Goal: Task Accomplishment & Management: Manage account settings

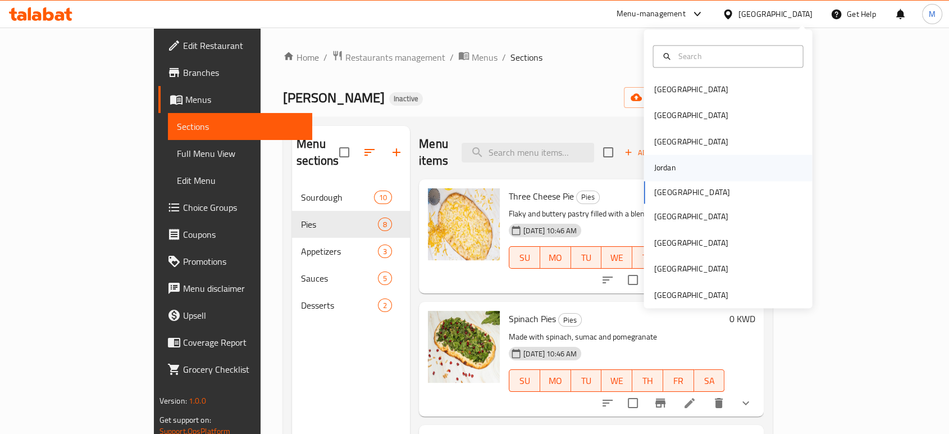
click at [678, 165] on div "Jordan" at bounding box center [728, 168] width 168 height 26
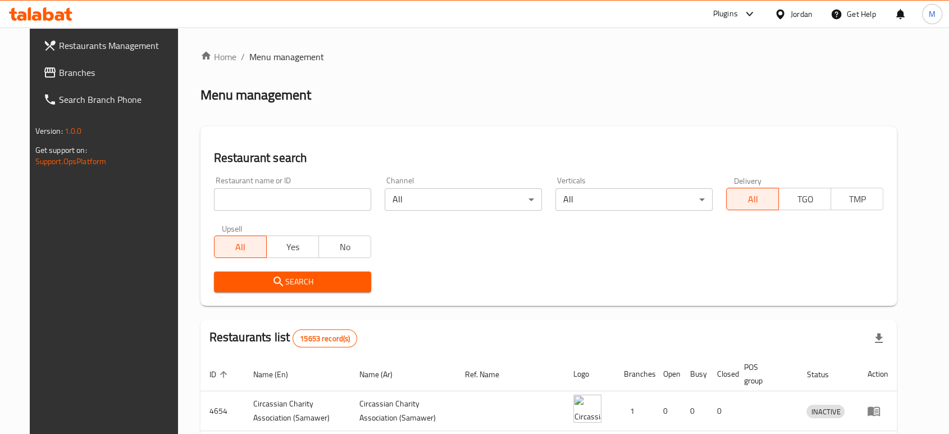
click at [83, 74] on span "Branches" at bounding box center [119, 72] width 120 height 13
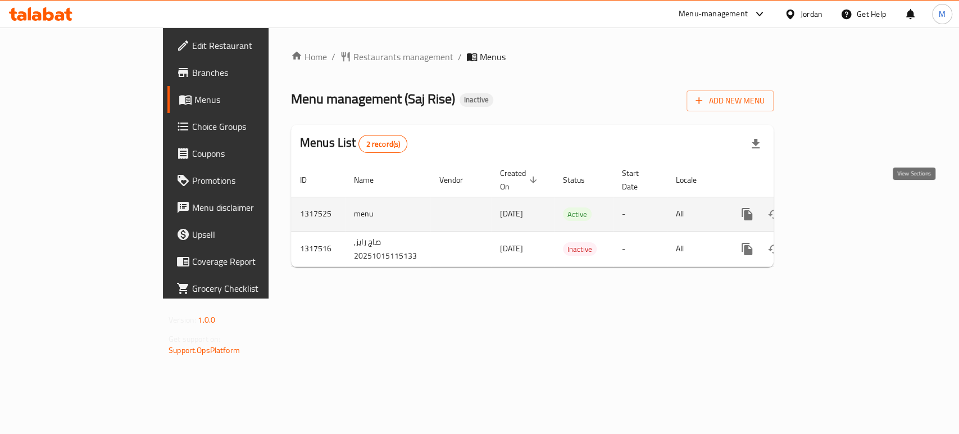
click at [835, 207] on icon "enhanced table" at bounding box center [827, 213] width 13 height 13
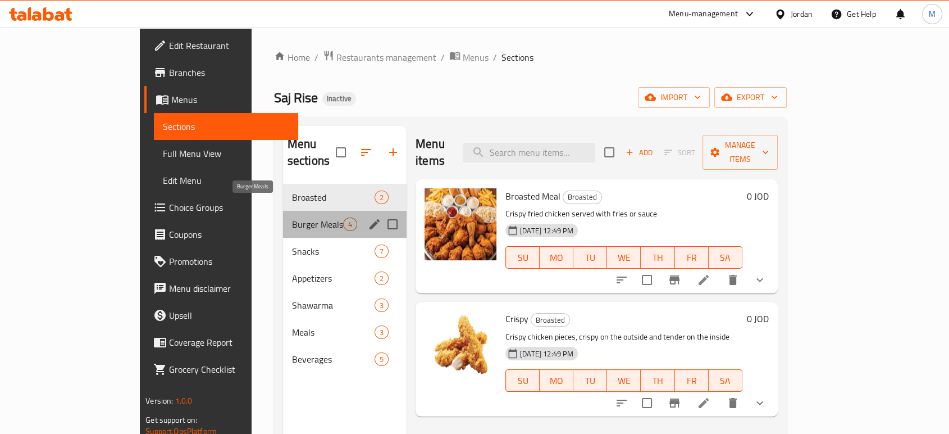
click at [292, 217] on span "Burger Meals" at bounding box center [317, 223] width 51 height 13
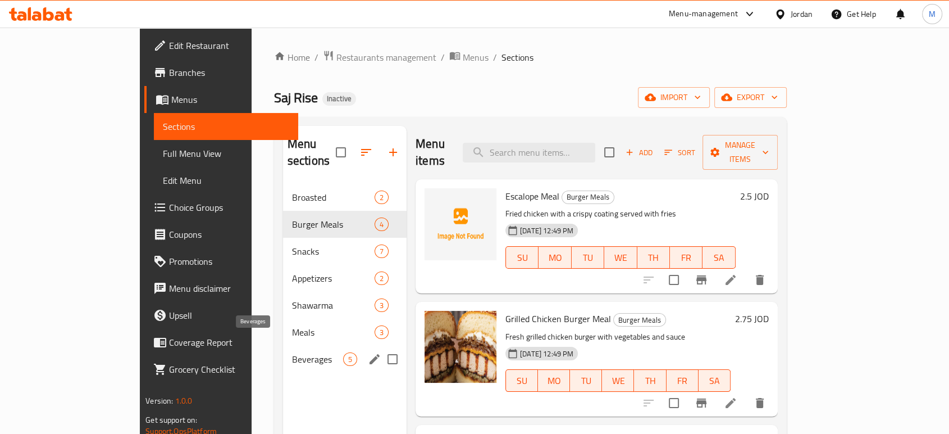
click at [292, 352] on span "Beverages" at bounding box center [317, 358] width 51 height 13
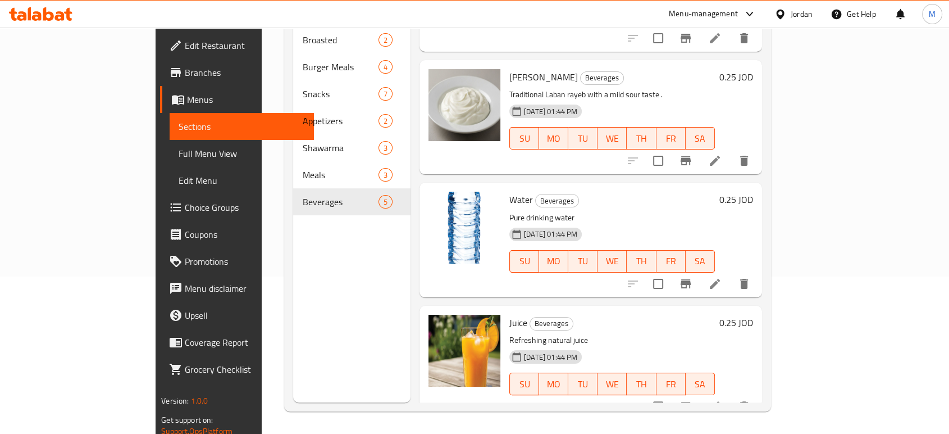
scroll to position [94, 0]
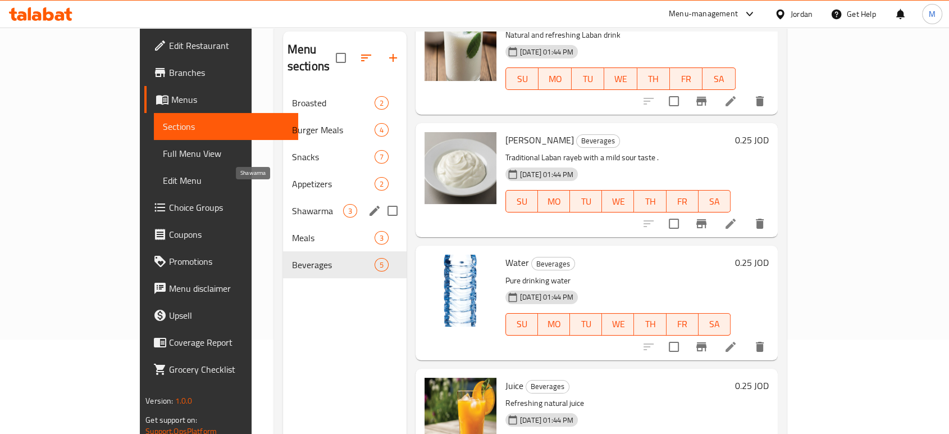
click at [292, 204] on span "Shawarma" at bounding box center [317, 210] width 51 height 13
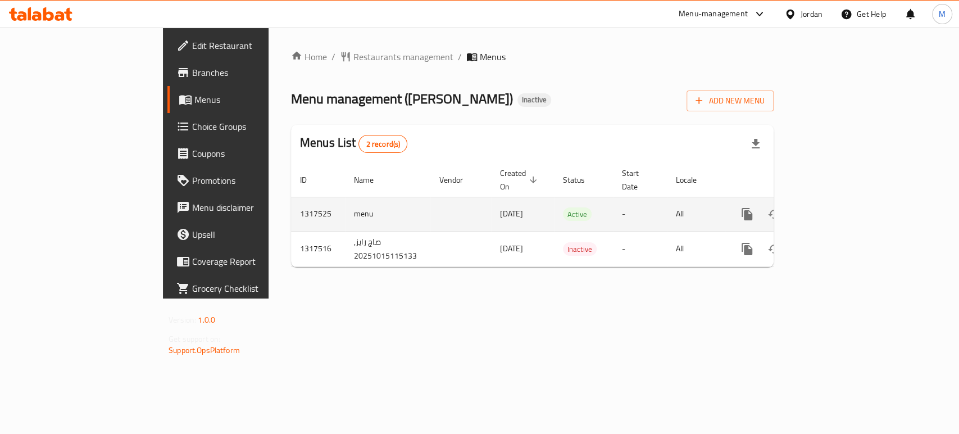
click at [835, 207] on icon "enhanced table" at bounding box center [827, 213] width 13 height 13
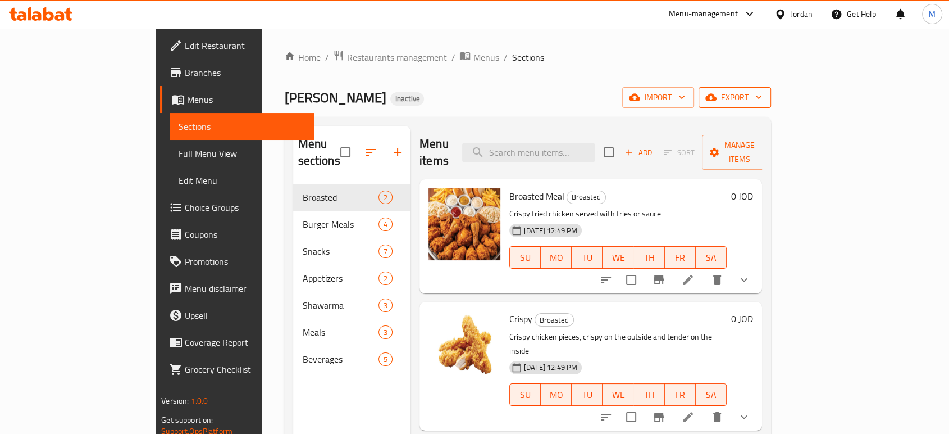
click at [762, 97] on span "export" at bounding box center [735, 97] width 54 height 14
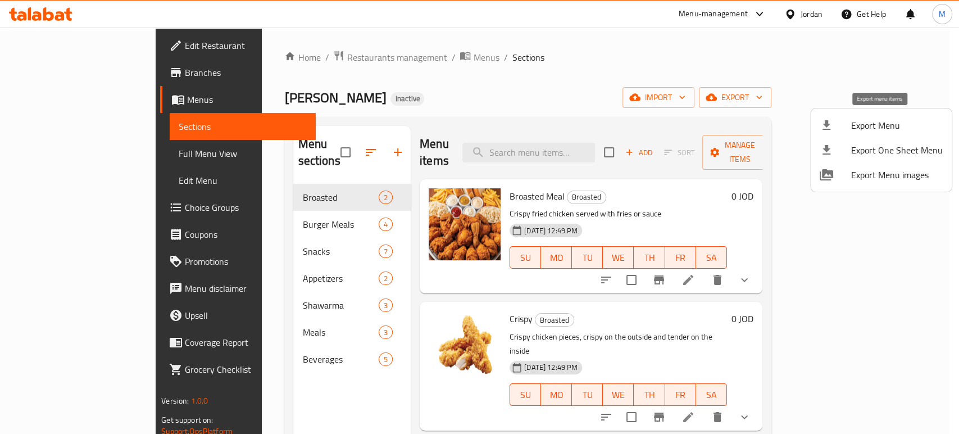
click at [878, 120] on span "Export Menu" at bounding box center [897, 125] width 92 height 13
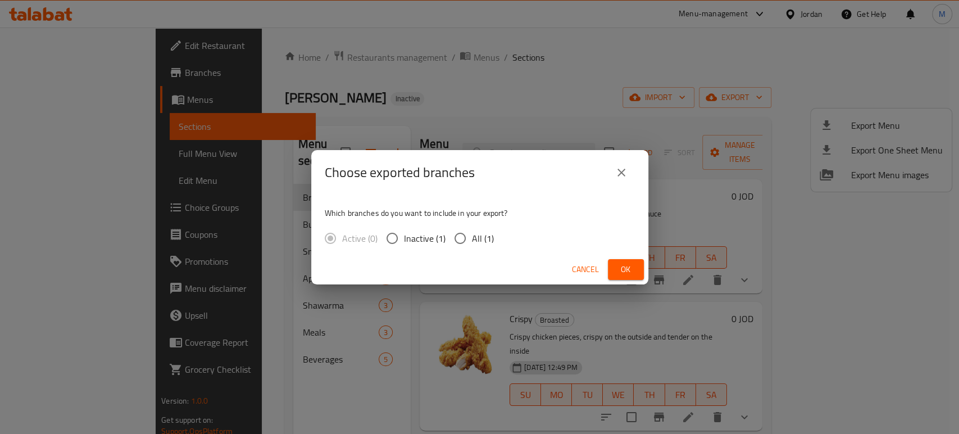
click at [478, 233] on span "All (1)" at bounding box center [483, 237] width 22 height 13
click at [472, 233] on input "All (1)" at bounding box center [460, 238] width 24 height 24
radio input "true"
click at [629, 266] on span "Ok" at bounding box center [626, 269] width 18 height 14
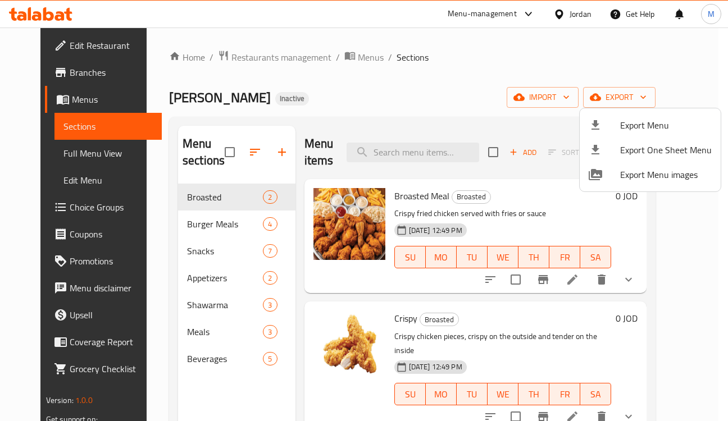
click at [247, 153] on div at bounding box center [364, 210] width 728 height 421
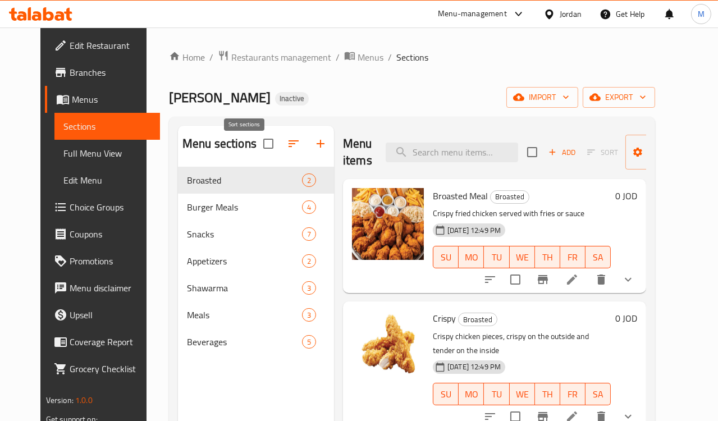
click at [287, 151] on icon "button" at bounding box center [293, 143] width 13 height 13
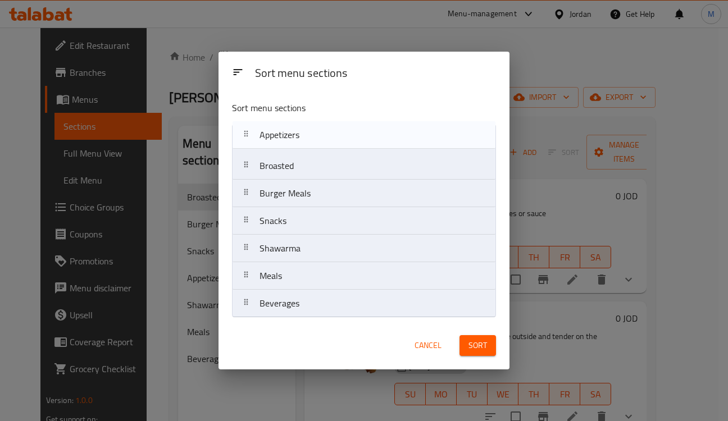
drag, startPoint x: 276, startPoint y: 210, endPoint x: 276, endPoint y: 134, distance: 76.4
click at [276, 134] on nav "Broasted Burger Meals Snacks Appetizers Shawarma Meals Beverages" at bounding box center [363, 221] width 263 height 194
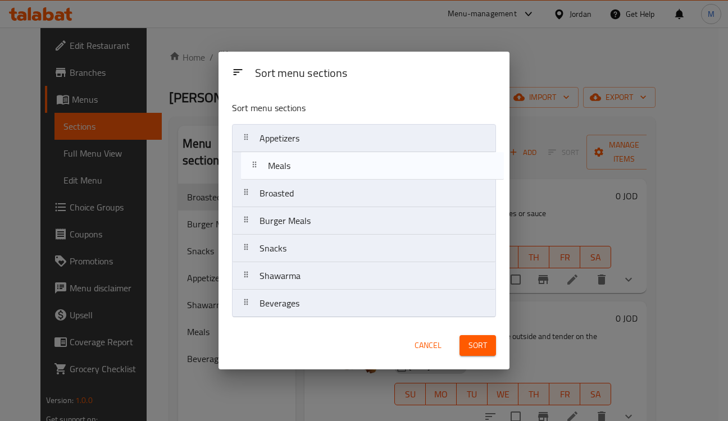
drag, startPoint x: 290, startPoint y: 276, endPoint x: 297, endPoint y: 161, distance: 115.9
click at [297, 161] on nav "Appetizers Broasted Burger Meals Snacks Shawarma Meals Beverages" at bounding box center [363, 221] width 263 height 194
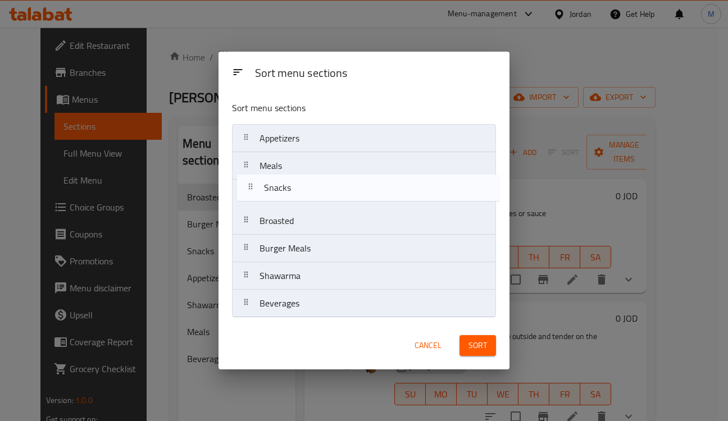
drag, startPoint x: 297, startPoint y: 257, endPoint x: 301, endPoint y: 191, distance: 65.8
click at [301, 191] on nav "Appetizers Meals Broasted Burger Meals Snacks Shawarma Beverages" at bounding box center [363, 221] width 263 height 194
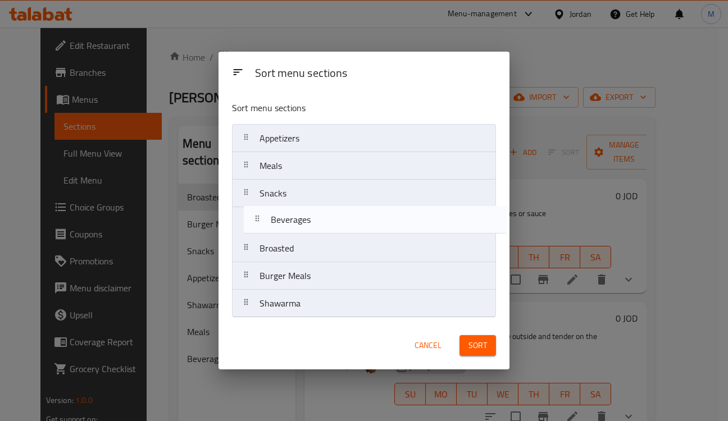
drag, startPoint x: 277, startPoint y: 307, endPoint x: 289, endPoint y: 221, distance: 87.3
click at [289, 221] on nav "Appetizers Meals Snacks Broasted Burger Meals Shawarma Beverages" at bounding box center [363, 221] width 263 height 194
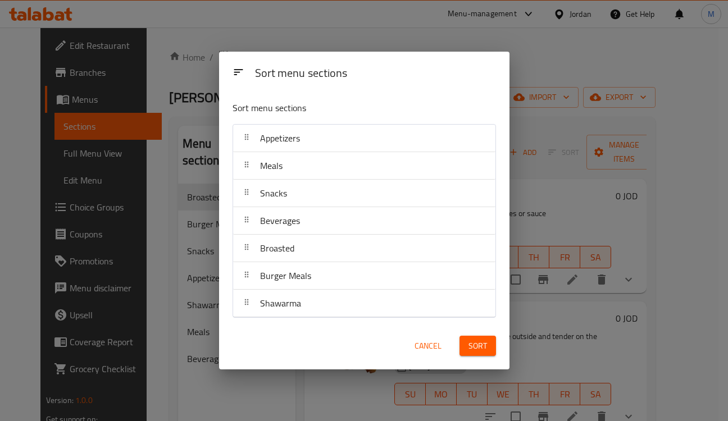
click at [465, 341] on button "Sort" at bounding box center [477, 346] width 37 height 21
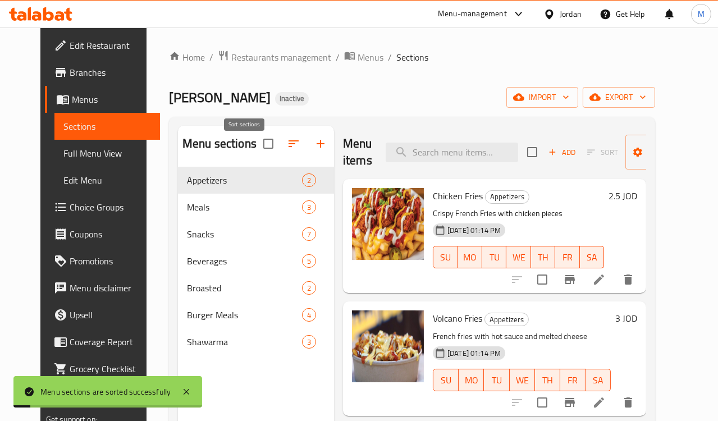
click at [289, 147] on icon "button" at bounding box center [294, 143] width 10 height 7
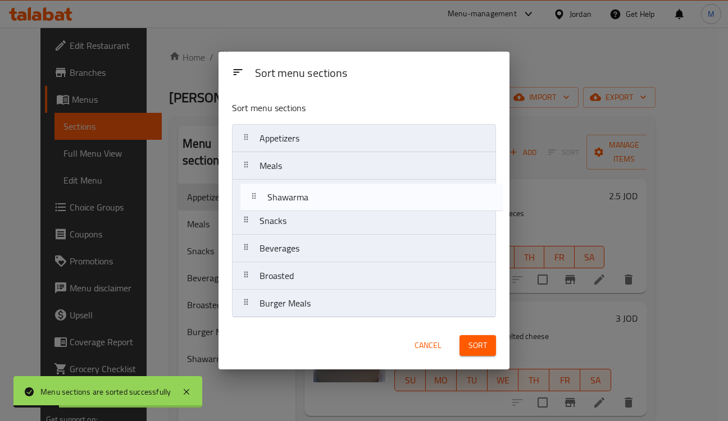
drag, startPoint x: 292, startPoint y: 256, endPoint x: 292, endPoint y: 201, distance: 55.6
click at [292, 201] on nav "Appetizers Meals Snacks Beverages Broasted Burger Meals Shawarma" at bounding box center [363, 221] width 263 height 194
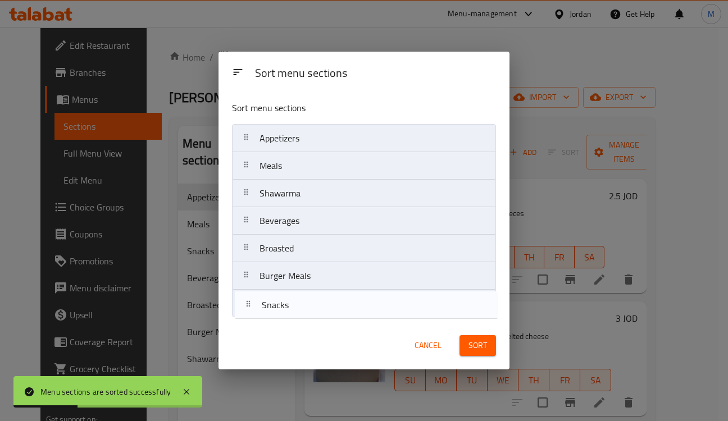
click at [277, 312] on nav "Appetizers Meals Shawarma Snacks Beverages Broasted Burger Meals" at bounding box center [363, 221] width 263 height 194
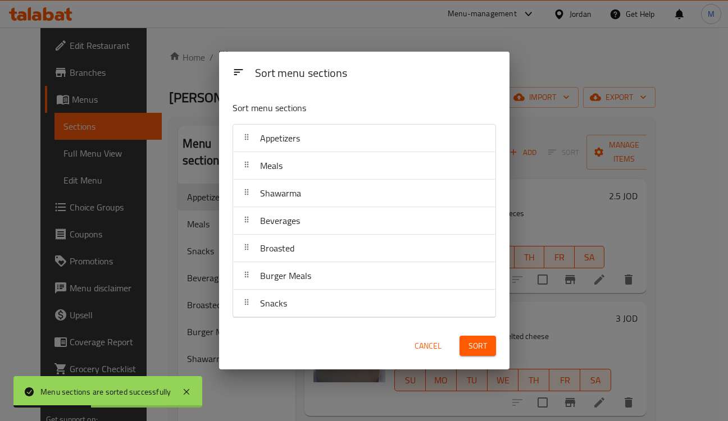
click at [473, 345] on span "Sort" at bounding box center [477, 346] width 19 height 14
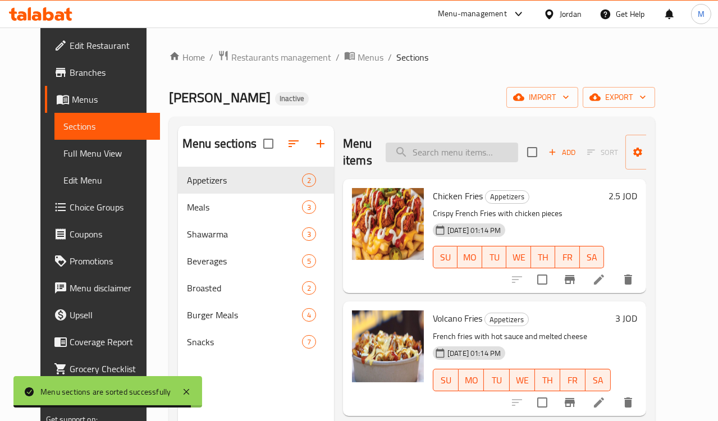
click at [439, 156] on input "search" at bounding box center [452, 153] width 133 height 20
paste input "Volcano Fries"
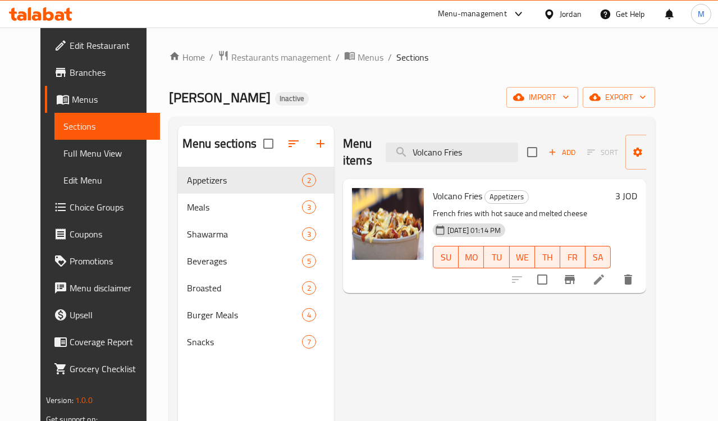
type input "Volcano Fries"
click at [606, 284] on icon at bounding box center [599, 279] width 13 height 13
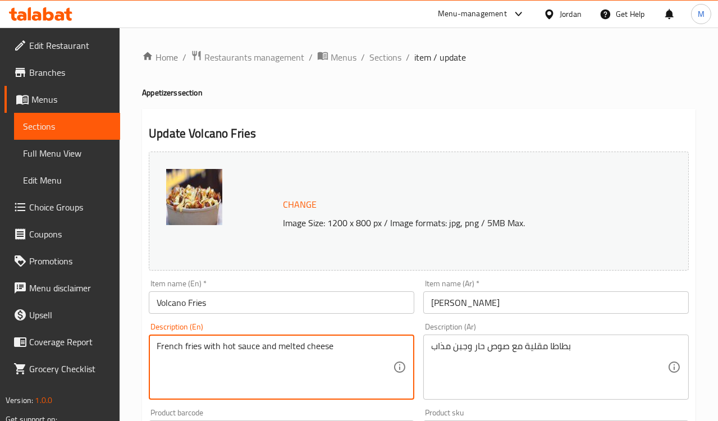
click at [226, 346] on textarea "French fries with hot sauce and melted cheese" at bounding box center [275, 367] width 236 height 53
type textarea "French fries with spicy sauce and melted cheese"
click at [264, 325] on div "Description (En) French fries with spicy sauce and melted cheese Description (E…" at bounding box center [282, 361] width 266 height 77
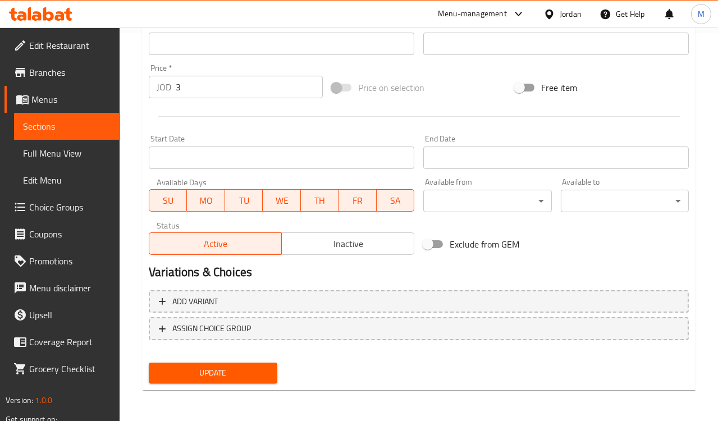
click at [236, 376] on span "Update" at bounding box center [213, 373] width 110 height 14
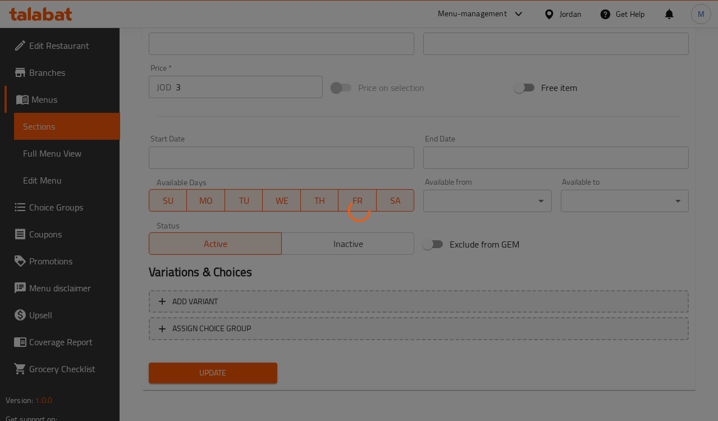
scroll to position [139, 0]
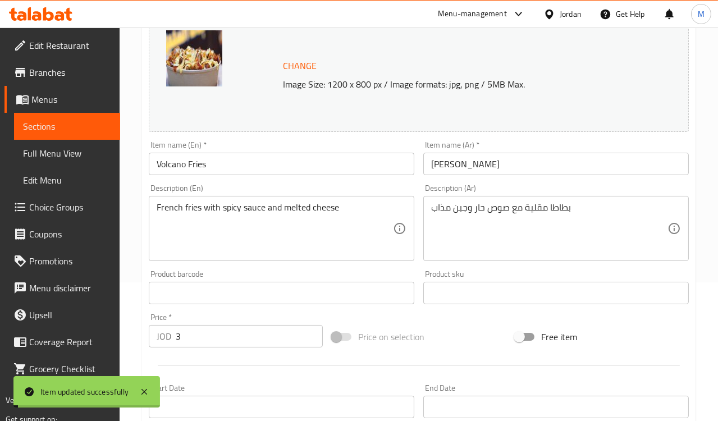
click at [179, 165] on input "Volcano Fries" at bounding box center [282, 164] width 266 height 22
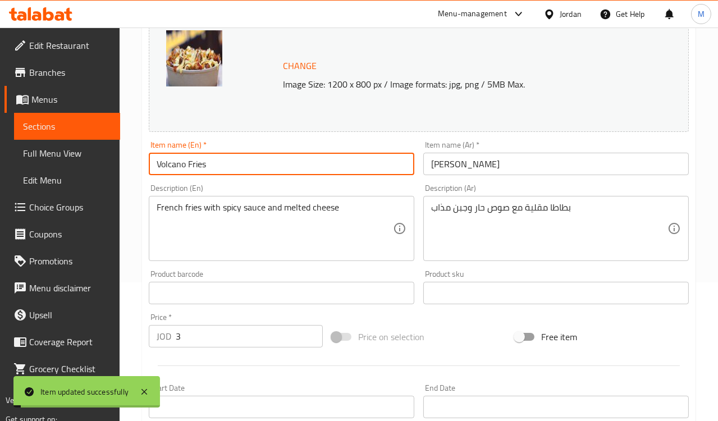
click at [179, 165] on input "Volcano Fries" at bounding box center [282, 164] width 266 height 22
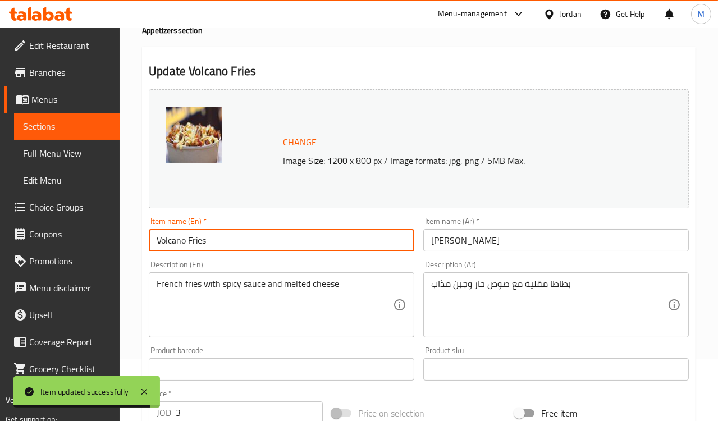
scroll to position [0, 0]
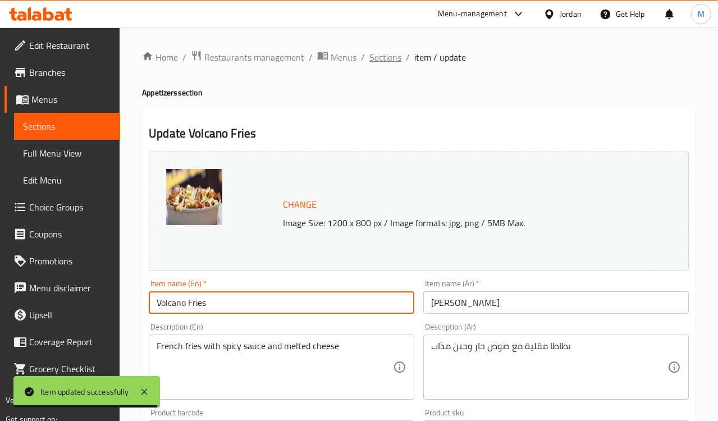
click at [380, 61] on span "Sections" at bounding box center [386, 57] width 32 height 13
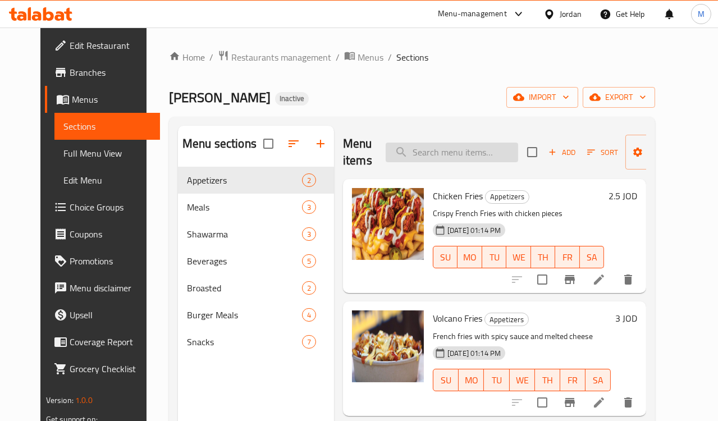
click at [438, 149] on input "search" at bounding box center [452, 153] width 133 height 20
paste input "[PERSON_NAME]"
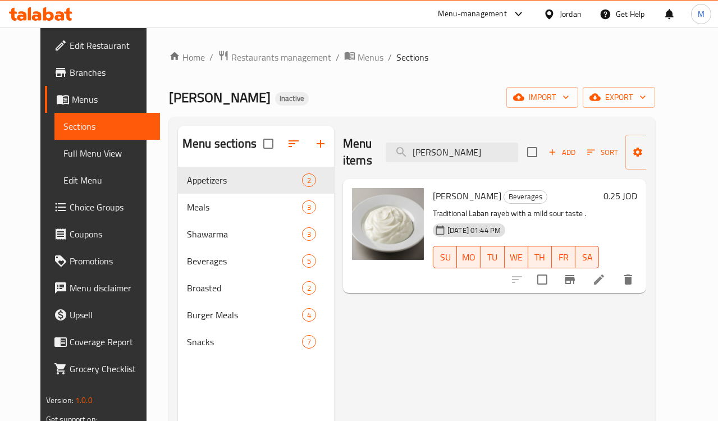
type input "[PERSON_NAME]"
click at [615, 285] on li at bounding box center [599, 280] width 31 height 20
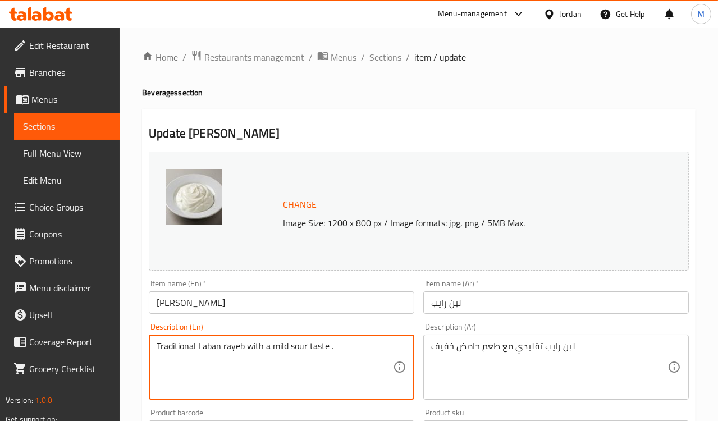
click at [279, 347] on textarea "Traditional Laban rayeb with a mild sour taste ." at bounding box center [275, 367] width 236 height 53
type textarea "Traditional Laban rayeb with a light sour taste ."
click at [304, 326] on div "Description (En) Traditional Laban rayeb with a light sour taste . Description …" at bounding box center [282, 361] width 266 height 77
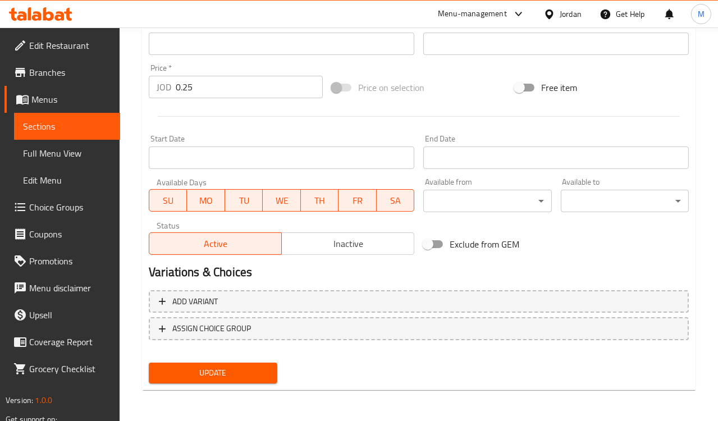
click at [230, 377] on span "Update" at bounding box center [213, 373] width 110 height 14
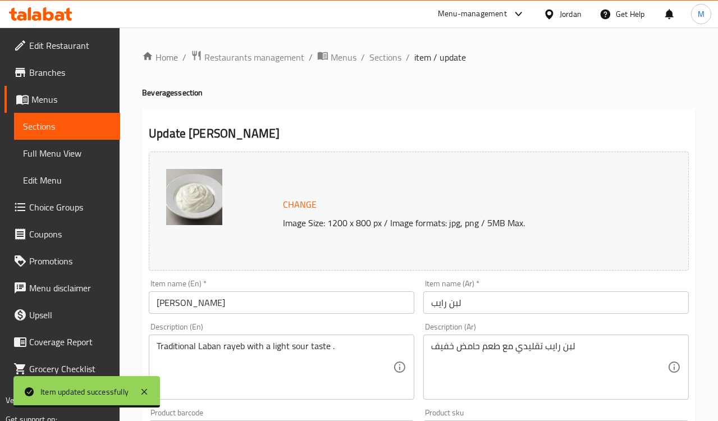
drag, startPoint x: 374, startPoint y: 52, endPoint x: 390, endPoint y: 74, distance: 27.3
click at [374, 52] on span "Sections" at bounding box center [386, 57] width 32 height 13
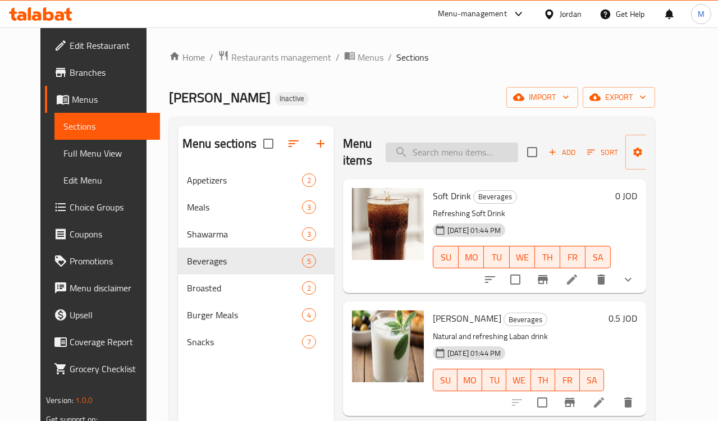
click at [431, 148] on input "search" at bounding box center [452, 153] width 133 height 20
paste input "Broasted Meal"
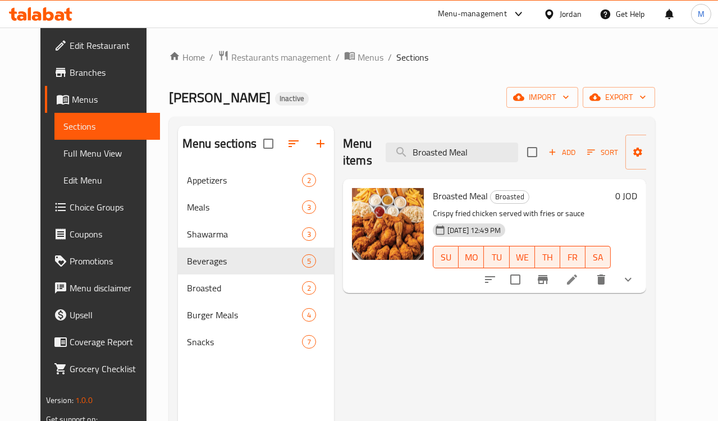
type input "Broasted Meal"
click at [579, 286] on icon at bounding box center [572, 279] width 13 height 13
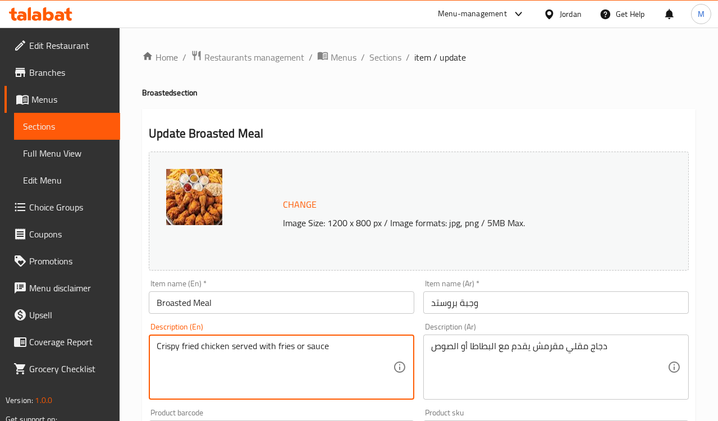
click at [284, 341] on textarea "Crispy fried chicken served with fries or sauce" at bounding box center [275, 367] width 236 height 53
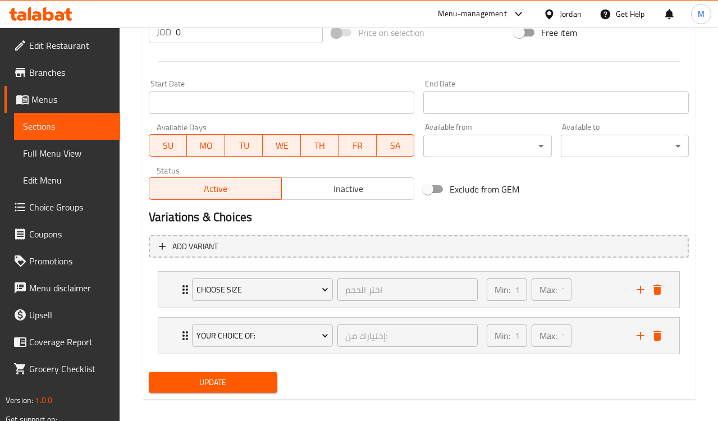
scroll to position [453, 0]
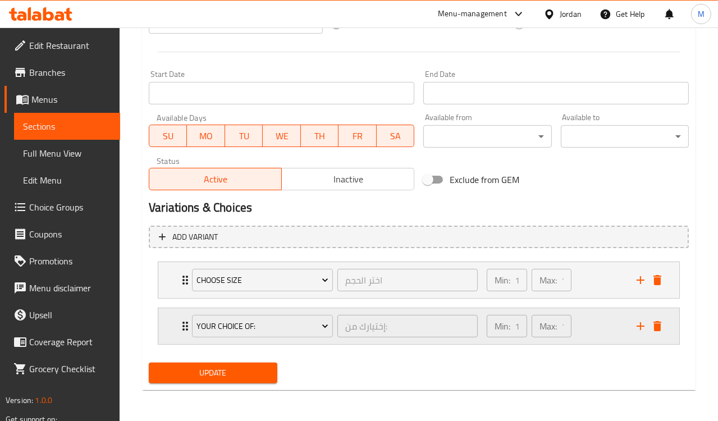
click at [184, 318] on div "Your Choice Of: إختيارك من: ​ Min: 1 ​ Max: 1 ​" at bounding box center [423, 326] width 488 height 36
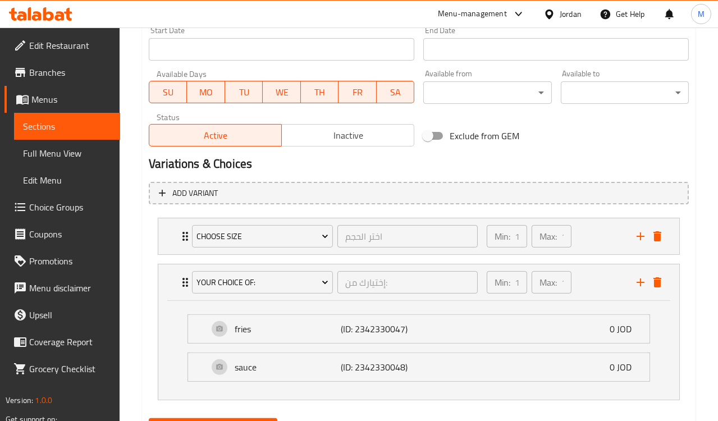
scroll to position [552, 0]
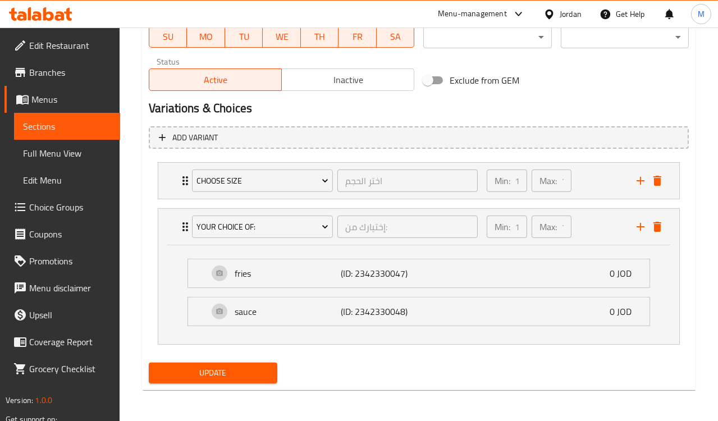
type textarea "Crispy fried chicken served with potato or sauce"
click at [235, 374] on span "Update" at bounding box center [213, 373] width 110 height 14
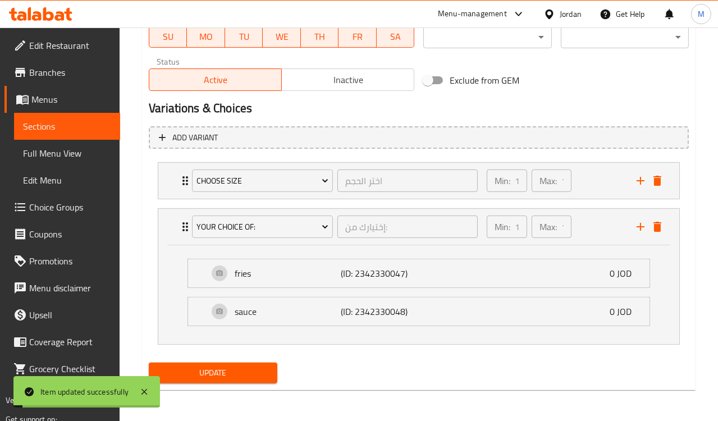
click at [51, 203] on span "Choice Groups" at bounding box center [70, 207] width 82 height 13
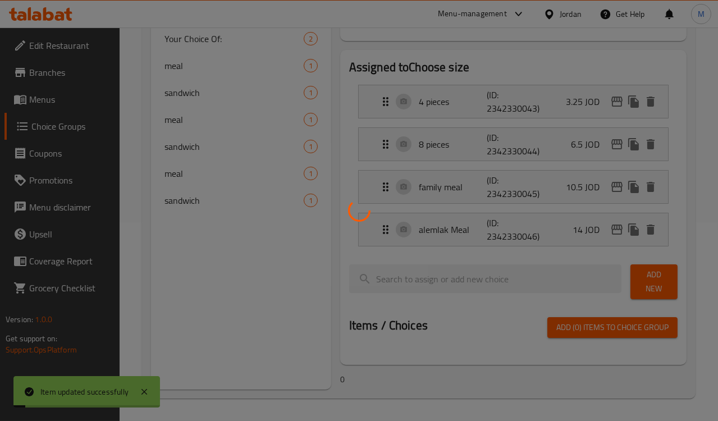
scroll to position [159, 0]
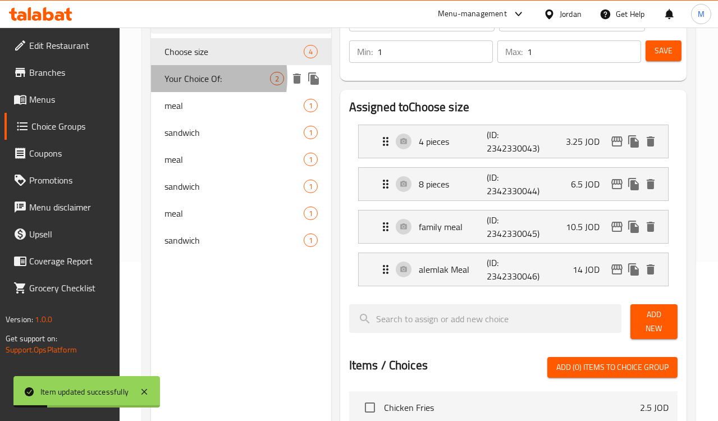
click at [188, 78] on span "Your Choice Of:" at bounding box center [217, 78] width 105 height 13
type input "Your Choice Of:"
type input "إختيارك من:"
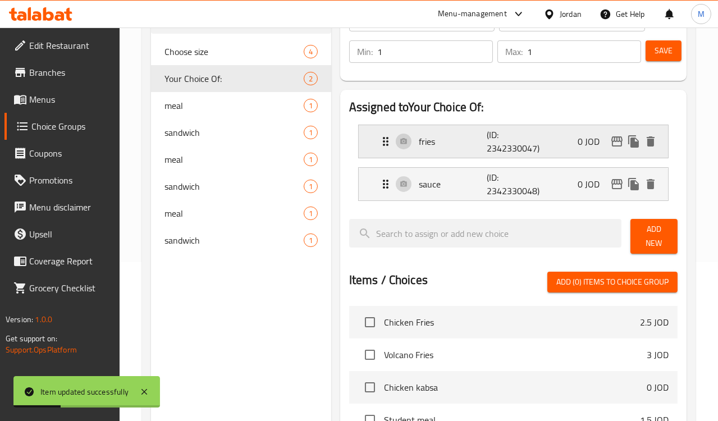
click at [419, 147] on p "fries" at bounding box center [453, 141] width 69 height 13
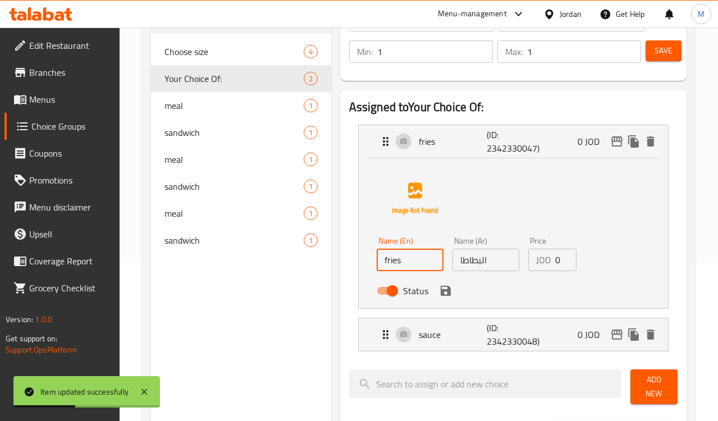
drag, startPoint x: 389, startPoint y: 259, endPoint x: 304, endPoint y: 248, distance: 85.5
click at [349, 248] on li "fries (ID: 2342330047) 0 JOD Name (En) fries Name (En) Name (Ar) البطاطا Name (…" at bounding box center [513, 216] width 329 height 193
type input "potato"
click at [340, 267] on div "Assigned to Your Choice Of: fries (ID: 2342330047) 0 JOD Name (En) potato Name …" at bounding box center [513, 402] width 347 height 624
click at [439, 289] on icon "save" at bounding box center [445, 290] width 13 height 13
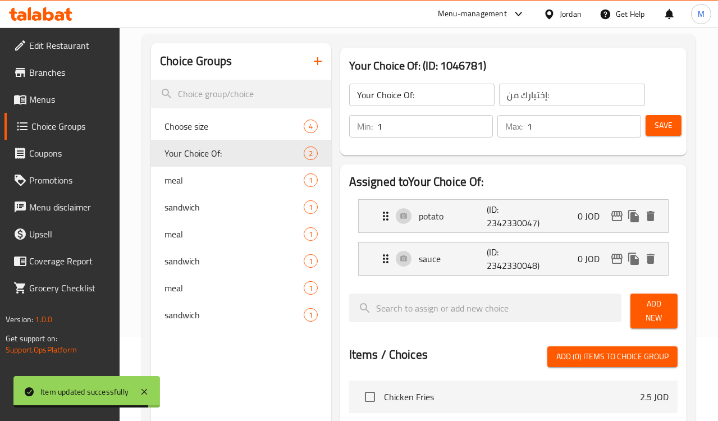
scroll to position [34, 0]
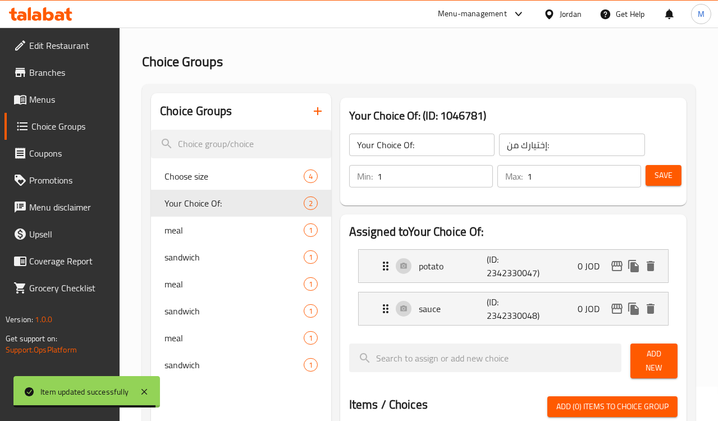
click at [667, 177] on span "Save" at bounding box center [664, 175] width 18 height 14
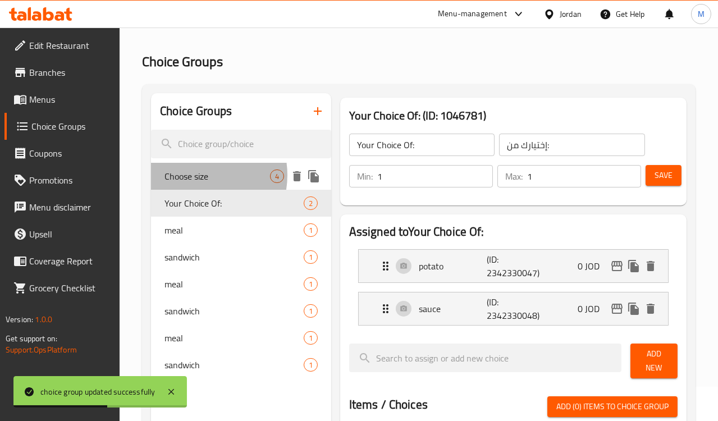
click at [194, 175] on span "Choose size" at bounding box center [217, 176] width 105 height 13
type input "Choose size"
type input "اختر الحجم"
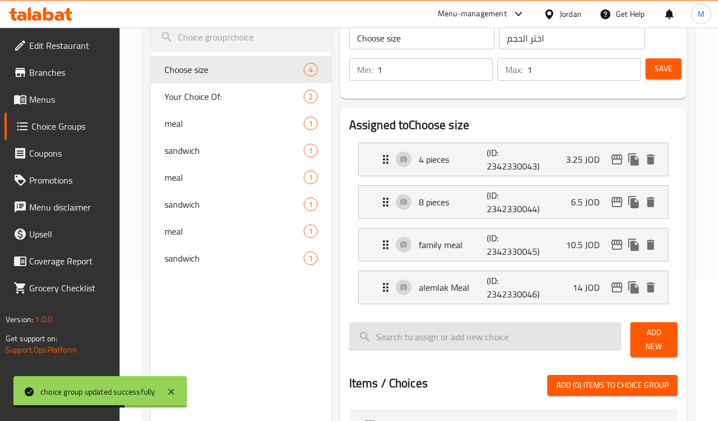
scroll to position [159, 0]
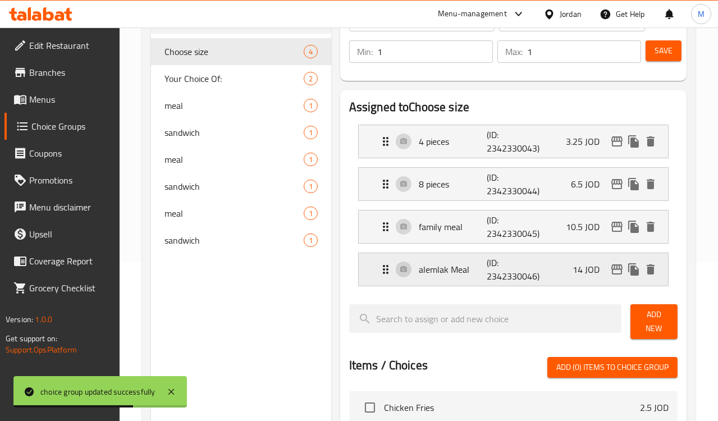
click at [419, 272] on p "alemlak Meal" at bounding box center [453, 269] width 69 height 13
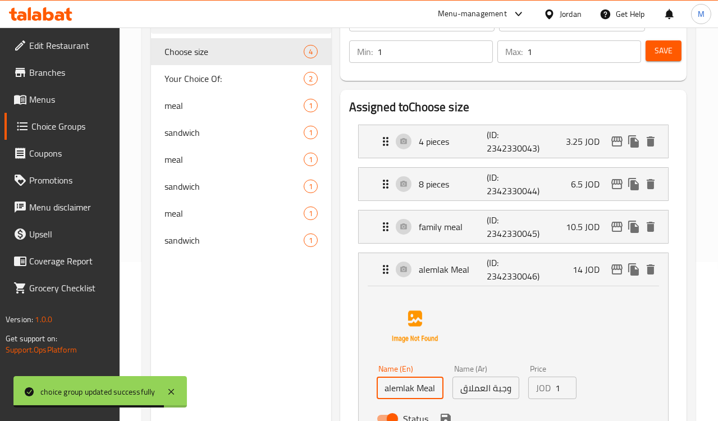
click at [377, 389] on input "alemlak Meal" at bounding box center [410, 388] width 67 height 22
type input "al emlak Meal"
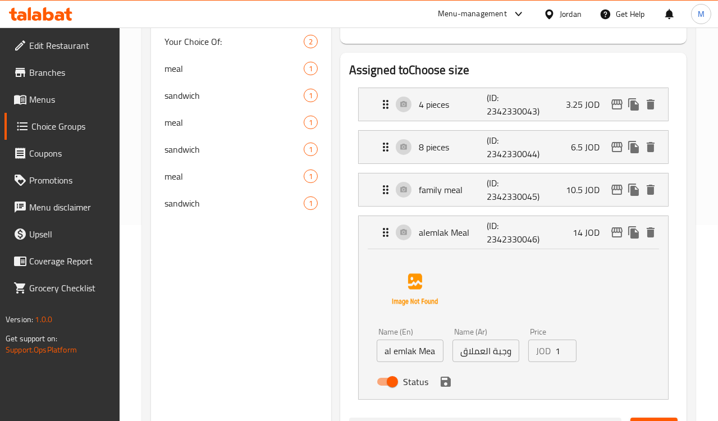
scroll to position [221, 0]
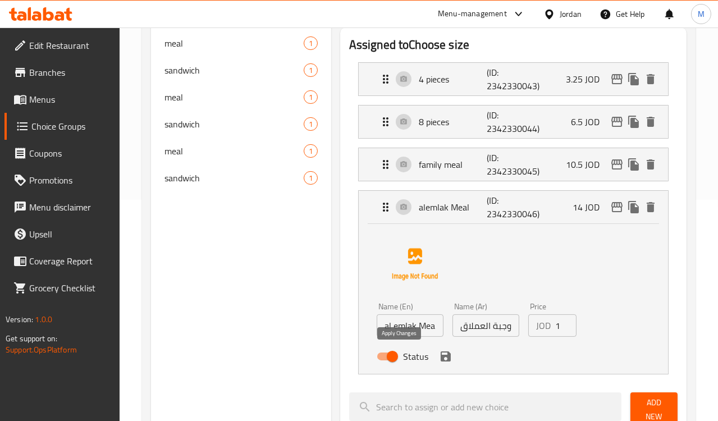
click at [439, 358] on icon "save" at bounding box center [445, 356] width 13 height 13
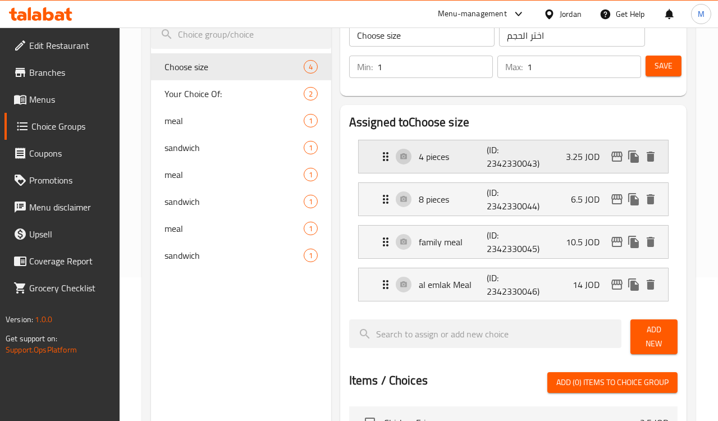
scroll to position [97, 0]
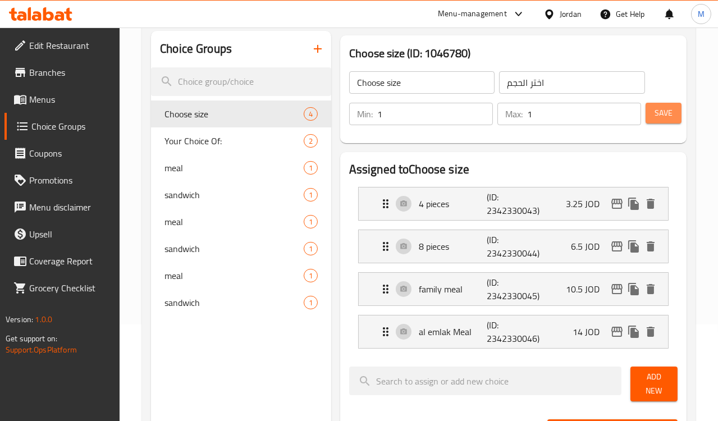
click at [667, 119] on span "Save" at bounding box center [664, 113] width 18 height 14
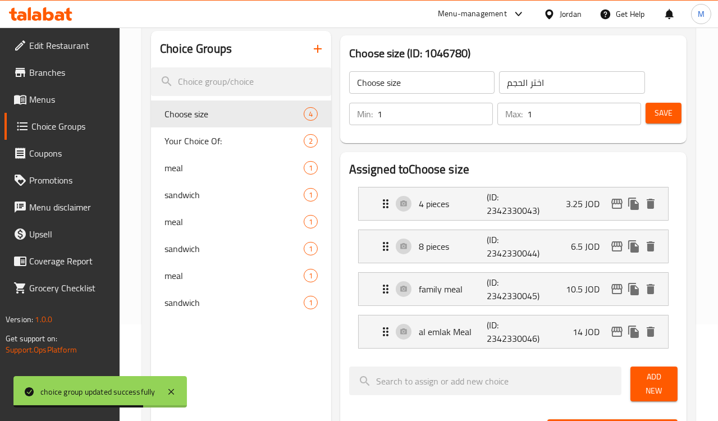
click at [44, 97] on span "Menus" at bounding box center [70, 99] width 82 height 13
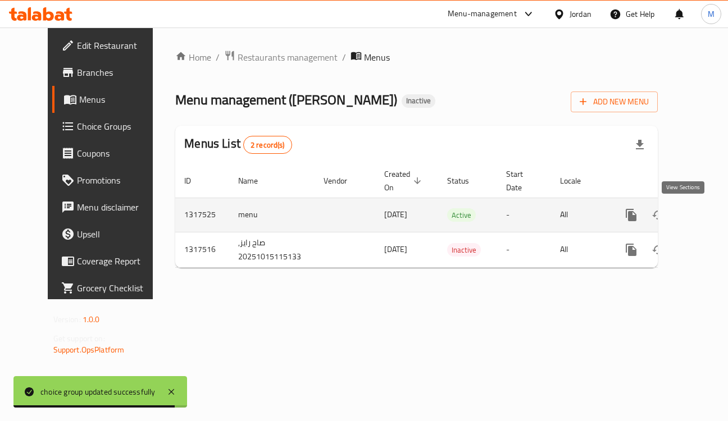
click at [705, 219] on icon "enhanced table" at bounding box center [711, 214] width 13 height 13
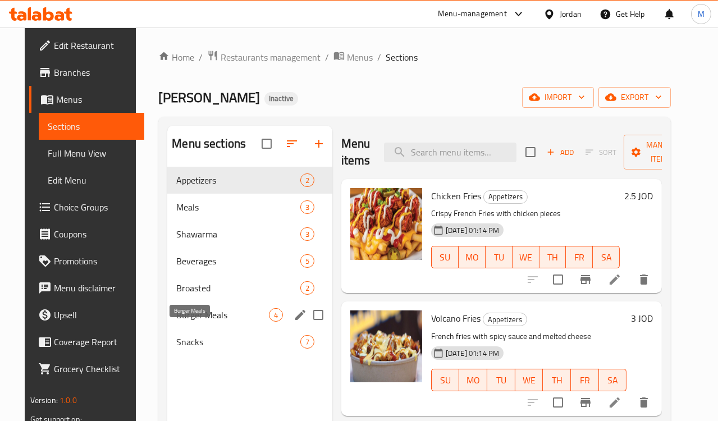
click at [186, 322] on span "Burger Meals" at bounding box center [222, 314] width 93 height 13
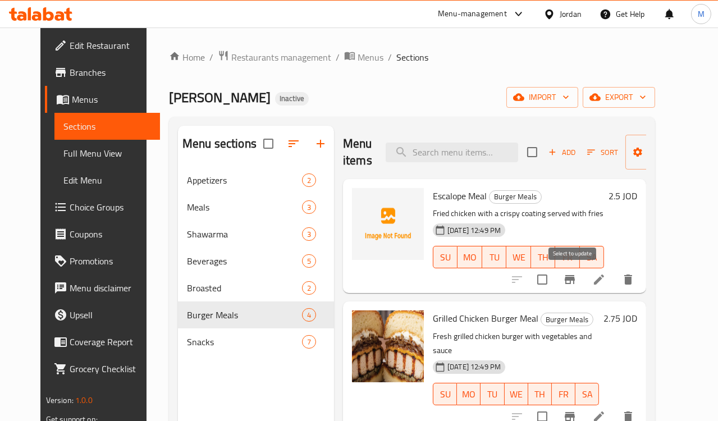
click at [554, 276] on input "checkbox" at bounding box center [543, 280] width 24 height 24
checkbox input "true"
click at [640, 158] on span "Manage items" at bounding box center [663, 152] width 57 height 28
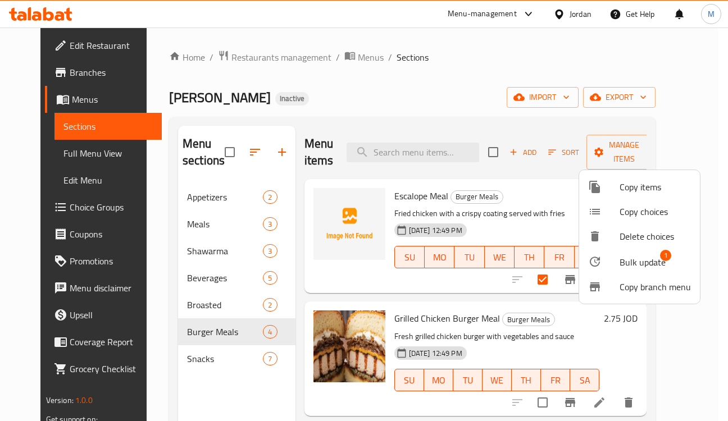
click at [635, 188] on span "Copy items" at bounding box center [654, 186] width 71 height 13
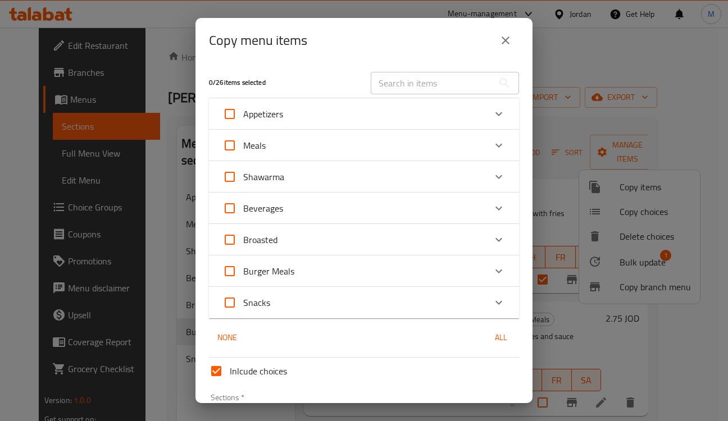
click at [492, 269] on icon "Expand" at bounding box center [498, 271] width 13 height 13
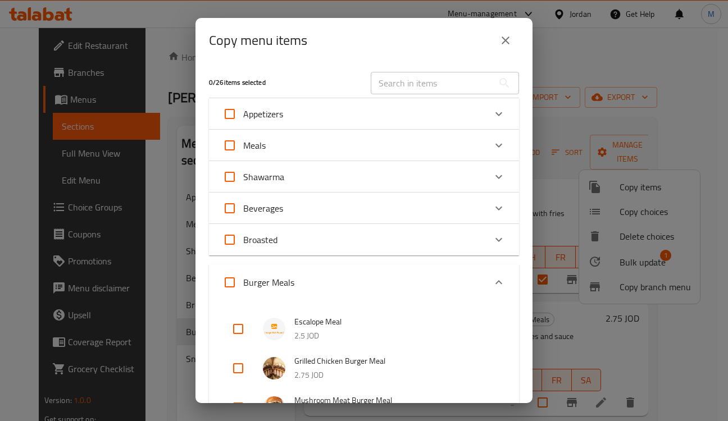
click at [235, 330] on input "checkbox" at bounding box center [238, 329] width 27 height 27
checkbox input "true"
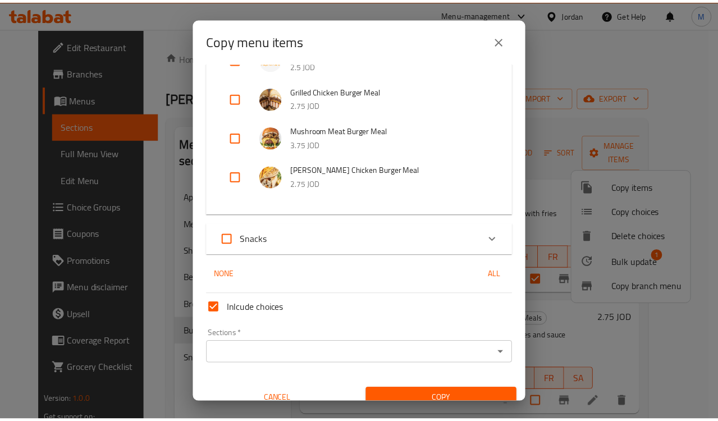
scroll to position [283, 0]
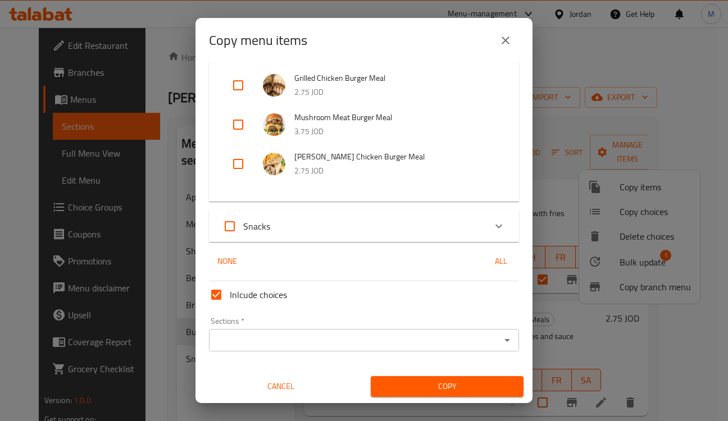
click at [292, 344] on input "Sections   *" at bounding box center [354, 340] width 285 height 16
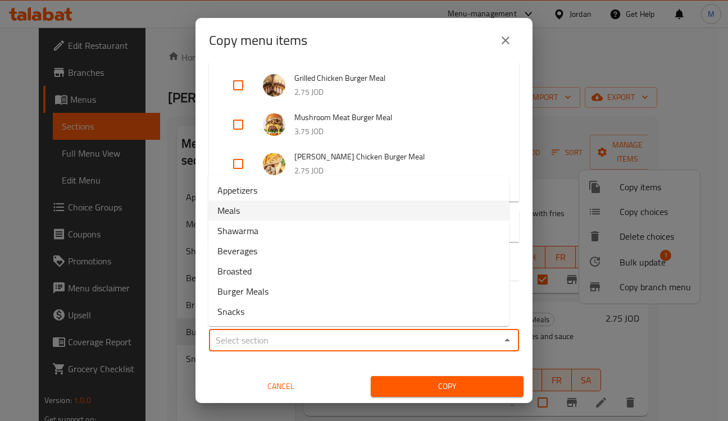
click at [234, 212] on span "Meals" at bounding box center [228, 210] width 22 height 13
type input "Meals"
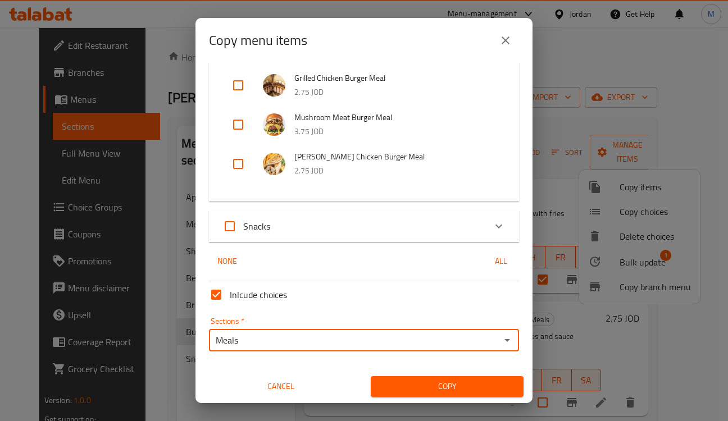
click at [406, 376] on button "Copy" at bounding box center [447, 386] width 153 height 21
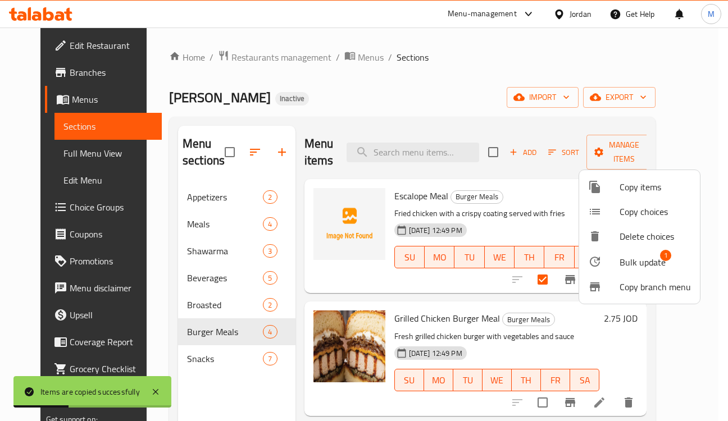
click at [380, 295] on div at bounding box center [364, 210] width 728 height 421
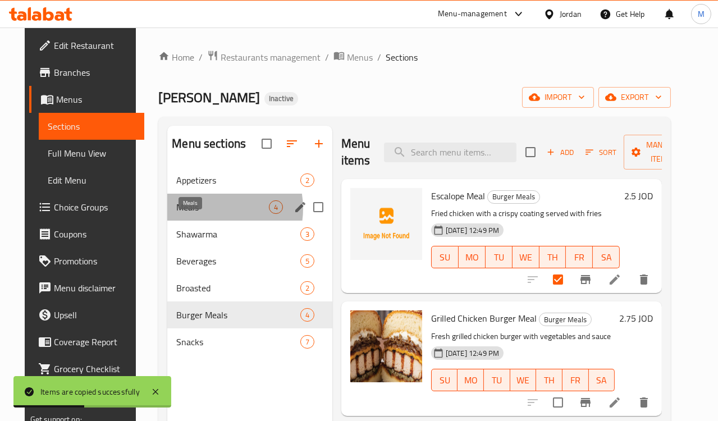
click at [193, 214] on span "Meals" at bounding box center [222, 207] width 93 height 13
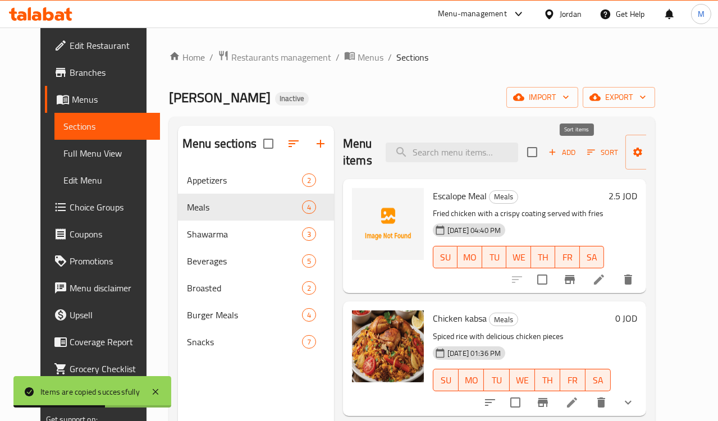
click at [587, 151] on span "Sort" at bounding box center [602, 152] width 31 height 13
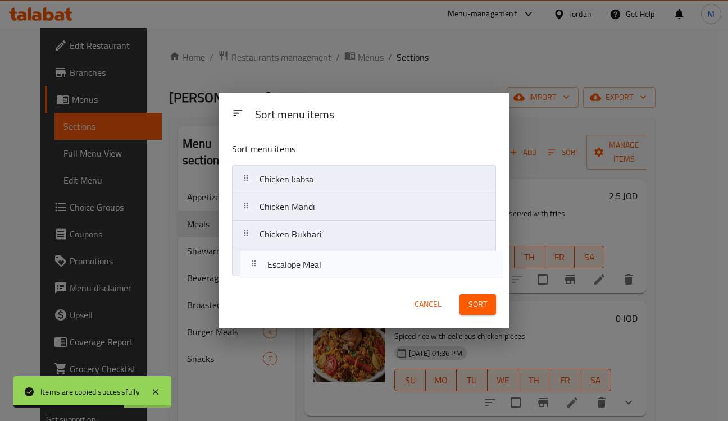
drag, startPoint x: 253, startPoint y: 176, endPoint x: 262, endPoint y: 272, distance: 96.4
click at [262, 272] on nav "Escalope Meal Chicken kabsa Chicken Mandi Chicken Bukhari" at bounding box center [363, 220] width 263 height 111
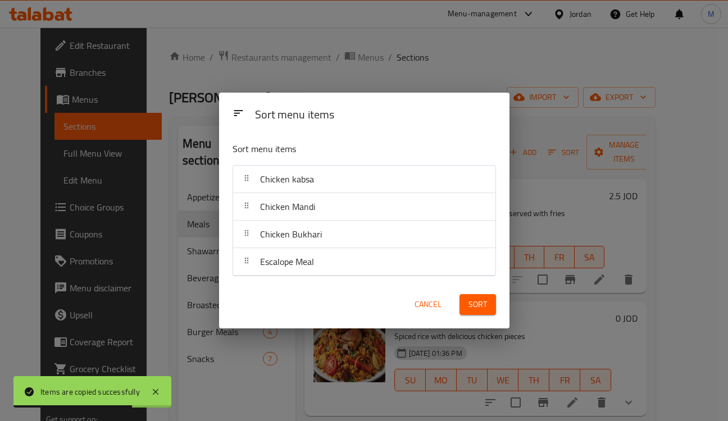
click at [473, 307] on span "Sort" at bounding box center [477, 305] width 19 height 14
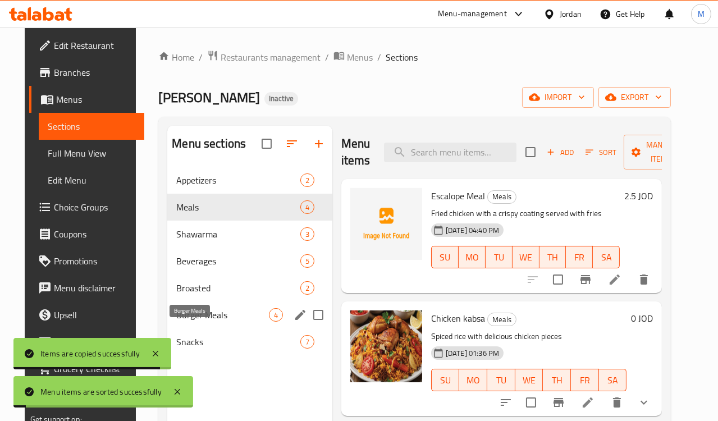
click at [198, 322] on span "Burger Meals" at bounding box center [222, 314] width 93 height 13
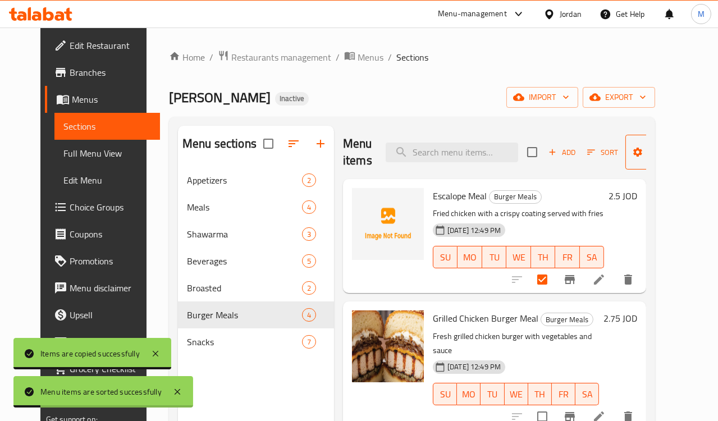
click at [662, 143] on span "Manage items" at bounding box center [663, 152] width 57 height 28
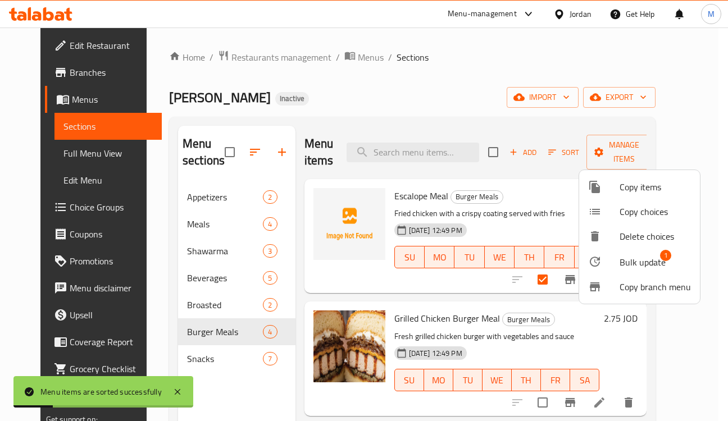
click at [631, 261] on span "Bulk update" at bounding box center [642, 262] width 46 height 13
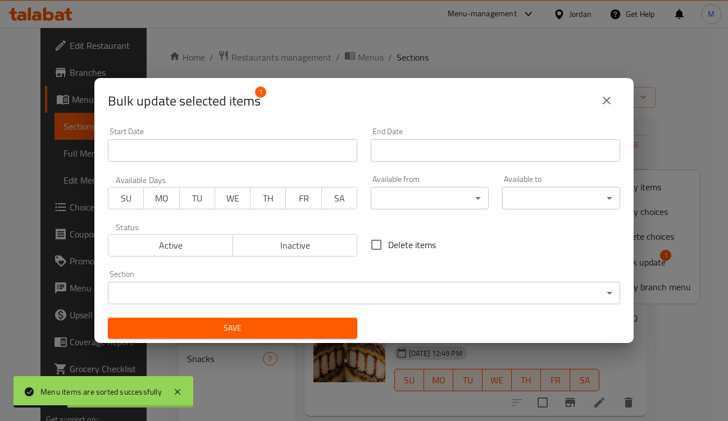
click at [407, 250] on span "Delete items" at bounding box center [412, 244] width 48 height 13
click at [388, 250] on input "Delete items" at bounding box center [377, 245] width 24 height 24
checkbox input "true"
click at [330, 326] on span "Save" at bounding box center [232, 328] width 231 height 14
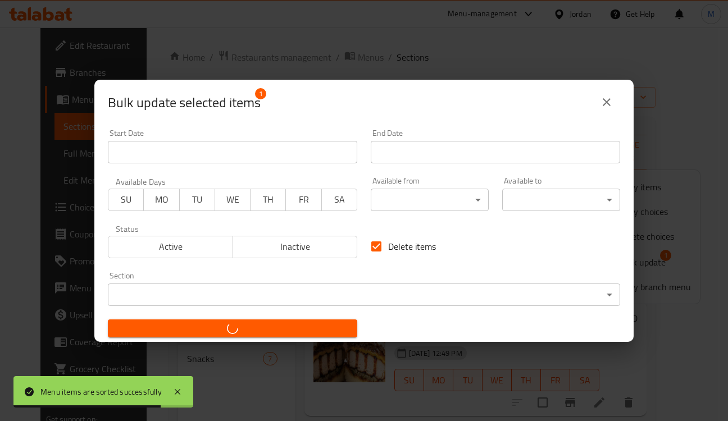
checkbox input "false"
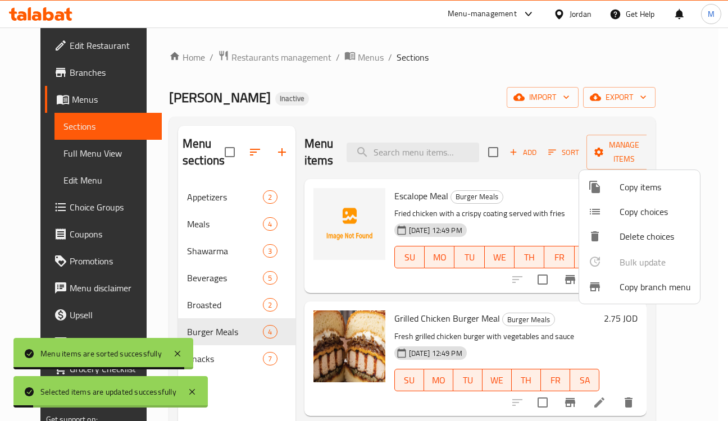
click at [447, 74] on div at bounding box center [364, 210] width 728 height 421
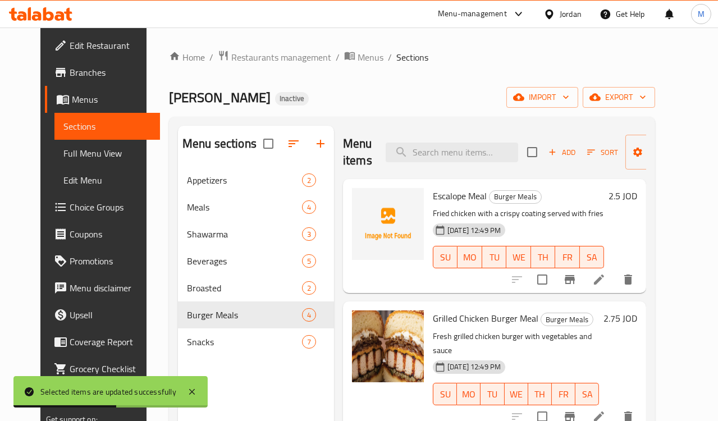
drag, startPoint x: 456, startPoint y: 170, endPoint x: 434, endPoint y: 140, distance: 36.8
click at [453, 165] on div "Menu items Add Sort Manage items" at bounding box center [494, 152] width 303 height 53
click at [434, 140] on div "Menu items Add Sort Manage items" at bounding box center [494, 152] width 303 height 53
click at [435, 149] on input "search" at bounding box center [452, 153] width 133 height 20
paste input "Escalope Meal"
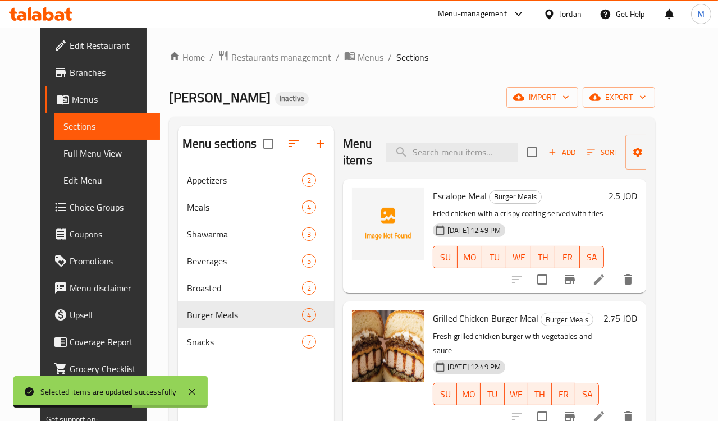
type input "Escalope Meal"
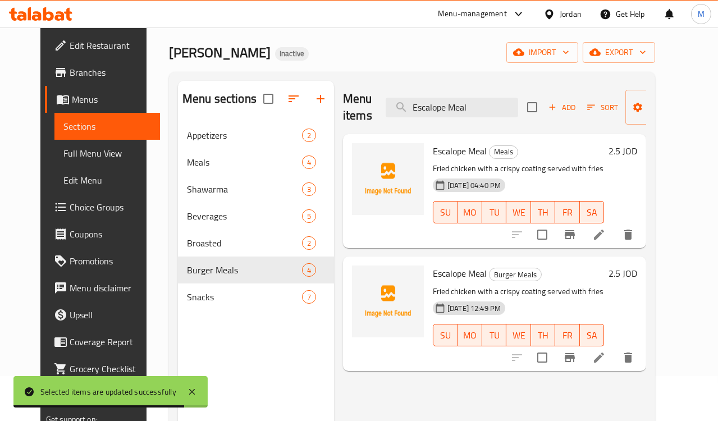
scroll to position [62, 0]
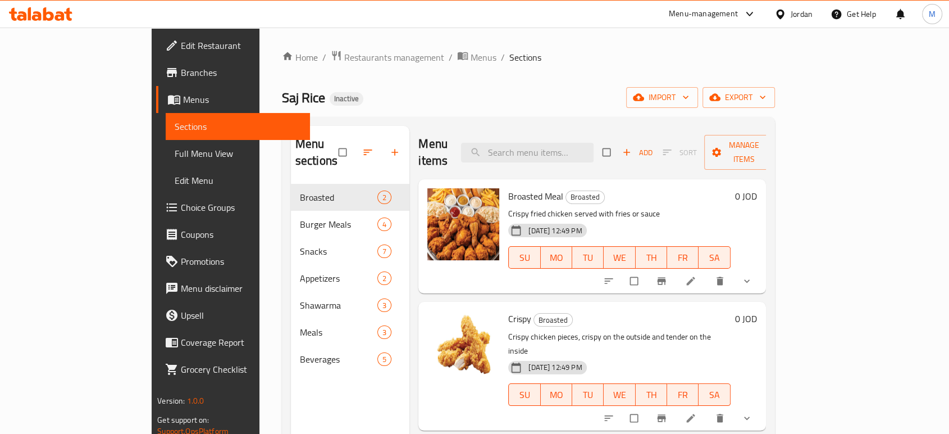
click at [175, 149] on span "Full Menu View" at bounding box center [238, 153] width 126 height 13
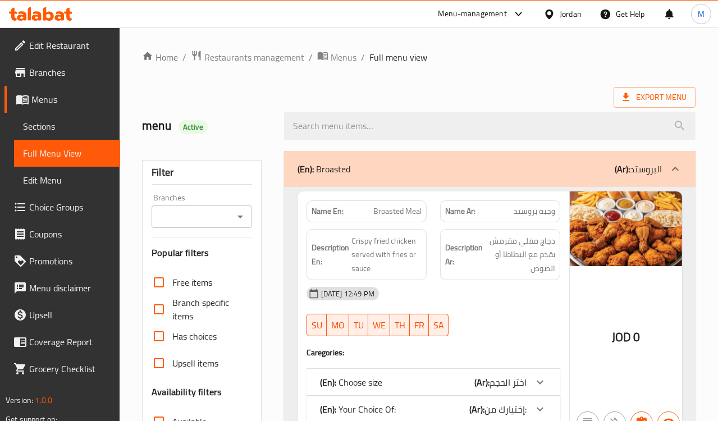
drag, startPoint x: 311, startPoint y: 84, endPoint x: 295, endPoint y: 36, distance: 51.0
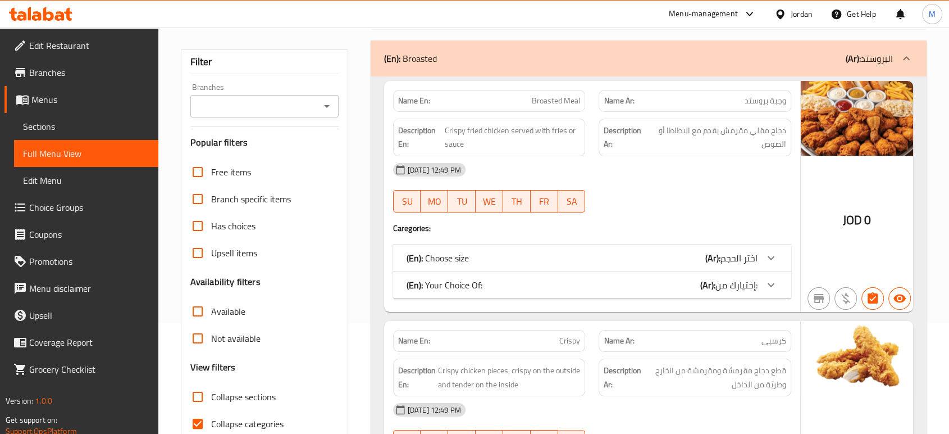
scroll to position [187, 0]
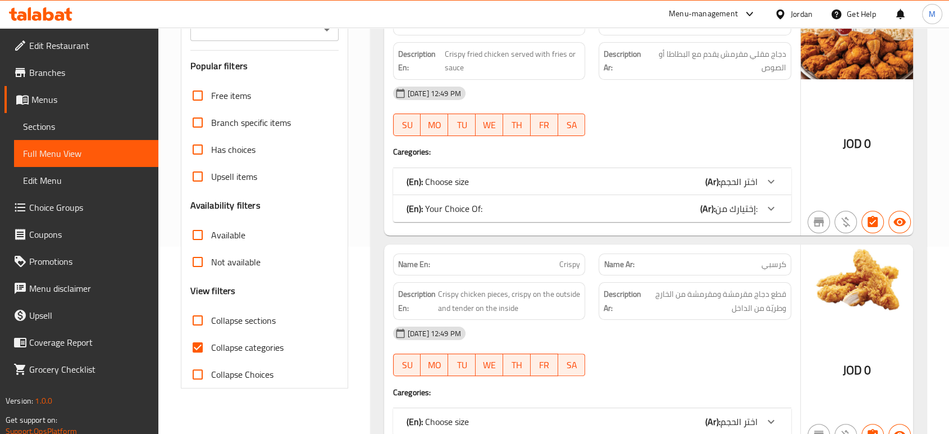
click at [244, 348] on span "Collapse categories" at bounding box center [247, 346] width 72 height 13
click at [211, 348] on input "Collapse categories" at bounding box center [197, 347] width 27 height 27
checkbox input "false"
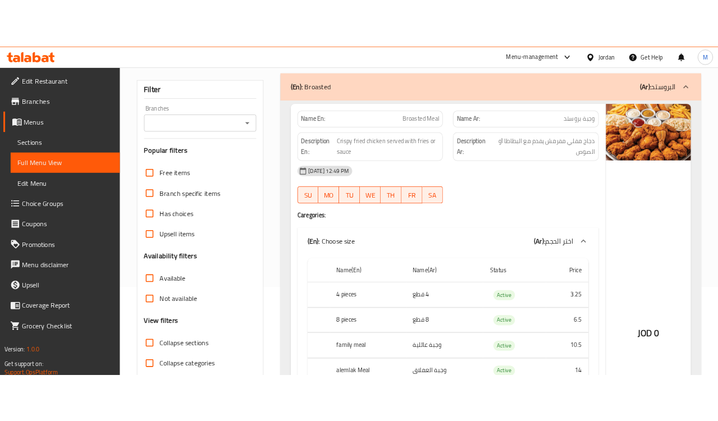
scroll to position [0, 0]
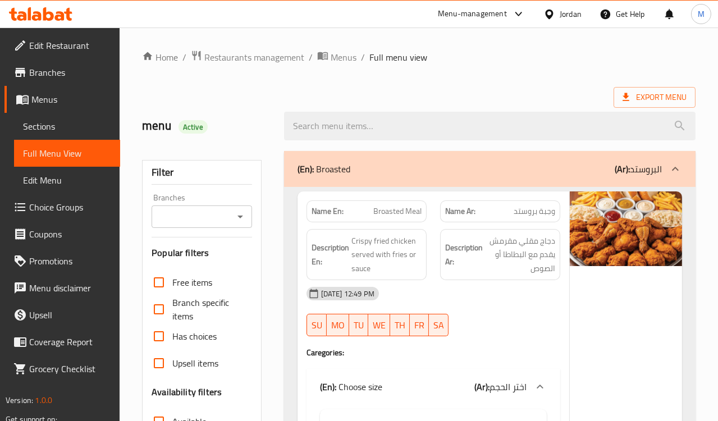
click at [389, 98] on div "Export Menu" at bounding box center [419, 97] width 554 height 21
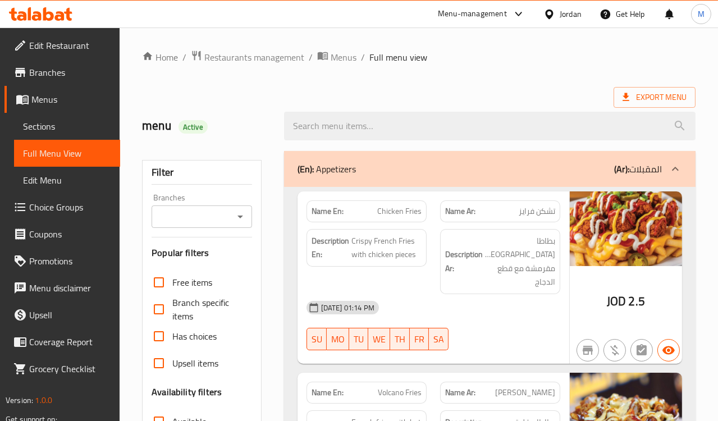
drag, startPoint x: 297, startPoint y: 86, endPoint x: 279, endPoint y: 131, distance: 48.1
click at [296, 90] on div "Export Menu" at bounding box center [419, 97] width 554 height 21
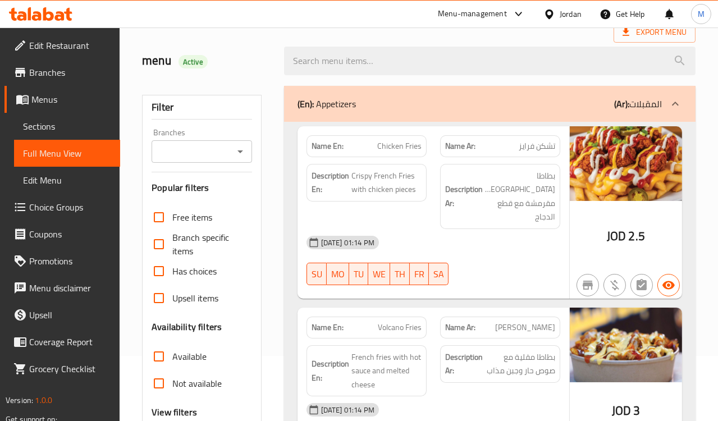
scroll to position [125, 0]
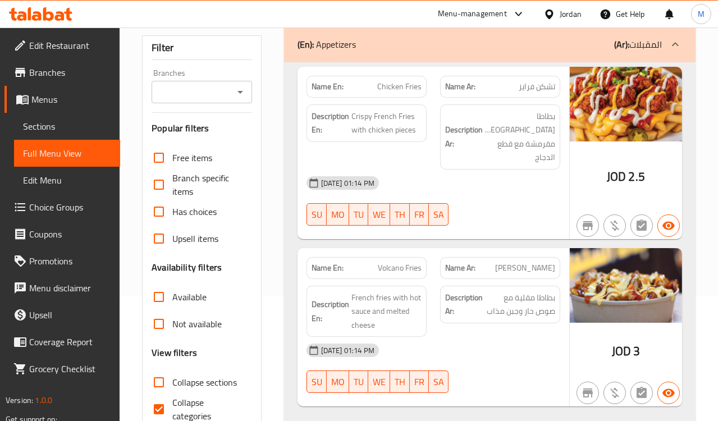
click at [184, 400] on span "Collapse categories" at bounding box center [207, 409] width 70 height 27
click at [172, 400] on input "Collapse categories" at bounding box center [158, 409] width 27 height 27
checkbox input "false"
click at [481, 181] on div "[DATE] 01:14 PM" at bounding box center [433, 183] width 267 height 27
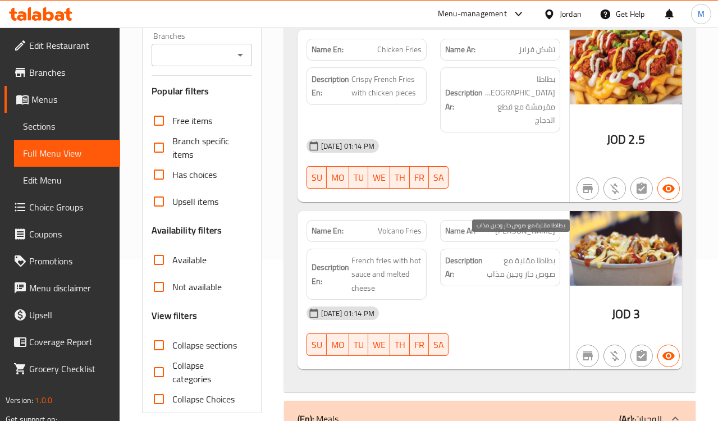
scroll to position [187, 0]
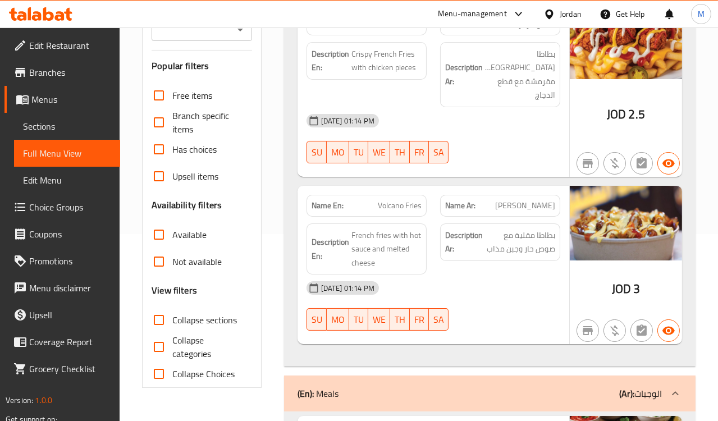
click at [532, 199] on div "Name Ar: فولكانو فرايز" at bounding box center [500, 206] width 120 height 22
click at [406, 200] on span "Volcano Fries" at bounding box center [400, 206] width 44 height 12
copy span "Volcano Fries"
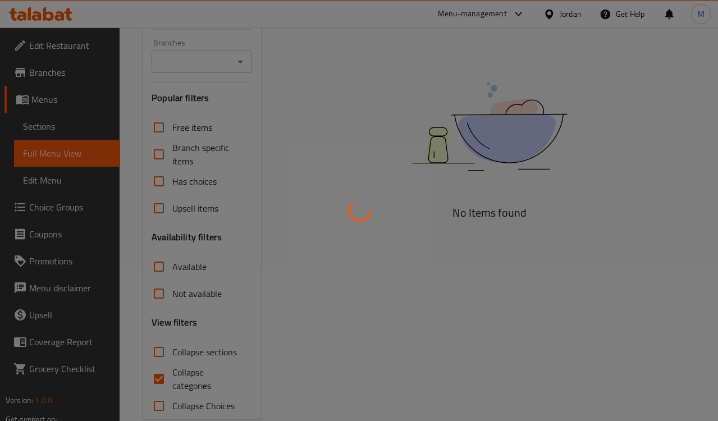
scroll to position [176, 0]
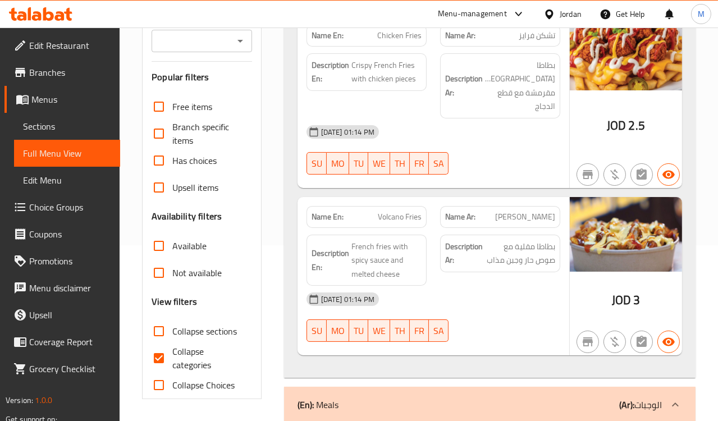
click at [156, 356] on input "Collapse categories" at bounding box center [158, 358] width 27 height 27
checkbox input "false"
click at [538, 143] on div "[DATE] 01:14 PM SU MO TU WE TH FR SA" at bounding box center [433, 150] width 267 height 63
click at [458, 235] on div "Description Ar: بطاطا مقلية مع صوص حار وجبن مذاب" at bounding box center [500, 254] width 120 height 38
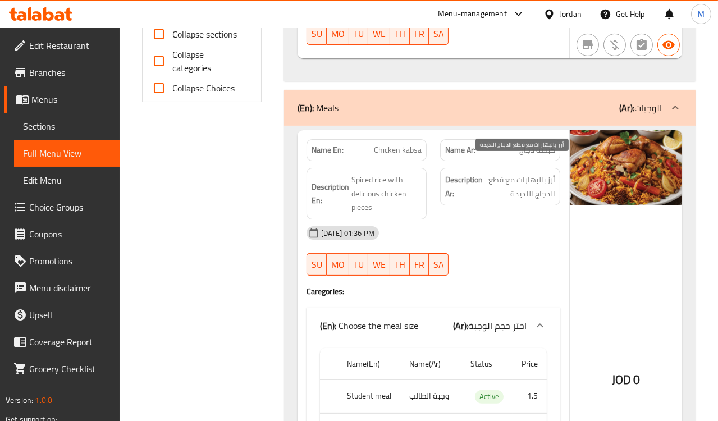
scroll to position [488, 0]
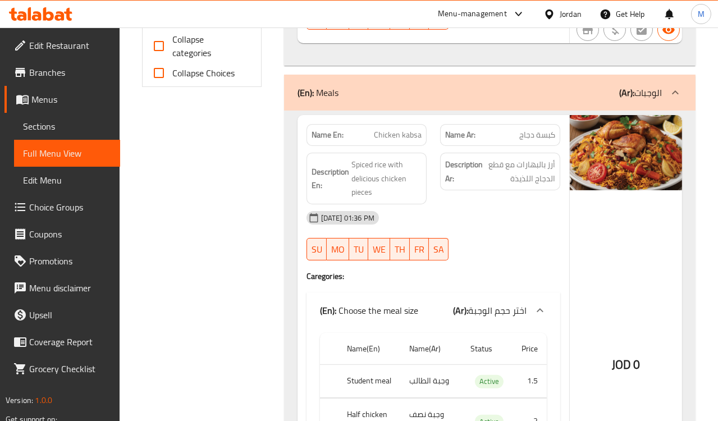
click at [530, 186] on div "Description Ar: أرز بالبهارات مع قطع الدجاج اللذيذة" at bounding box center [501, 178] width 134 height 65
click at [518, 209] on div "[DATE] 01:36 PM" at bounding box center [433, 217] width 267 height 27
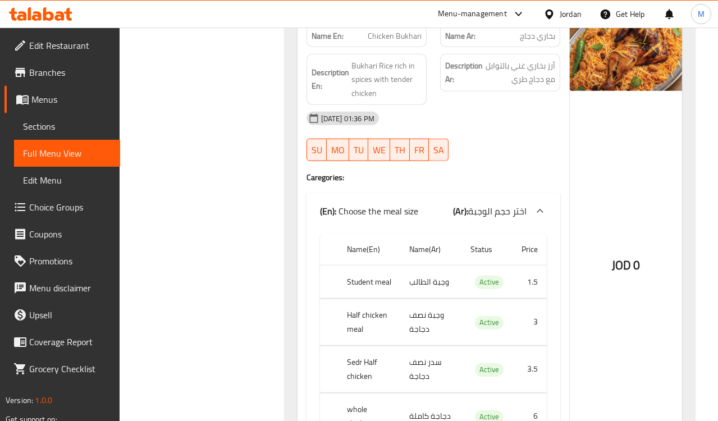
scroll to position [1549, 0]
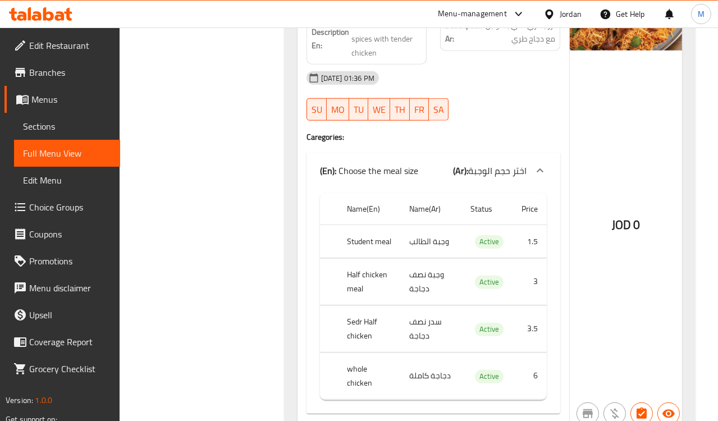
click at [522, 114] on div at bounding box center [501, 120] width 134 height 13
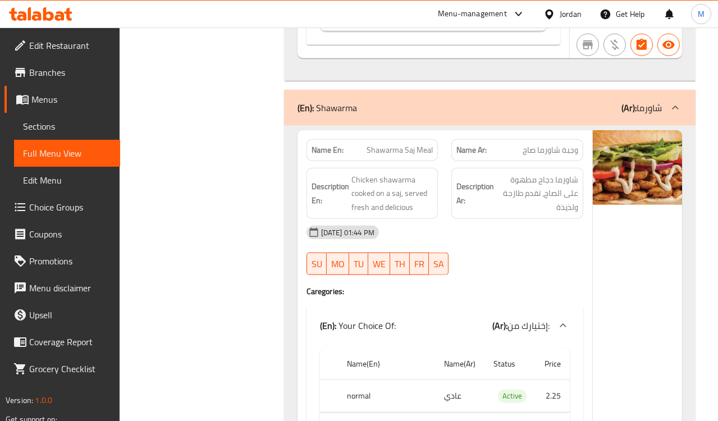
scroll to position [1923, 0]
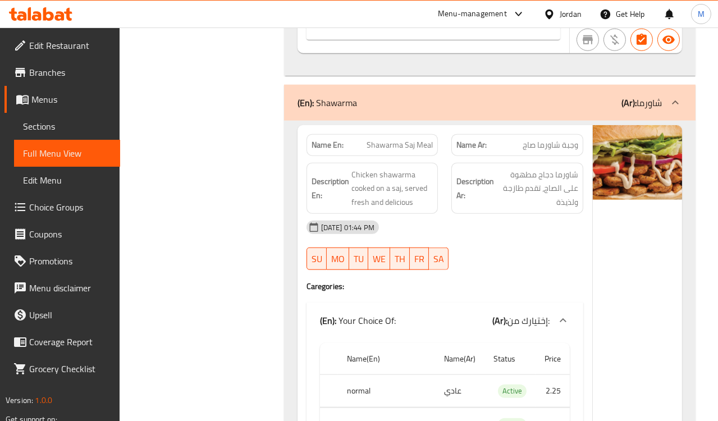
click at [455, 201] on div "Description Ar: شاورما دجاج مطهوة على الصاج، تقدم طازجة ولذيذة" at bounding box center [517, 188] width 145 height 65
click at [479, 175] on strong "Description Ar:" at bounding box center [476, 189] width 38 height 28
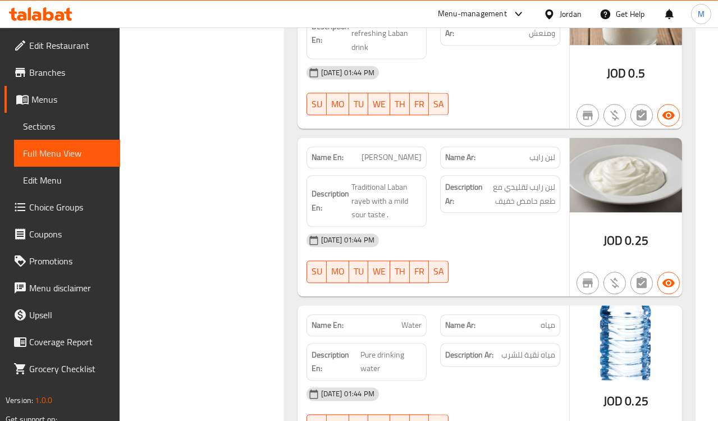
scroll to position [3920, 0]
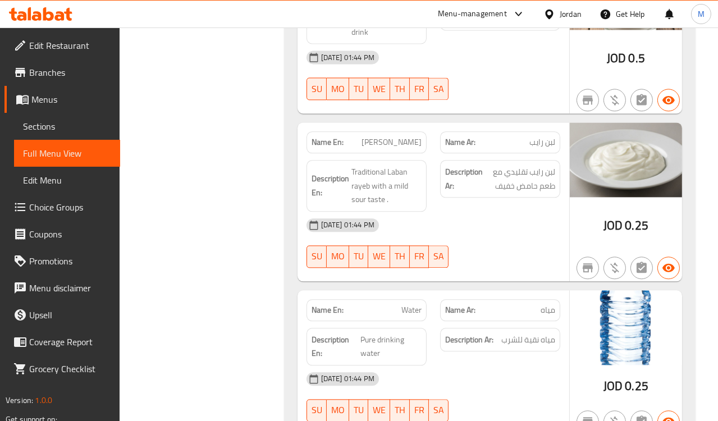
click at [391, 136] on span "[PERSON_NAME]" at bounding box center [392, 142] width 60 height 12
copy span "[PERSON_NAME]"
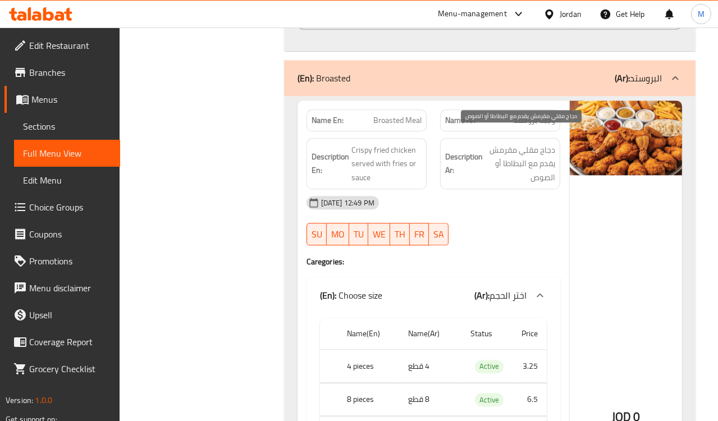
scroll to position [4482, 0]
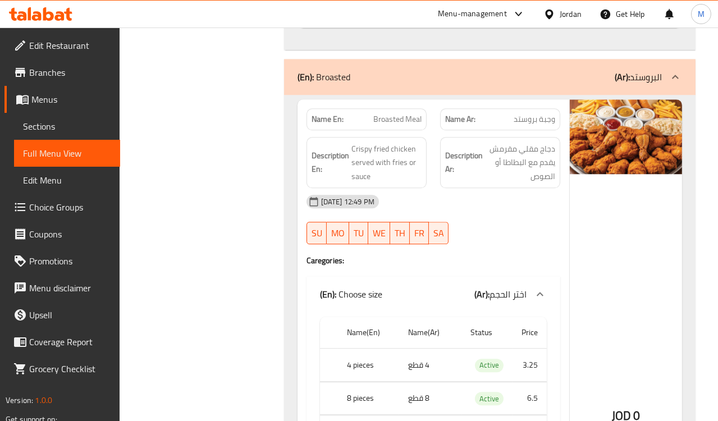
click at [397, 113] on span "Broasted Meal" at bounding box center [397, 119] width 48 height 12
copy span "Broasted Meal"
click at [386, 113] on span "Broasted Meal" at bounding box center [397, 119] width 48 height 12
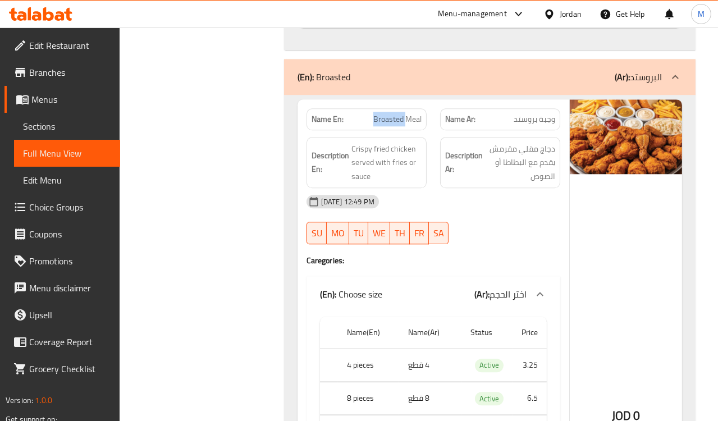
click at [386, 113] on span "Broasted Meal" at bounding box center [397, 119] width 48 height 12
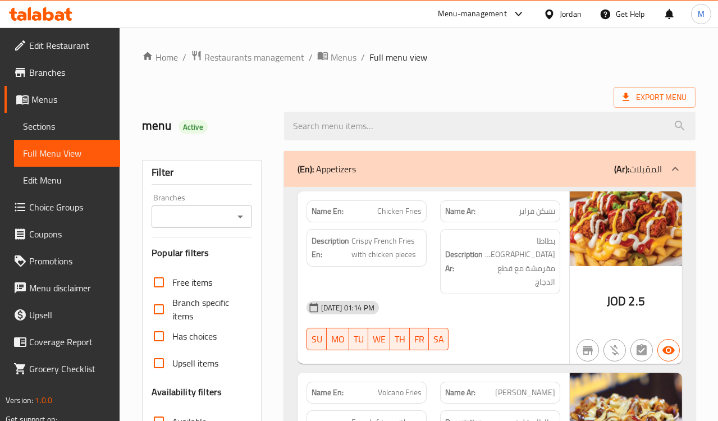
scroll to position [176, 0]
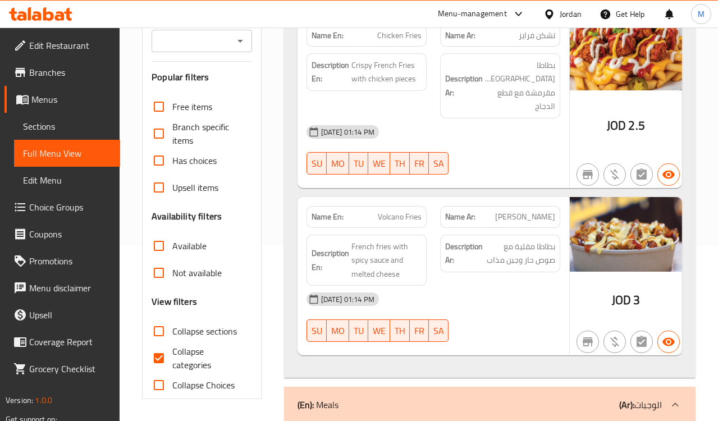
click at [184, 367] on span "Collapse categories" at bounding box center [207, 358] width 70 height 27
click at [172, 367] on input "Collapse categories" at bounding box center [158, 358] width 27 height 27
checkbox input "false"
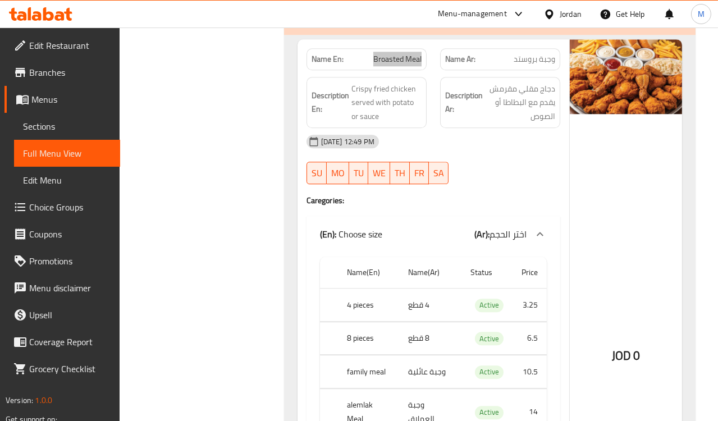
scroll to position [4564, 0]
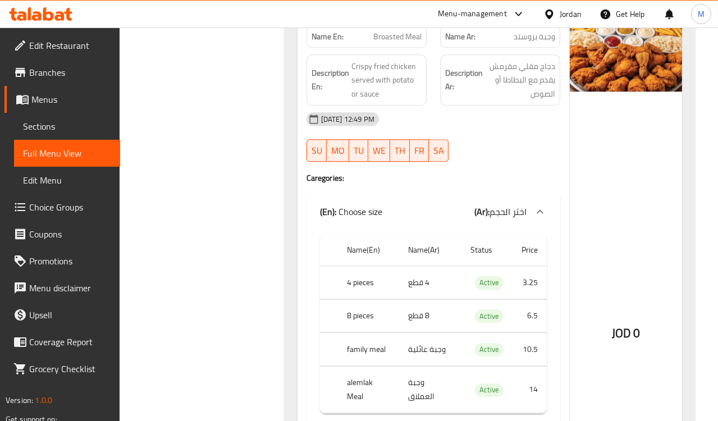
drag, startPoint x: 486, startPoint y: 150, endPoint x: 475, endPoint y: 133, distance: 19.9
click at [486, 155] on div at bounding box center [501, 161] width 134 height 13
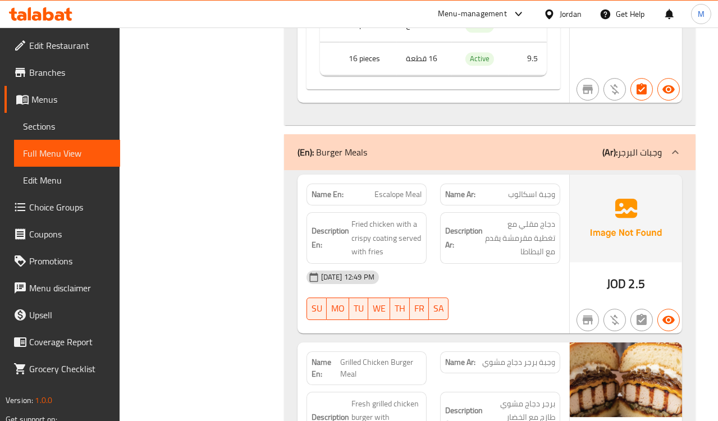
scroll to position [5500, 0]
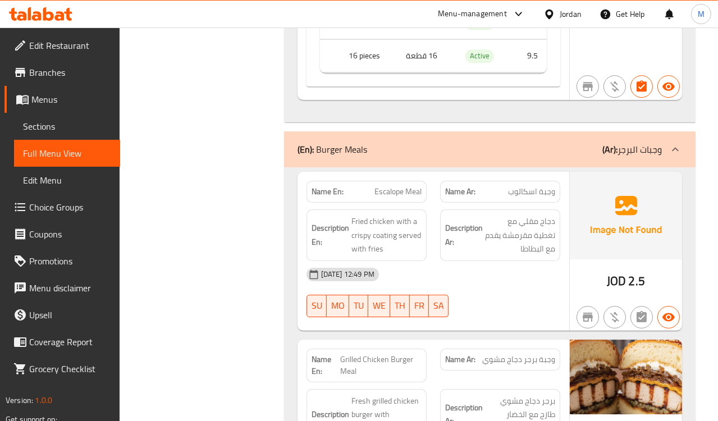
click at [391, 186] on span "Escalope Meal" at bounding box center [398, 192] width 47 height 12
copy span "Escalope Meal"
drag, startPoint x: 503, startPoint y: 240, endPoint x: 409, endPoint y: 107, distance: 162.8
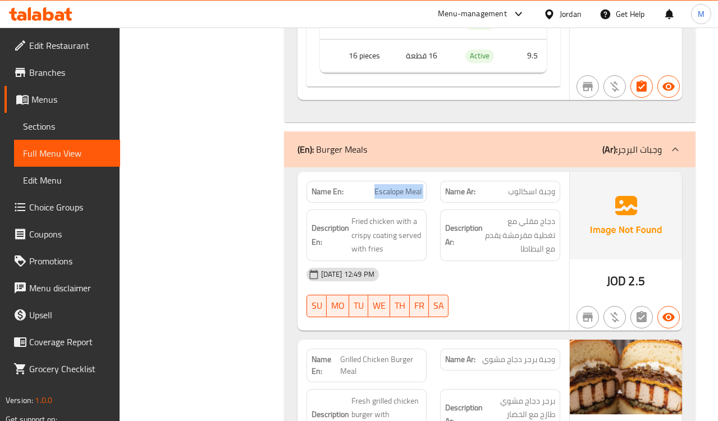
click at [504, 261] on div "[DATE] 12:49 PM" at bounding box center [433, 274] width 267 height 27
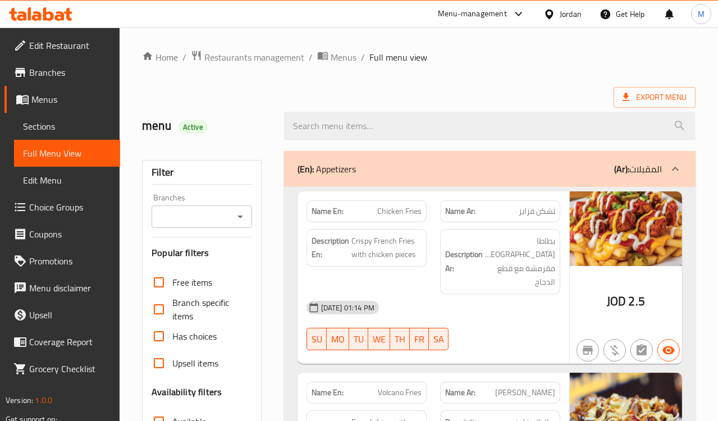
scroll to position [187, 0]
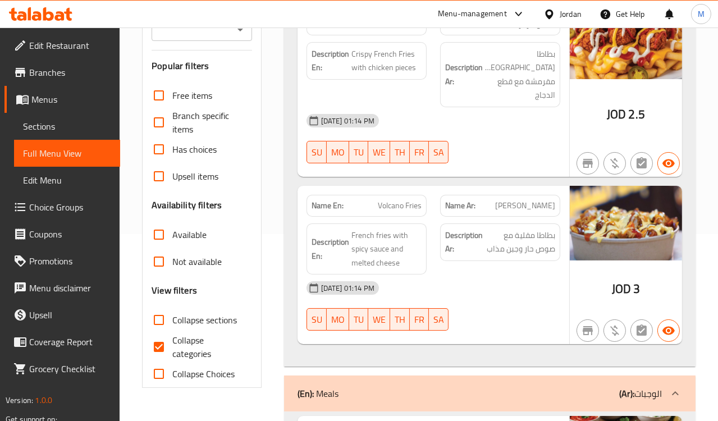
click at [180, 348] on span "Collapse categories" at bounding box center [207, 347] width 70 height 27
click at [172, 348] on input "Collapse categories" at bounding box center [158, 347] width 27 height 27
checkbox input "false"
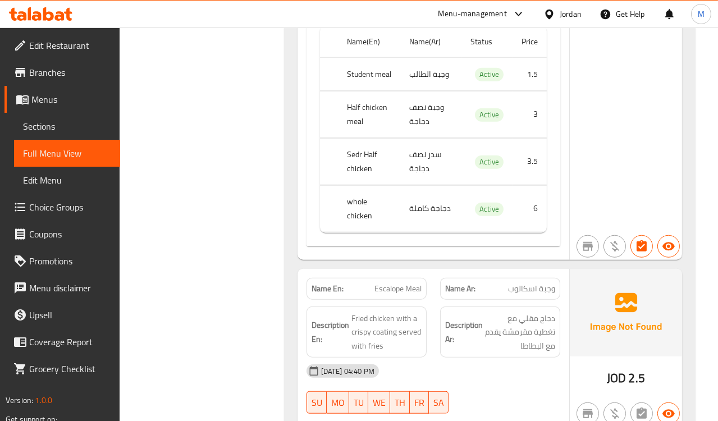
scroll to position [1841, 0]
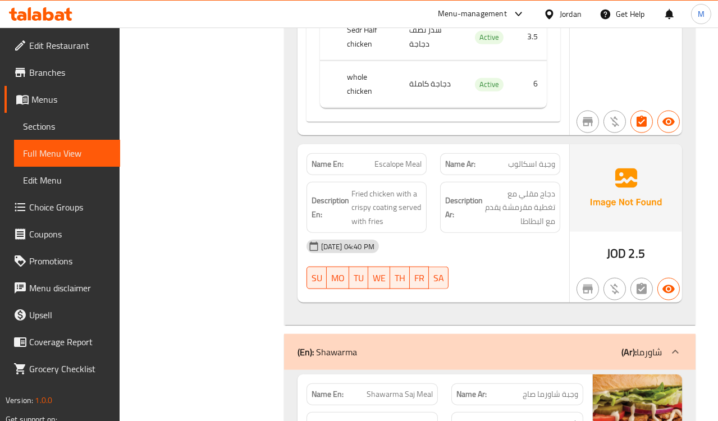
click at [504, 248] on div "15-10-2025 04:40 PM SU MO TU WE TH FR SA" at bounding box center [433, 264] width 267 height 63
click at [395, 158] on span "Escalope Meal" at bounding box center [398, 164] width 47 height 12
click at [398, 158] on span "Escalope Meal" at bounding box center [398, 164] width 47 height 12
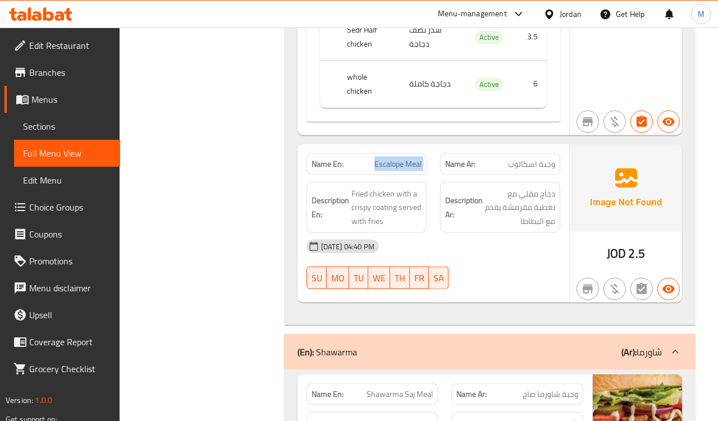
click at [398, 158] on span "Escalope Meal" at bounding box center [398, 164] width 47 height 12
click at [395, 158] on span "Escalope Meal" at bounding box center [398, 164] width 47 height 12
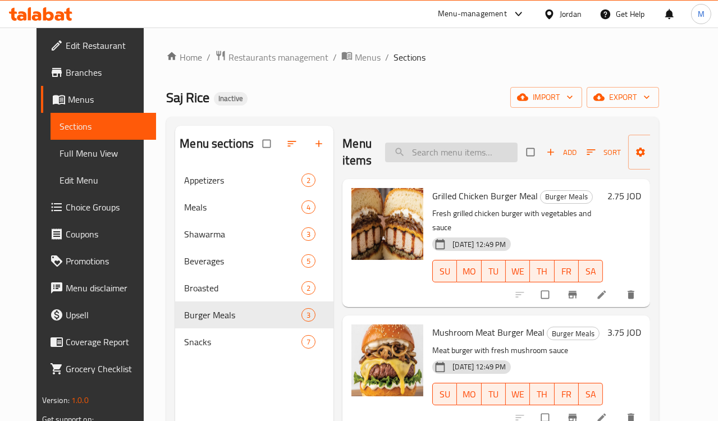
click at [445, 158] on input "search" at bounding box center [451, 153] width 133 height 20
paste input "Escalope Meal"
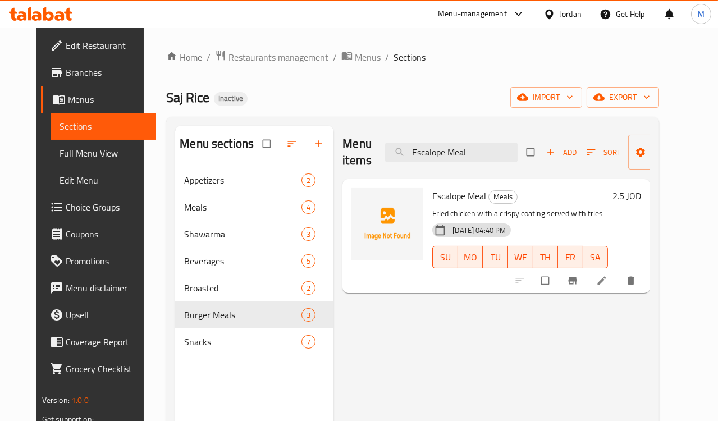
type input "Escalope Meal"
click at [608, 283] on icon at bounding box center [601, 280] width 11 height 11
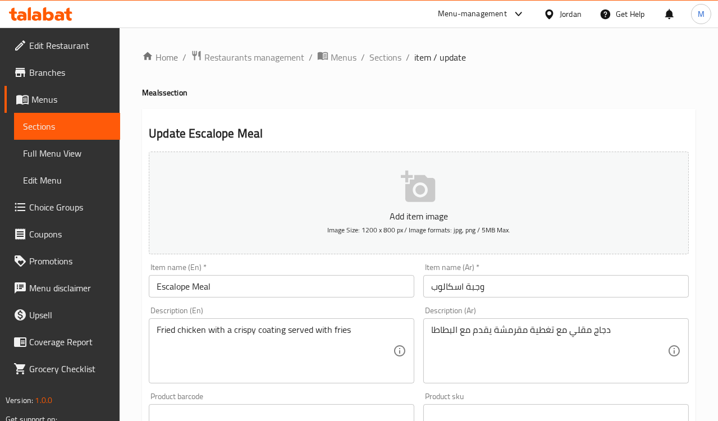
drag, startPoint x: 479, startPoint y: 127, endPoint x: 448, endPoint y: 221, distance: 99.3
click at [479, 127] on h2 "Update Escalope Meal" at bounding box center [419, 133] width 540 height 17
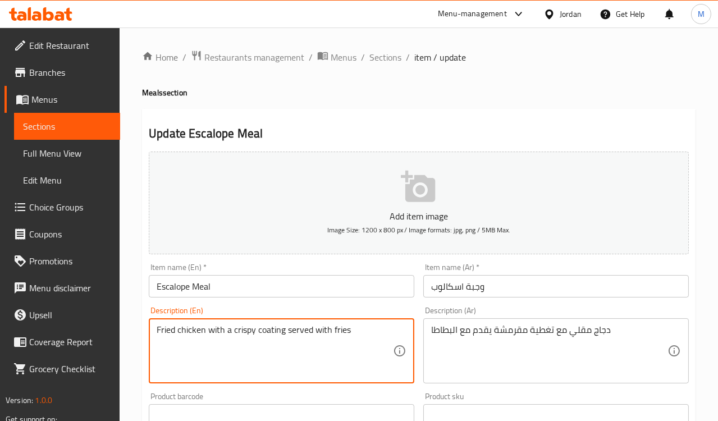
click at [344, 331] on textarea "Fried chicken with a crispy coating served with fries" at bounding box center [275, 351] width 236 height 53
paste textarea "potato"
type textarea "Fried chicken with a crispy coating served with potato"
click at [355, 90] on h4 "Meals section" at bounding box center [419, 92] width 554 height 11
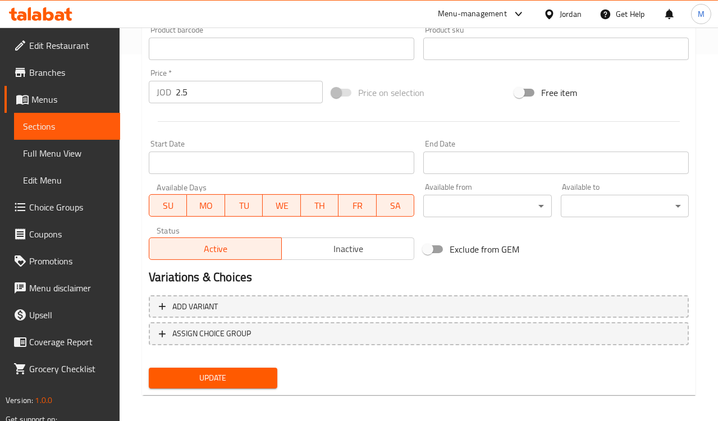
scroll to position [372, 0]
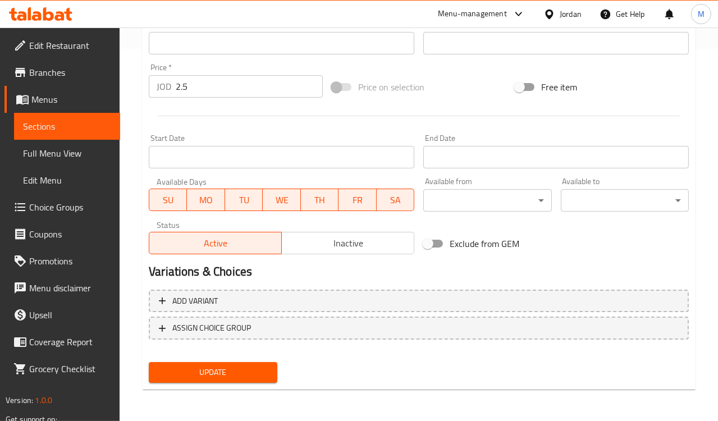
click at [218, 364] on button "Update" at bounding box center [213, 372] width 128 height 21
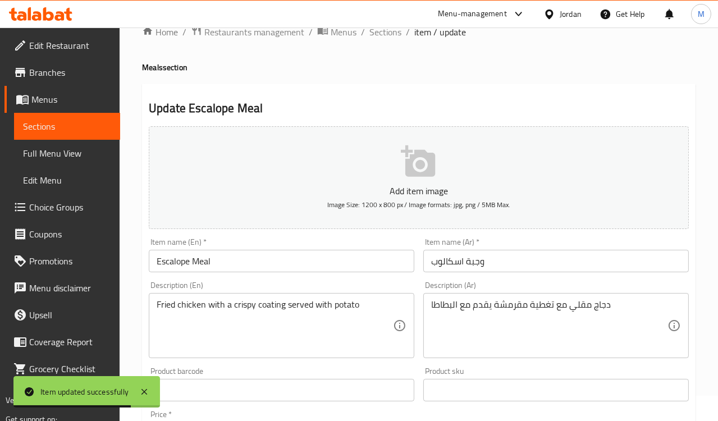
scroll to position [0, 0]
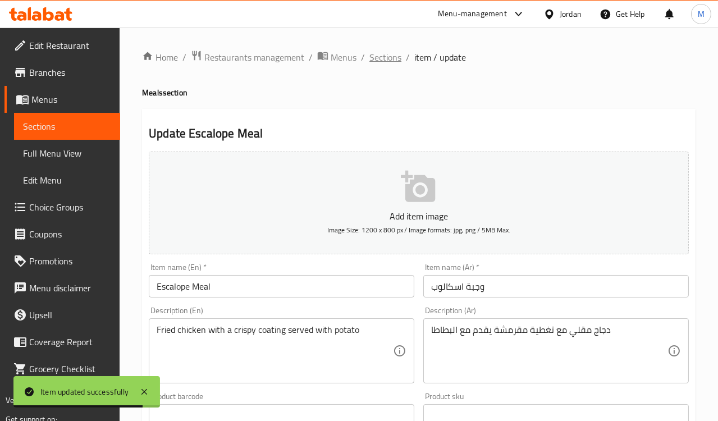
click at [378, 59] on span "Sections" at bounding box center [386, 57] width 32 height 13
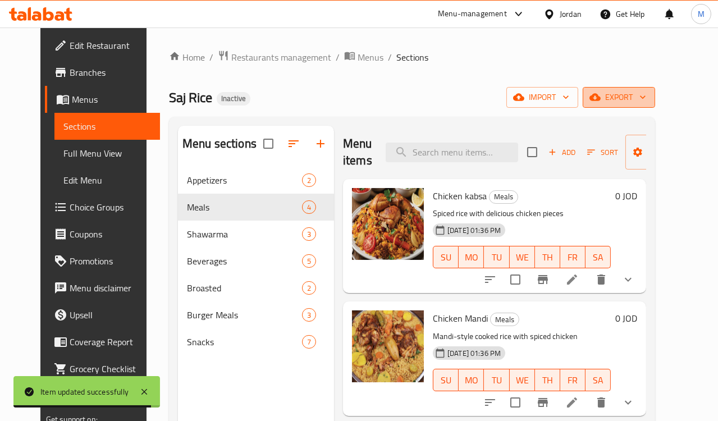
click at [644, 90] on span "export" at bounding box center [619, 97] width 54 height 14
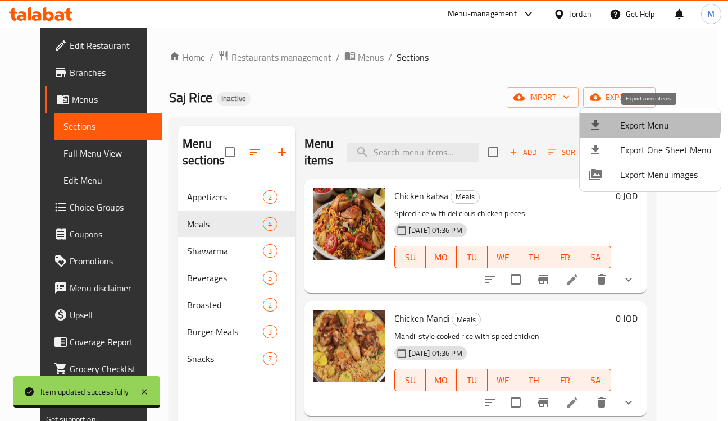
click at [645, 119] on span "Export Menu" at bounding box center [666, 125] width 92 height 13
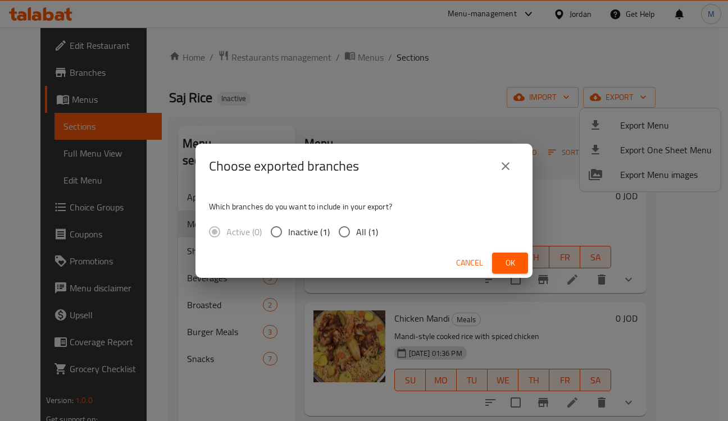
click at [361, 233] on span "All (1)" at bounding box center [367, 231] width 22 height 13
click at [356, 233] on input "All (1)" at bounding box center [344, 232] width 24 height 24
radio input "true"
click at [521, 263] on button "Ok" at bounding box center [510, 263] width 36 height 21
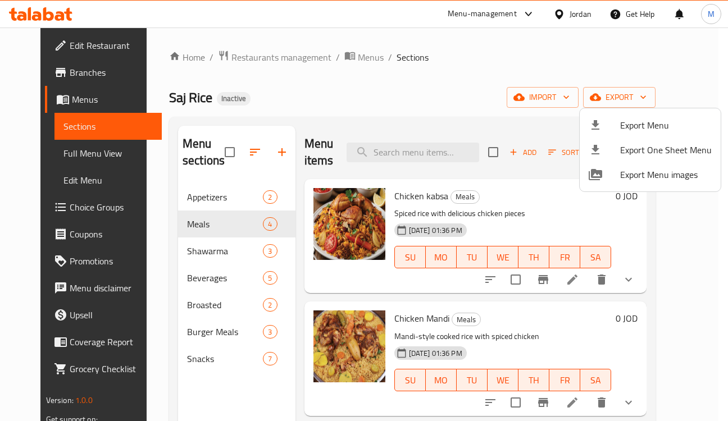
click at [59, 207] on div at bounding box center [364, 210] width 728 height 421
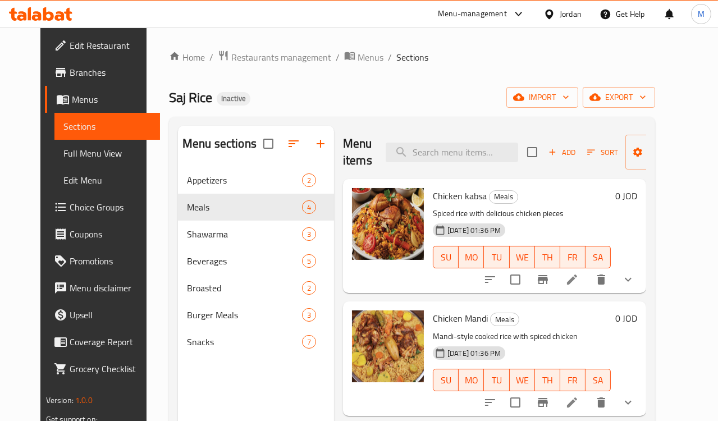
click at [70, 207] on span "Choice Groups" at bounding box center [111, 207] width 82 height 13
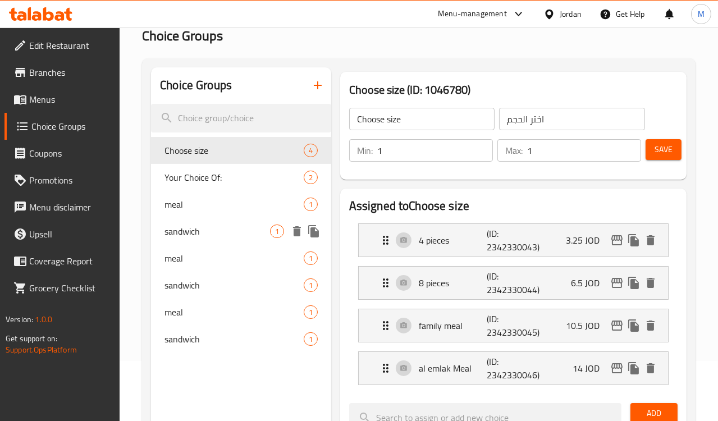
scroll to position [62, 0]
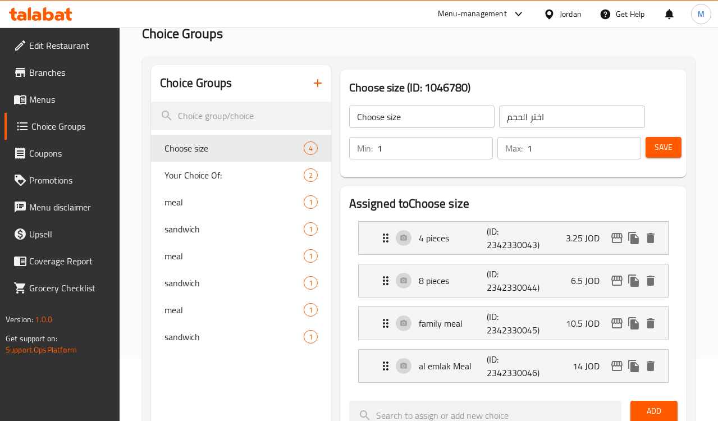
click at [37, 102] on span "Menus" at bounding box center [70, 99] width 82 height 13
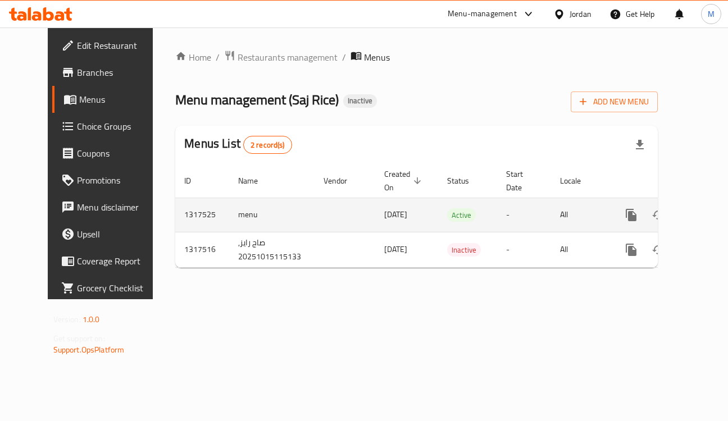
click at [705, 219] on icon "enhanced table" at bounding box center [711, 214] width 13 height 13
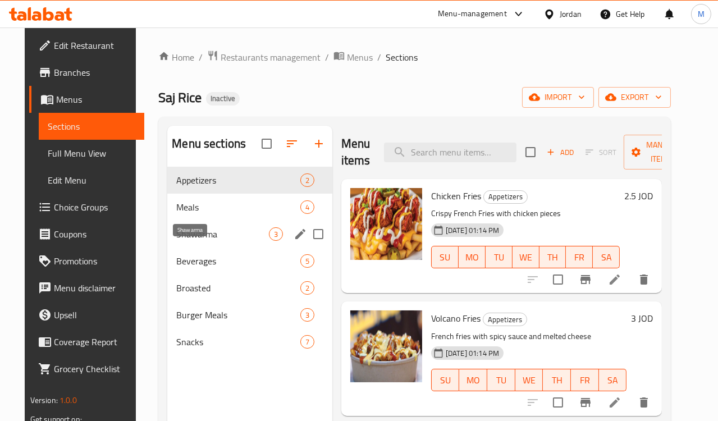
click at [176, 241] on span "Shawarma" at bounding box center [222, 233] width 93 height 13
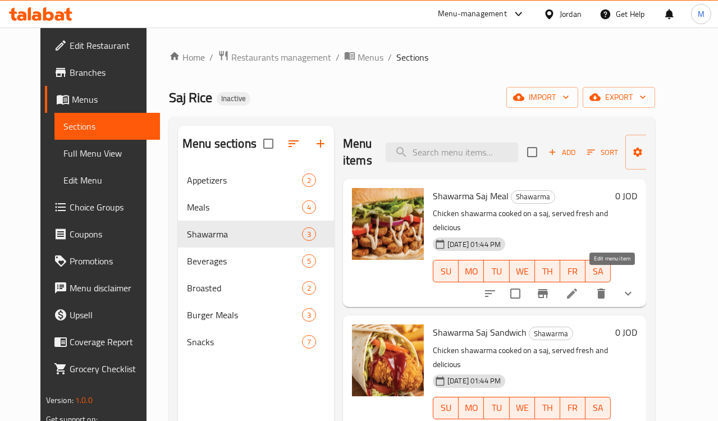
click at [577, 289] on icon at bounding box center [572, 294] width 10 height 10
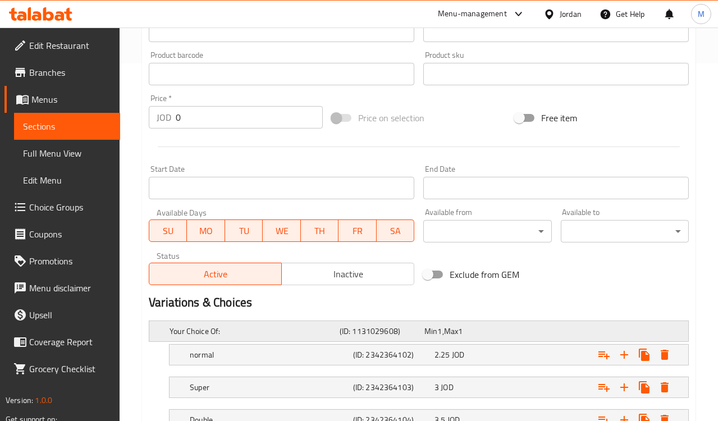
scroll to position [562, 0]
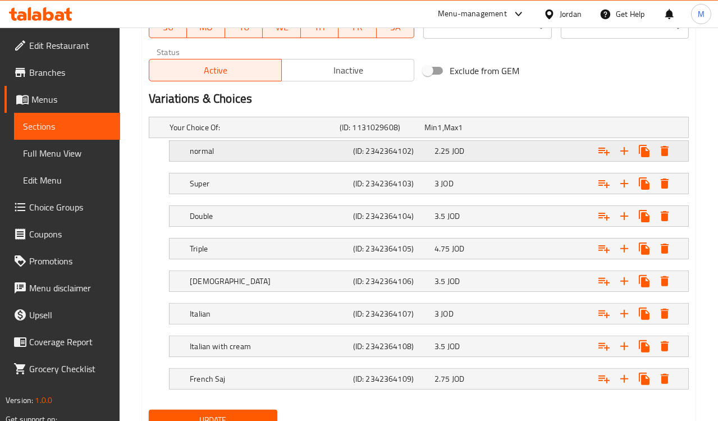
click at [197, 156] on h5 "normal" at bounding box center [269, 150] width 159 height 11
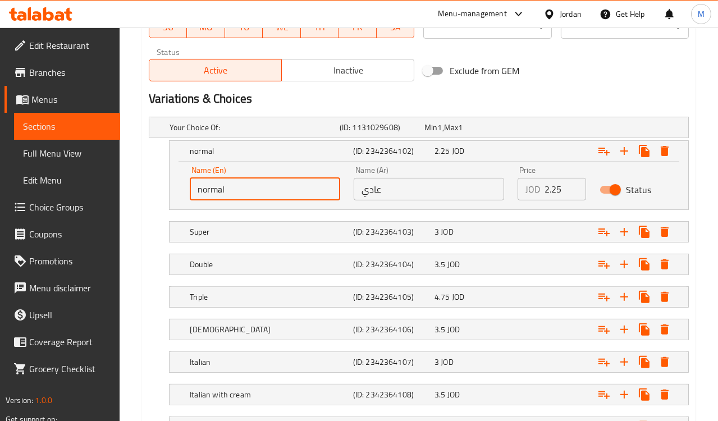
drag, startPoint x: 240, startPoint y: 186, endPoint x: 157, endPoint y: 187, distance: 83.1
click at [157, 187] on div "normal (ID: 2342364102) 2.25 JOD Name (En) normal Name (En) Name (Ar) عادي Name…" at bounding box center [419, 175] width 540 height 70
type input "regular"
click at [152, 195] on div "regular (ID: 2342364102) 2.25 JOD Name (En) regular Name (En) Name (Ar) عادي Na…" at bounding box center [419, 175] width 540 height 70
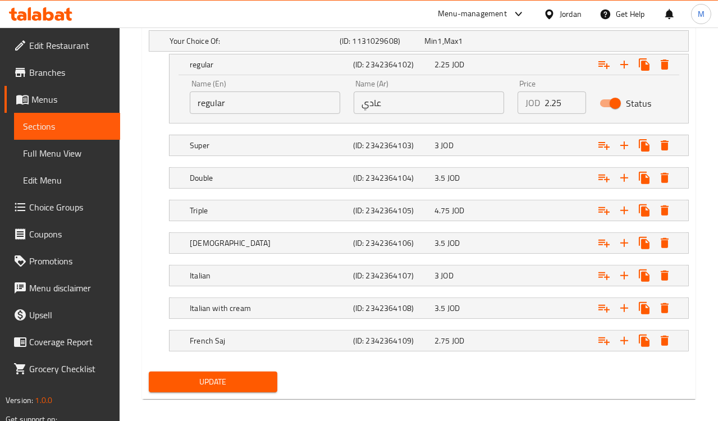
scroll to position [656, 0]
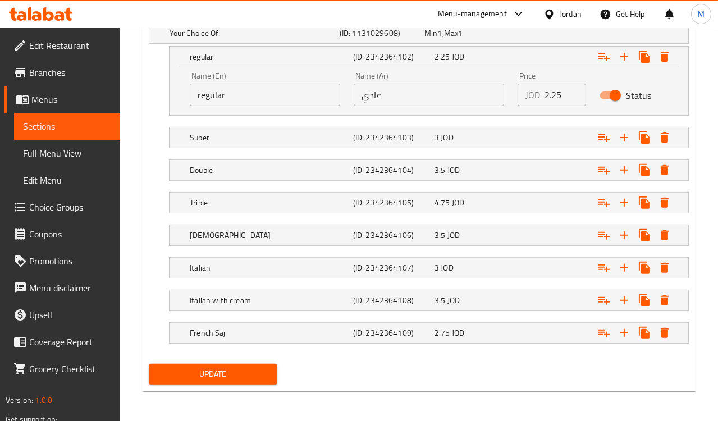
click at [256, 376] on span "Update" at bounding box center [213, 374] width 110 height 14
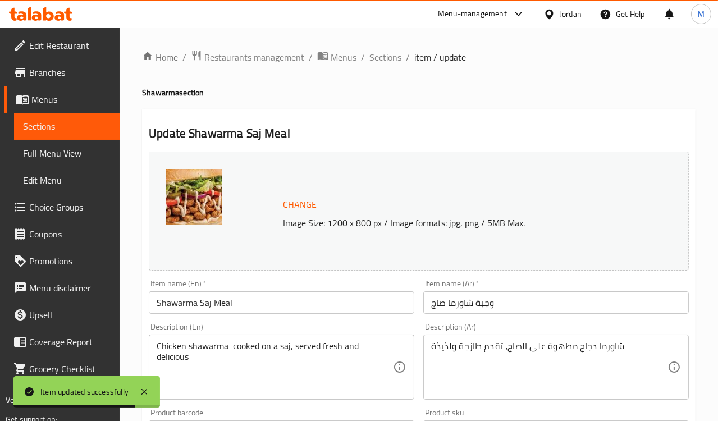
scroll to position [0, 0]
click at [383, 53] on span "Sections" at bounding box center [386, 57] width 32 height 13
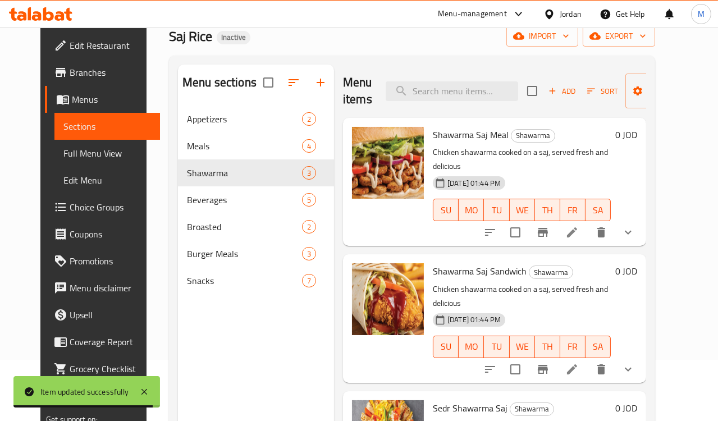
scroll to position [125, 0]
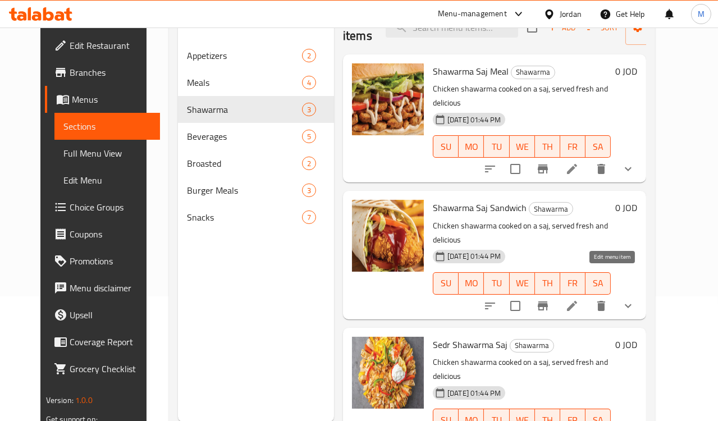
click at [579, 299] on icon at bounding box center [572, 305] width 13 height 13
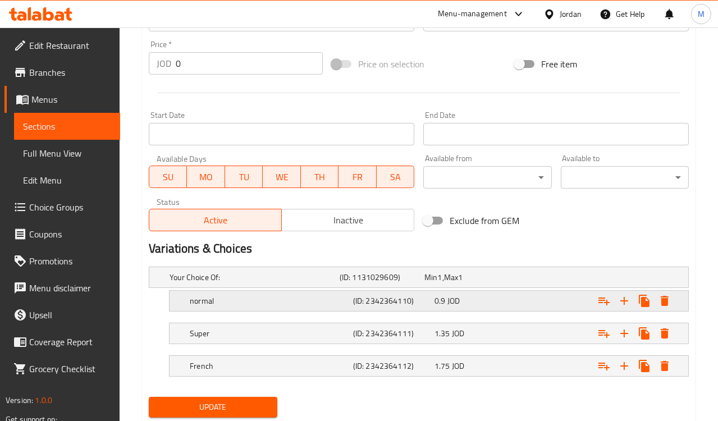
scroll to position [445, 0]
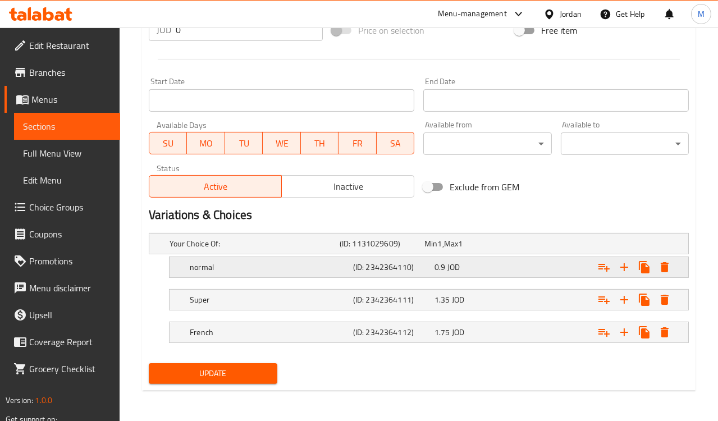
click at [228, 262] on h5 "normal" at bounding box center [269, 267] width 159 height 11
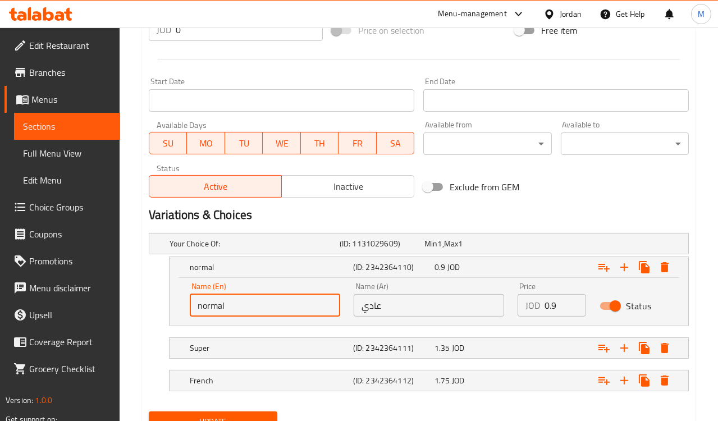
drag, startPoint x: 233, startPoint y: 309, endPoint x: 145, endPoint y: 309, distance: 87.6
click at [145, 309] on div "Your Choice Of: (ID: 1131029609) Min 1 , Max 1 Name (En) Your Choice Of: Name (…" at bounding box center [418, 318] width 549 height 179
type input "regular"
click at [252, 412] on button "Update" at bounding box center [213, 422] width 128 height 21
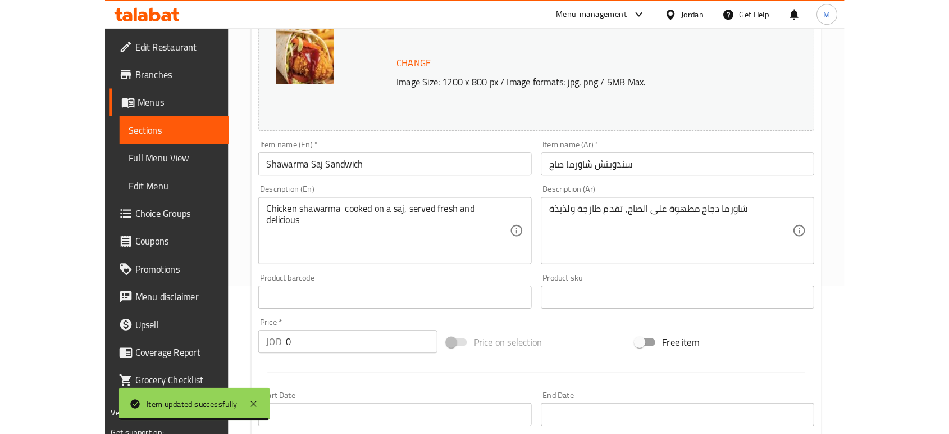
scroll to position [9, 0]
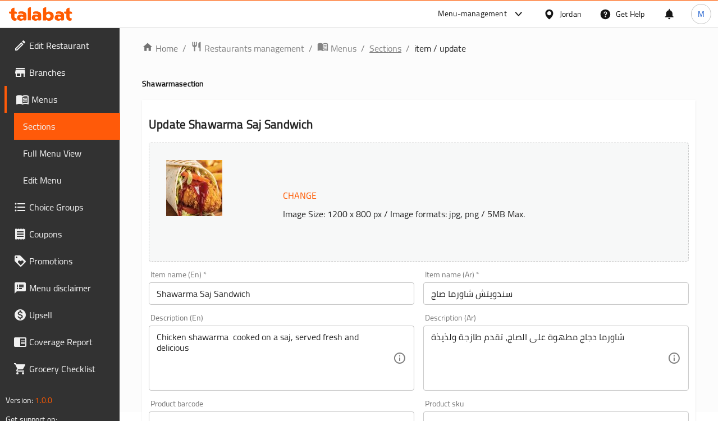
click at [380, 51] on span "Sections" at bounding box center [386, 48] width 32 height 13
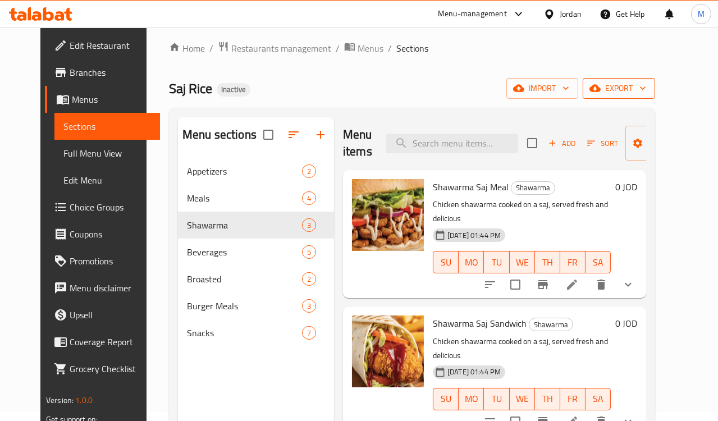
click at [646, 93] on span "export" at bounding box center [619, 88] width 54 height 14
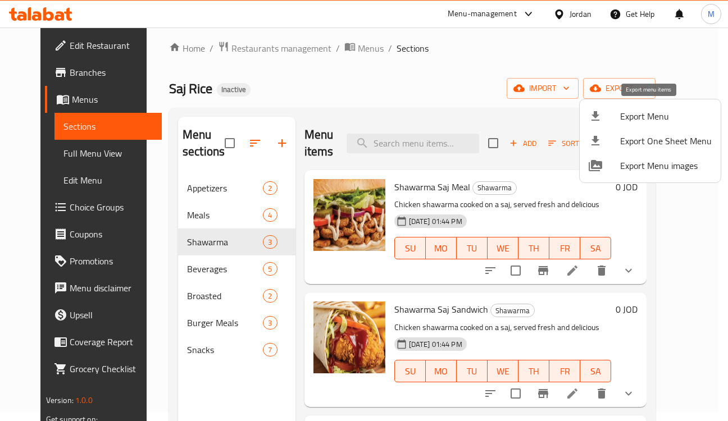
click at [652, 116] on span "Export Menu" at bounding box center [666, 116] width 92 height 13
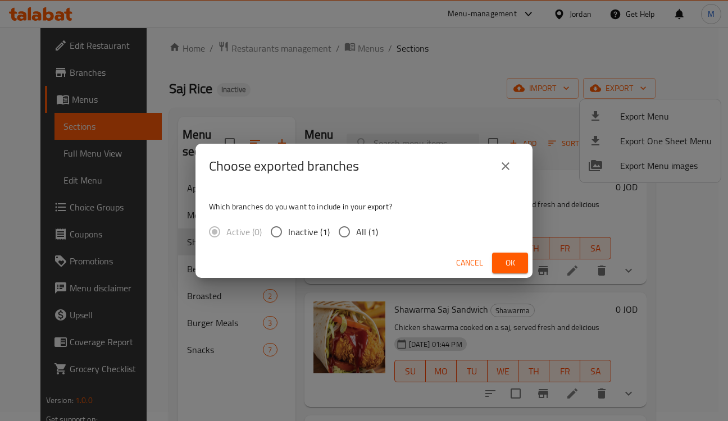
click at [358, 238] on span "All (1)" at bounding box center [367, 231] width 22 height 13
click at [356, 238] on input "All (1)" at bounding box center [344, 232] width 24 height 24
radio input "true"
click at [498, 256] on button "Ok" at bounding box center [510, 263] width 36 height 21
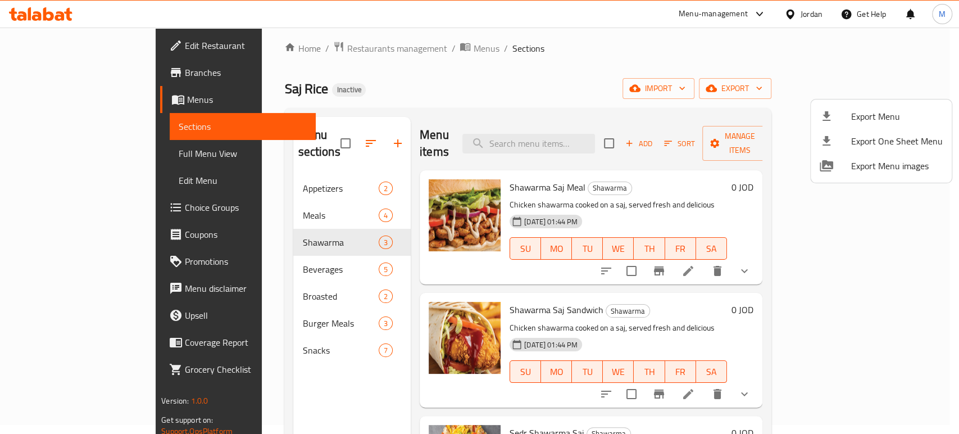
drag, startPoint x: 13, startPoint y: 148, endPoint x: 45, endPoint y: 151, distance: 32.1
click at [13, 148] on div at bounding box center [479, 217] width 959 height 434
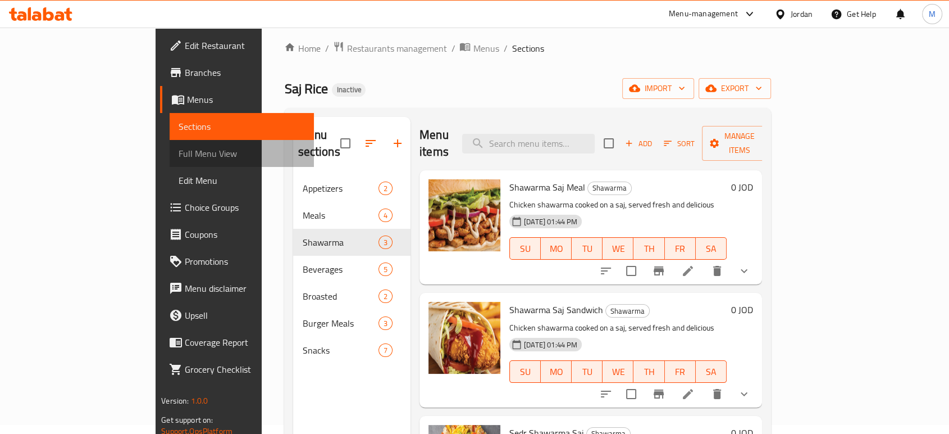
click at [179, 152] on span "Full Menu View" at bounding box center [242, 153] width 126 height 13
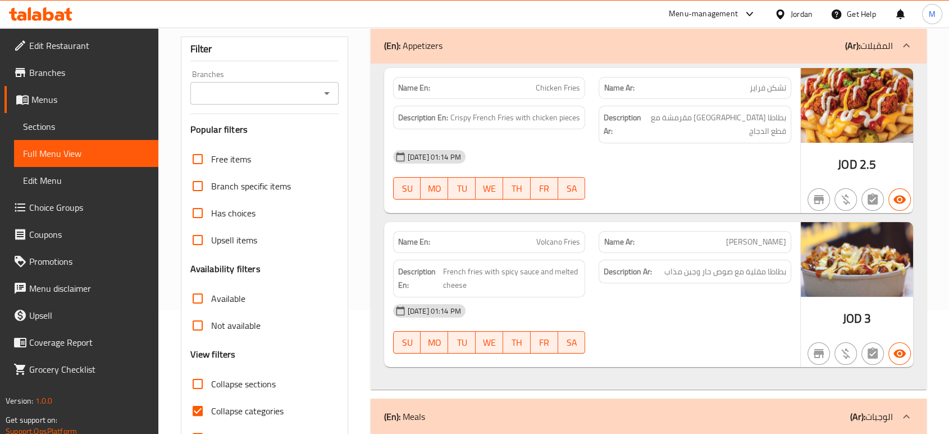
scroll to position [258, 0]
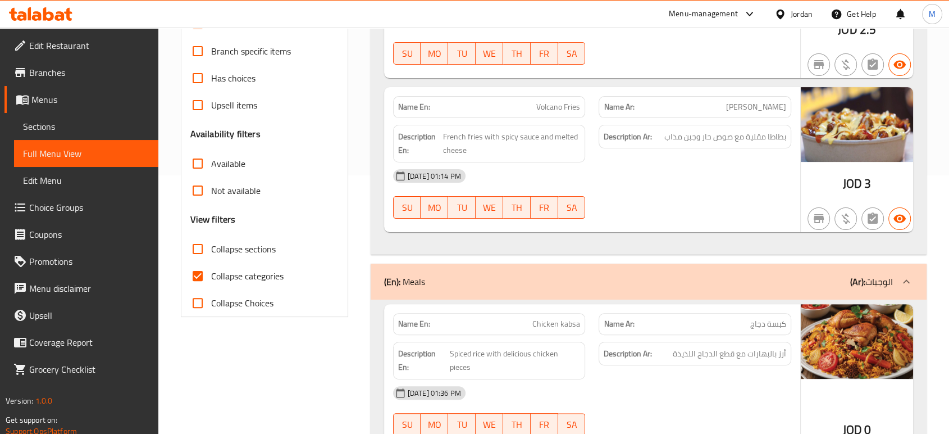
click at [221, 252] on span "Collapse sections" at bounding box center [243, 248] width 65 height 13
click at [211, 252] on input "Collapse sections" at bounding box center [197, 248] width 27 height 27
checkbox input "true"
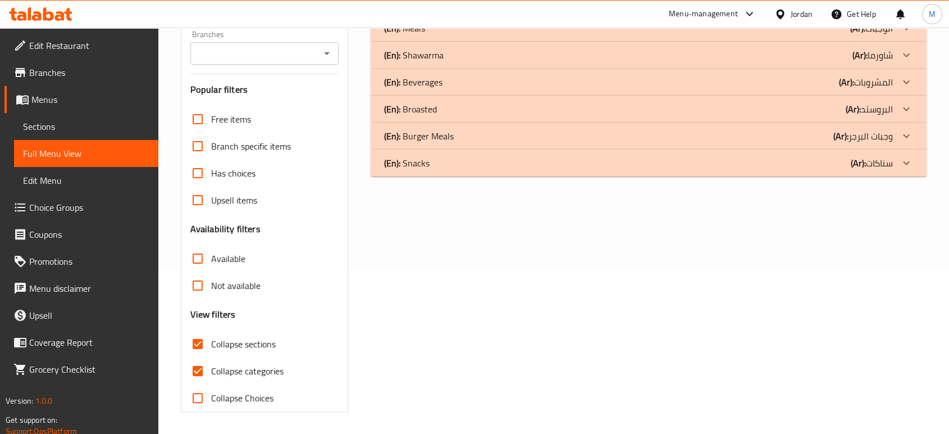
scroll to position [0, 0]
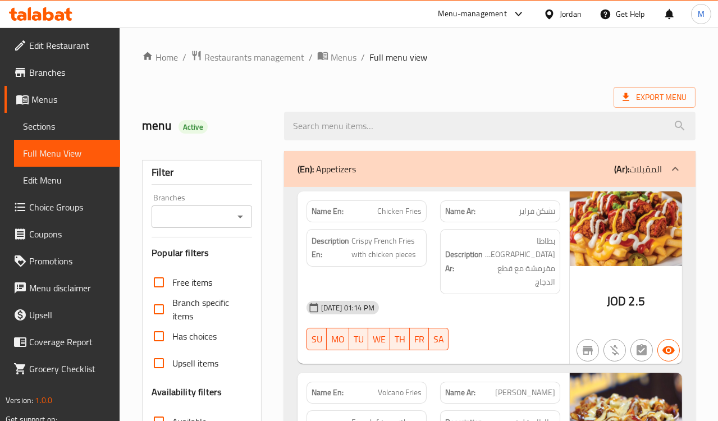
scroll to position [187, 0]
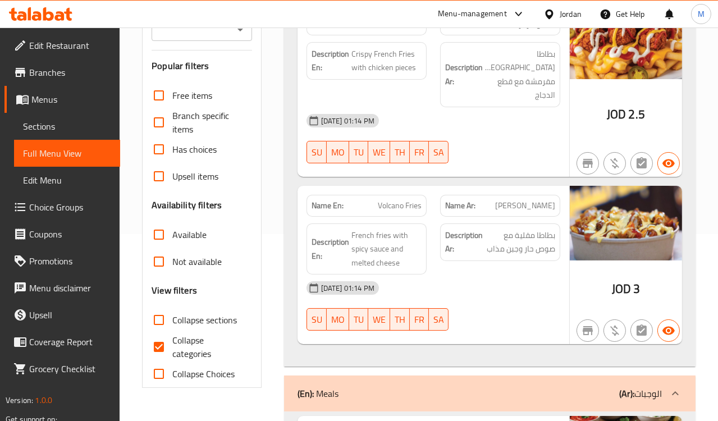
click at [180, 343] on span "Collapse categories" at bounding box center [207, 347] width 70 height 27
click at [172, 343] on input "Collapse categories" at bounding box center [158, 347] width 27 height 27
checkbox input "false"
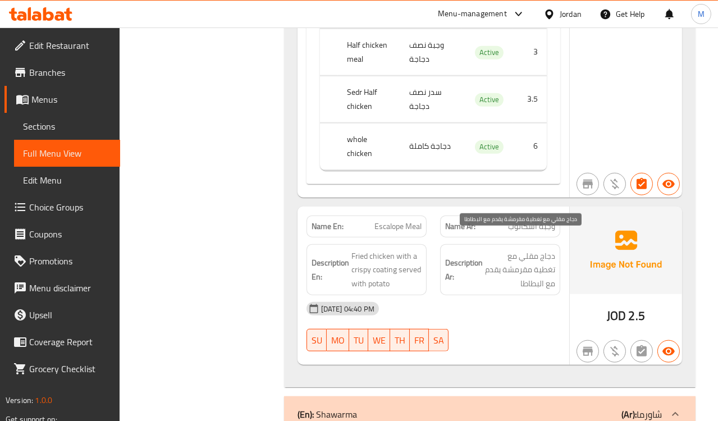
click at [505, 256] on span "دجاج مقلي مع تغطية مقرمشة يقدم مع البطاطا" at bounding box center [520, 270] width 70 height 42
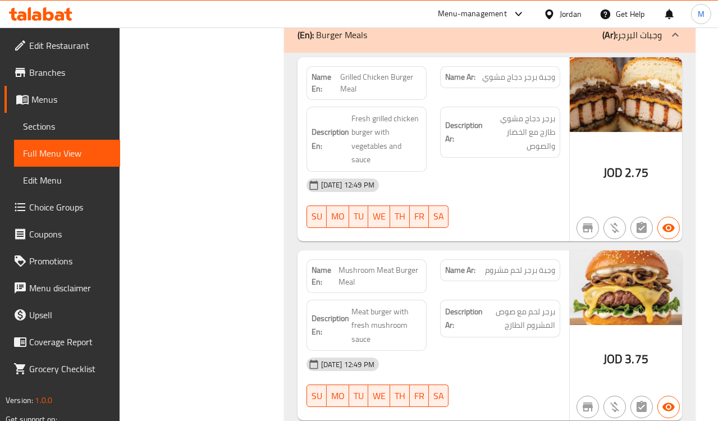
scroll to position [5710, 0]
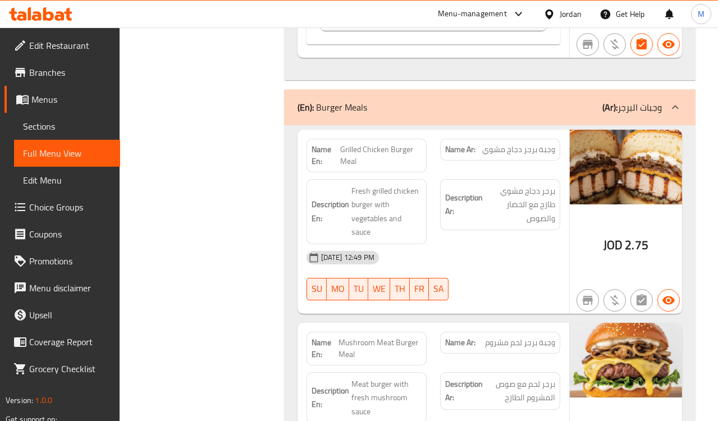
click at [534, 226] on div "Description Ar: برجر دجاج مشوي طازج مع الخضار والصوص" at bounding box center [501, 211] width 134 height 79
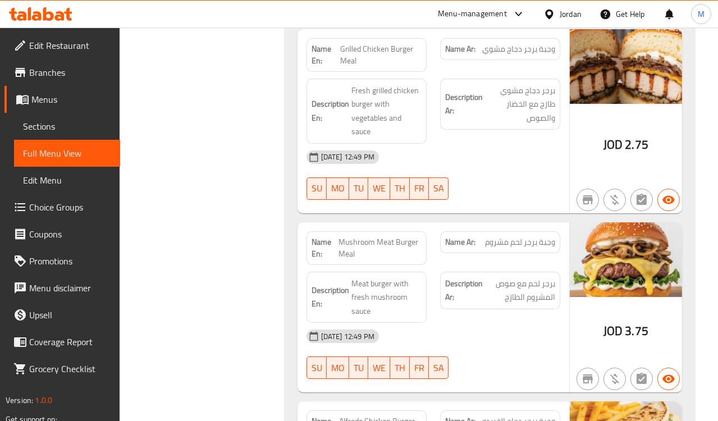
scroll to position [5897, 0]
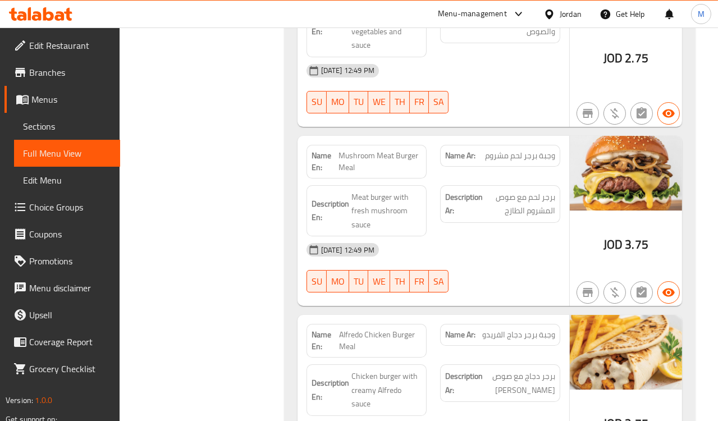
click at [522, 244] on div "[DATE] 12:49 PM" at bounding box center [433, 249] width 267 height 27
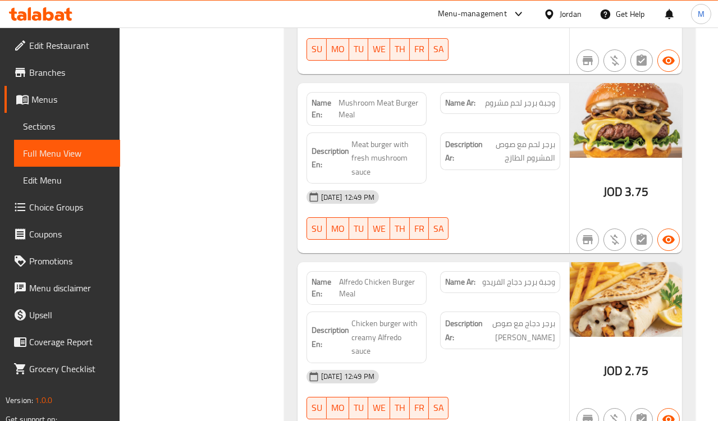
scroll to position [6066, 0]
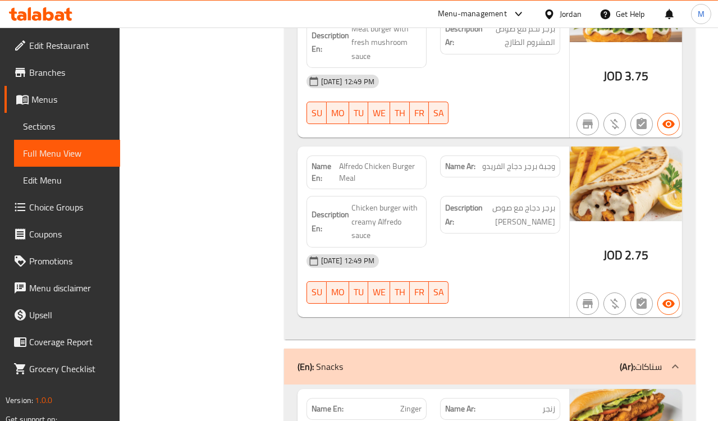
click at [481, 248] on div "[DATE] 12:49 PM" at bounding box center [433, 261] width 267 height 27
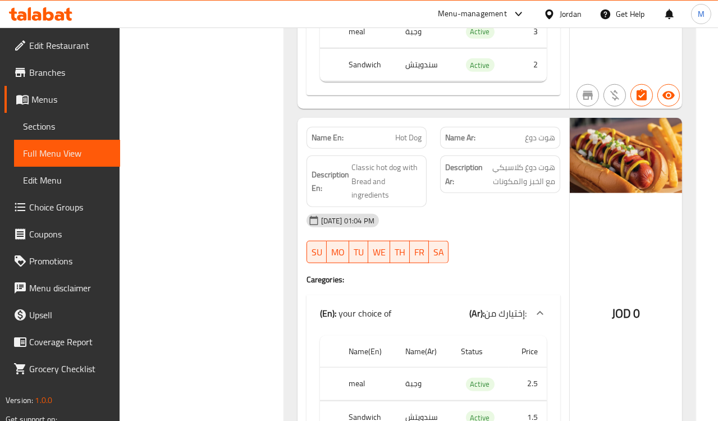
scroll to position [8500, 0]
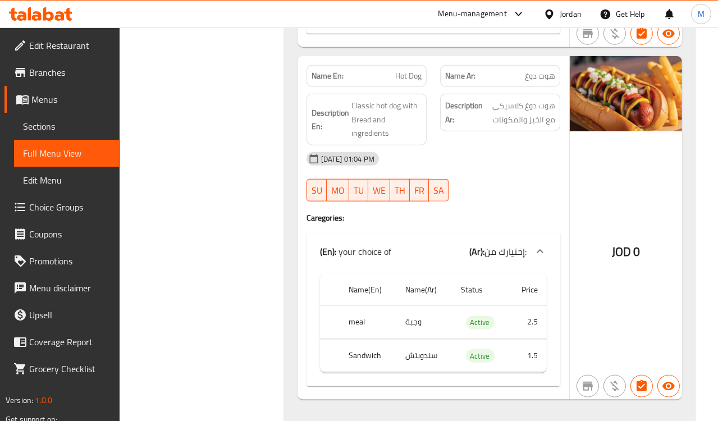
drag, startPoint x: 507, startPoint y: 130, endPoint x: 502, endPoint y: 122, distance: 8.9
click at [507, 145] on div "[DATE] 01:04 PM" at bounding box center [433, 158] width 267 height 27
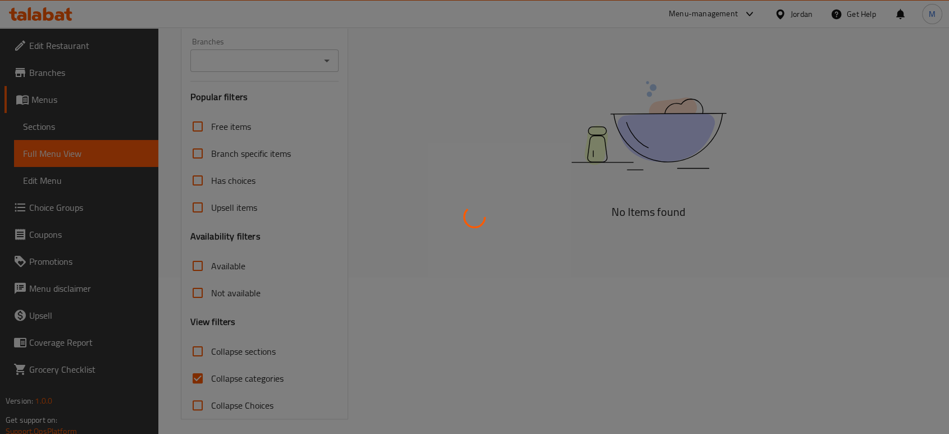
scroll to position [163, 0]
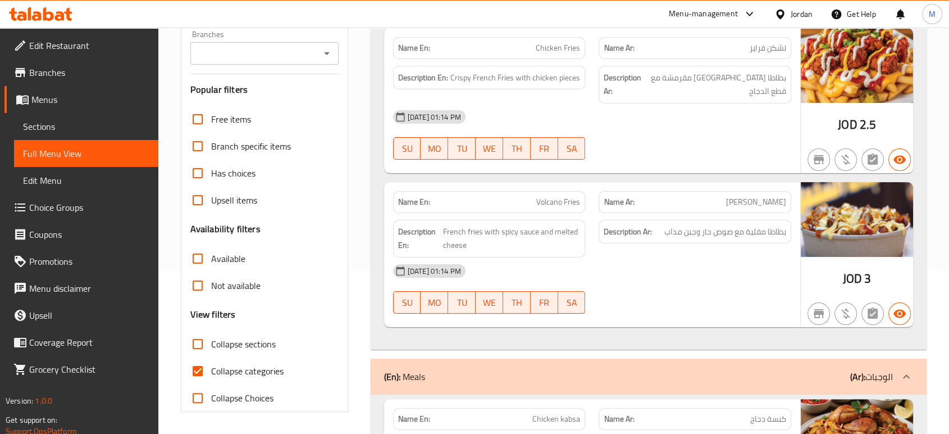
click at [195, 373] on input "Collapse categories" at bounding box center [197, 370] width 27 height 27
checkbox input "false"
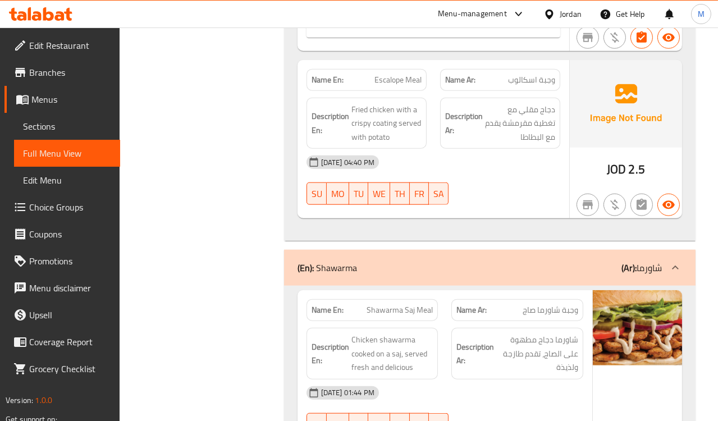
scroll to position [1934, 0]
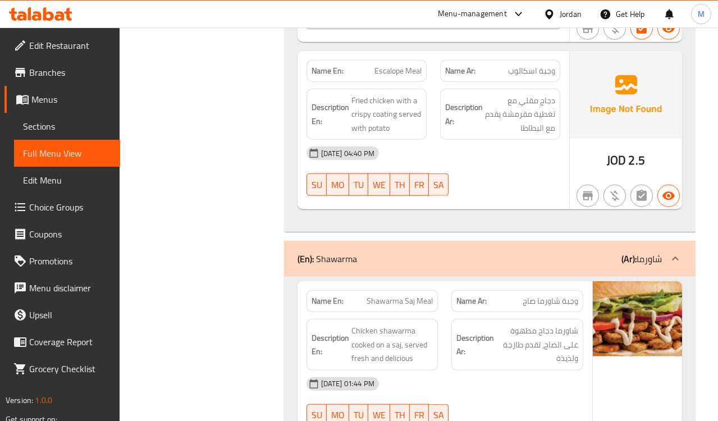
click at [457, 345] on h6 "Description Ar: شاورما دجاج مطهوة على الصاج، تقدم طازجة ولذيذة" at bounding box center [518, 345] width 122 height 42
drag, startPoint x: 505, startPoint y: 138, endPoint x: 503, endPoint y: 145, distance: 6.9
click at [505, 140] on div "[DATE] 04:40 PM" at bounding box center [433, 153] width 267 height 27
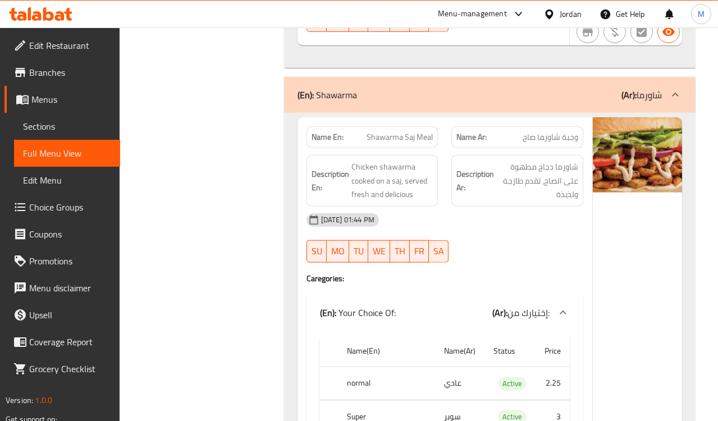
scroll to position [2121, 0]
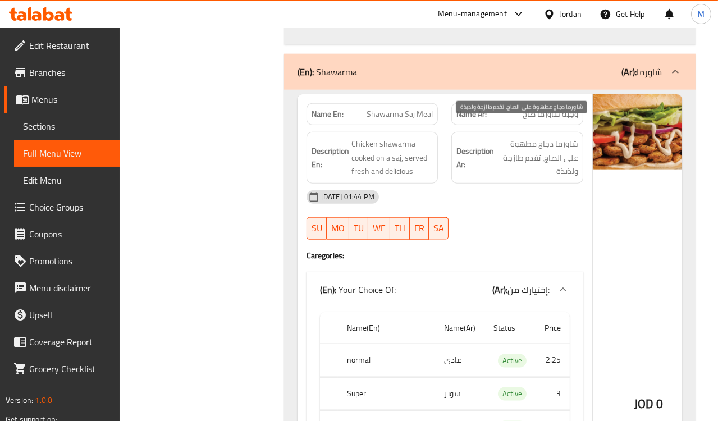
click at [540, 140] on span "شاورما دجاج مطهوة على الصاج، تقدم طازجة ولذيذة" at bounding box center [537, 158] width 82 height 42
copy div "شاورما دجاج مطهوة على الصاج، تقدم طازجة ولذيذة"
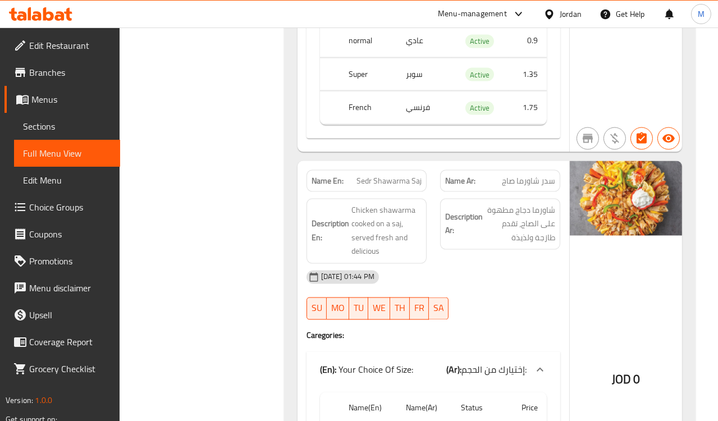
scroll to position [2053, 0]
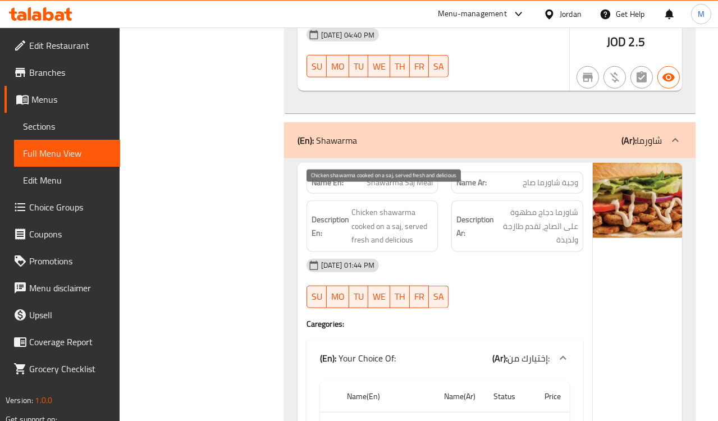
click at [378, 224] on span "Chicken shawarma cooked on a saj, served fresh and delicious" at bounding box center [393, 227] width 82 height 42
copy span "Chicken shawarma cooked on a saj, served fresh and delicious"
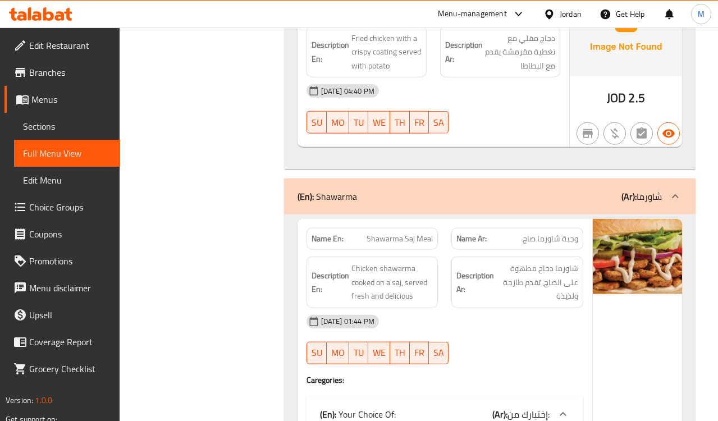
scroll to position [2059, 0]
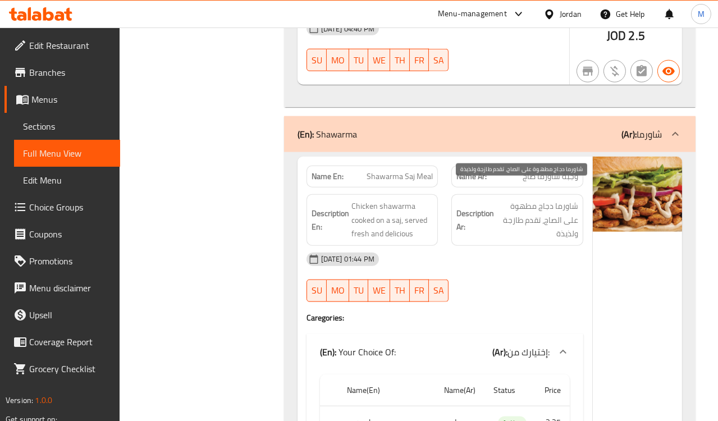
click at [533, 220] on span "شاورما دجاج مطهوة على الصاج، تقدم طازجة ولذيذة" at bounding box center [537, 220] width 82 height 42
click at [388, 171] on span "Shawarma Saj Meal" at bounding box center [400, 177] width 66 height 12
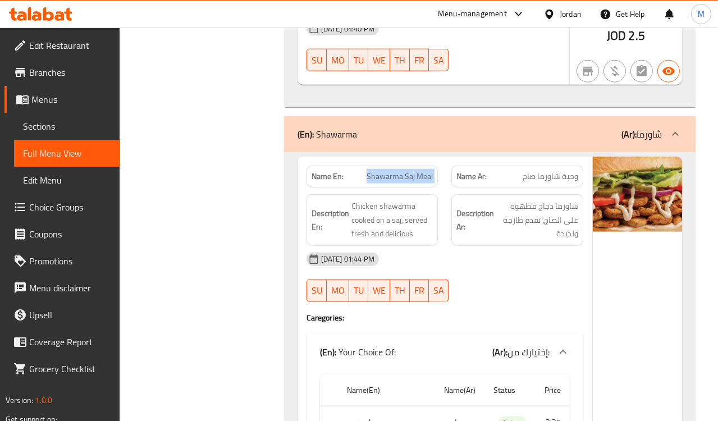
click at [388, 171] on span "Shawarma Saj Meal" at bounding box center [400, 177] width 66 height 12
copy span "Shawarma Saj Meal"
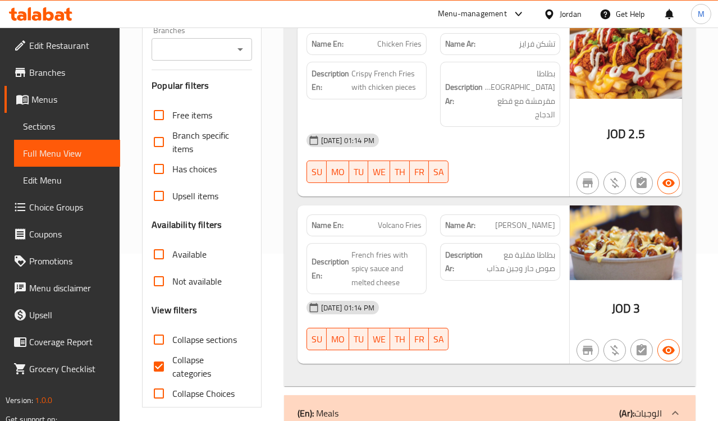
scroll to position [187, 0]
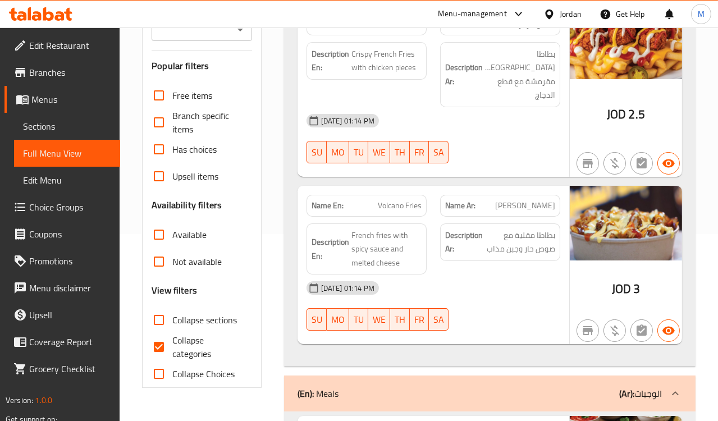
click at [187, 349] on span "Collapse categories" at bounding box center [207, 347] width 70 height 27
click at [172, 349] on input "Collapse categories" at bounding box center [158, 347] width 27 height 27
checkbox input "false"
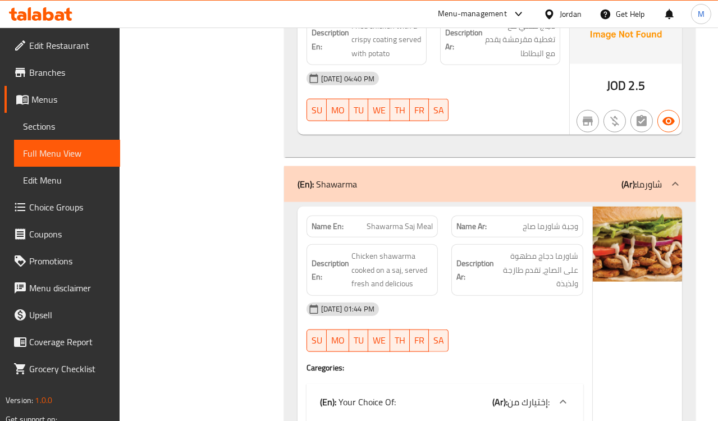
click at [497, 256] on span "شاورما دجاج مطهوة على الصاج، تقدم طازجة ولذيذة" at bounding box center [537, 270] width 82 height 42
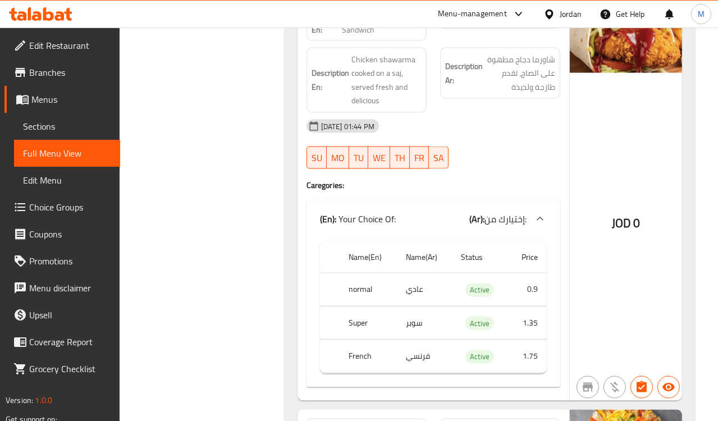
scroll to position [2821, 0]
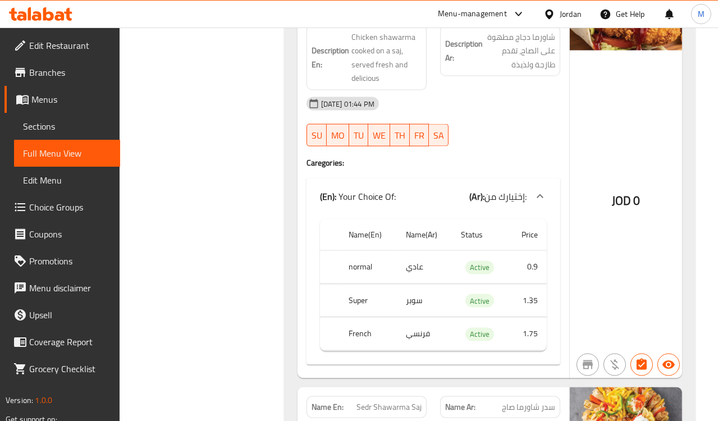
click at [494, 111] on div "15-10-2025 01:44 PM SU MO TU WE TH FR SA" at bounding box center [433, 121] width 267 height 63
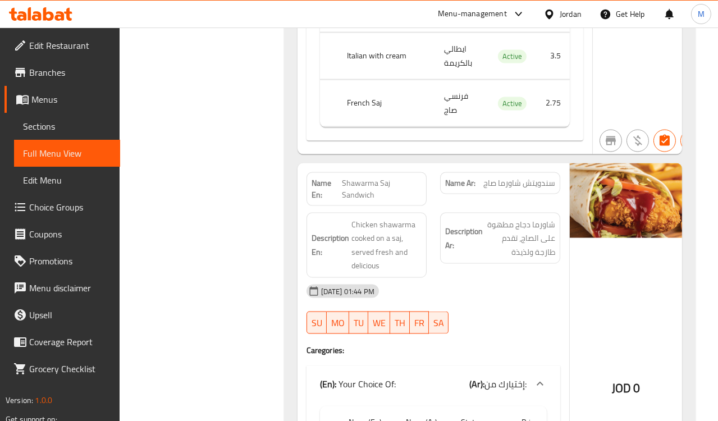
click at [365, 177] on span "Shawarma Saj Sandwich" at bounding box center [381, 189] width 79 height 24
copy span "Shawarma Saj Sandwich"
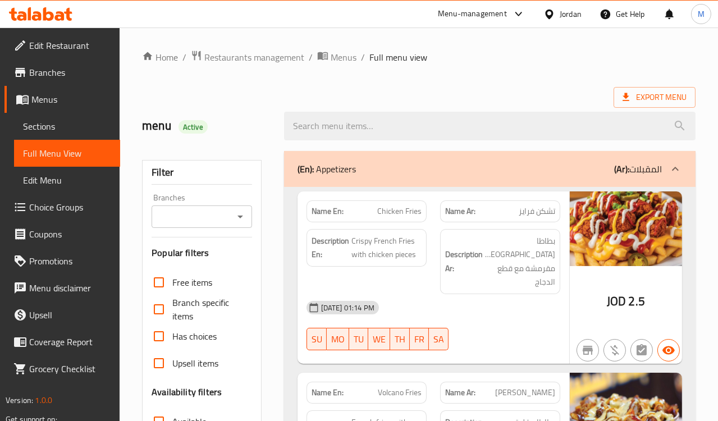
scroll to position [176, 0]
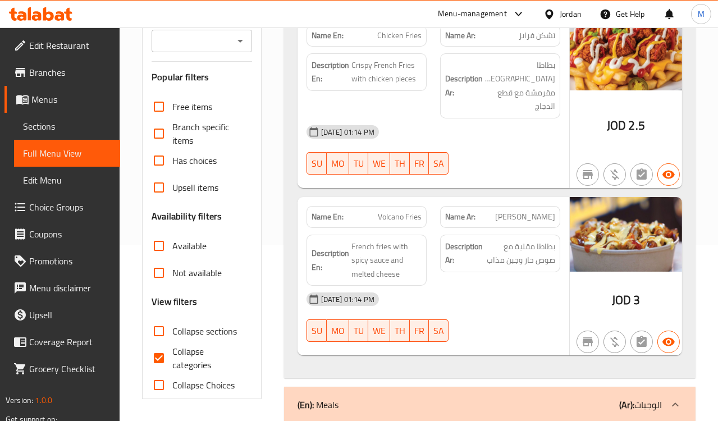
click at [190, 359] on span "Collapse categories" at bounding box center [207, 358] width 70 height 27
click at [172, 359] on input "Collapse categories" at bounding box center [158, 358] width 27 height 27
checkbox input "false"
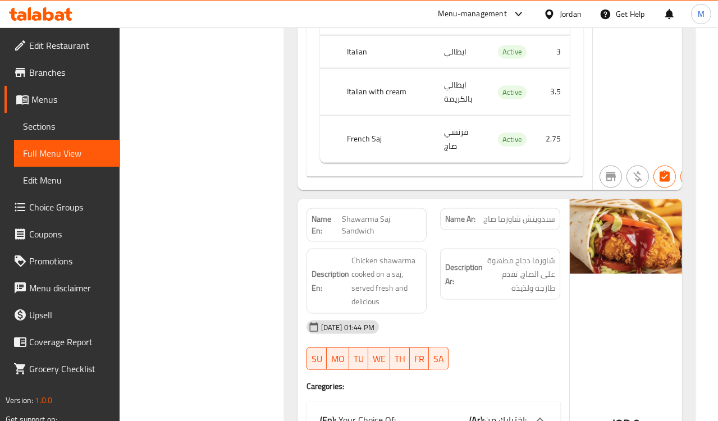
click at [479, 273] on strong "Description Ar:" at bounding box center [464, 275] width 38 height 28
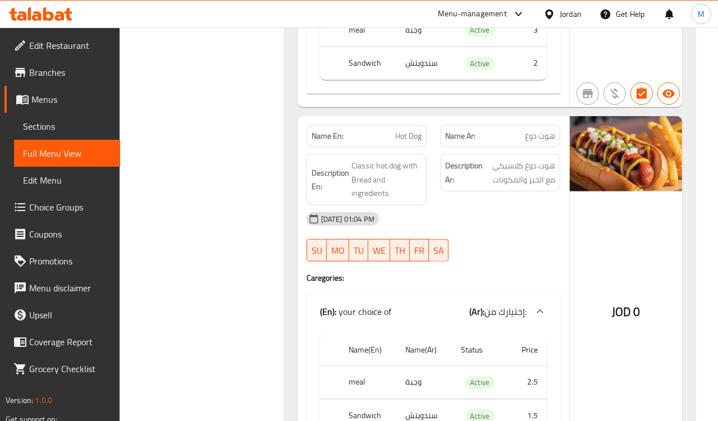
scroll to position [8500, 0]
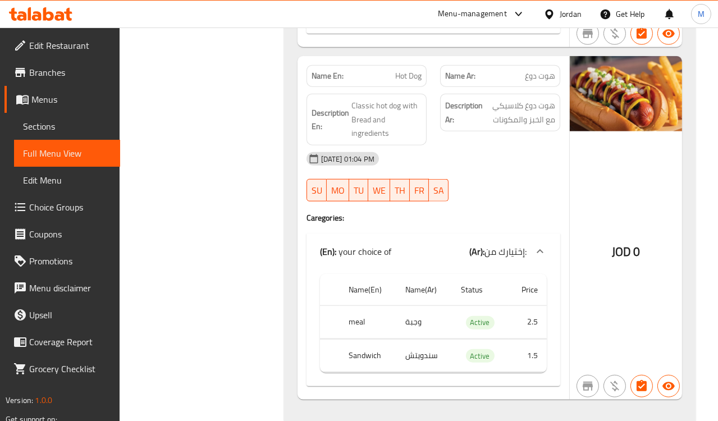
drag, startPoint x: 521, startPoint y: 147, endPoint x: 385, endPoint y: 44, distance: 170.4
click at [521, 147] on div "[DATE] 01:04 PM" at bounding box center [433, 158] width 267 height 27
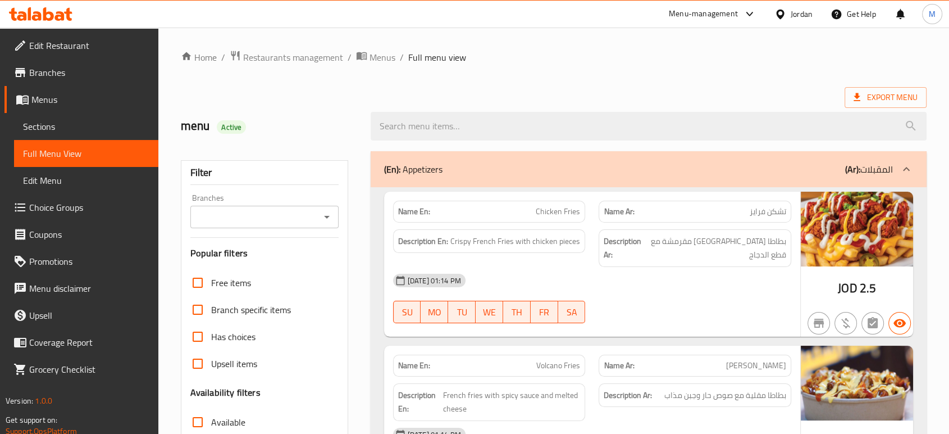
scroll to position [187, 0]
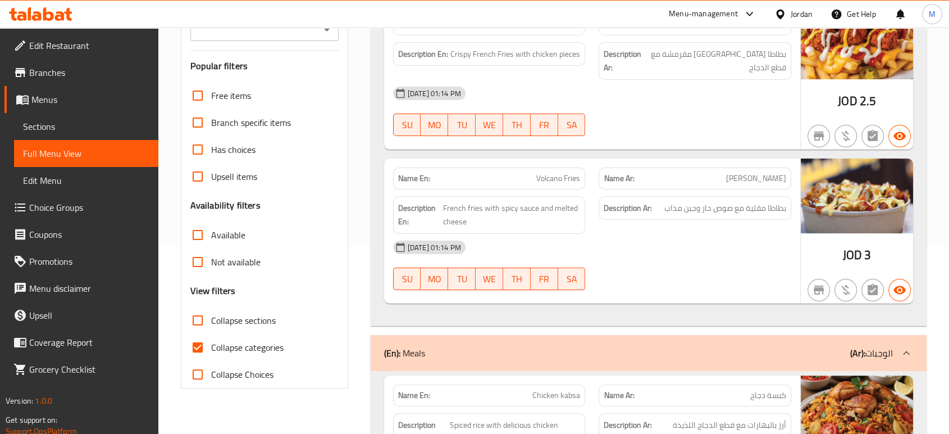
click at [229, 344] on span "Collapse categories" at bounding box center [247, 346] width 72 height 13
click at [211, 344] on input "Collapse categories" at bounding box center [197, 347] width 27 height 27
checkbox input "false"
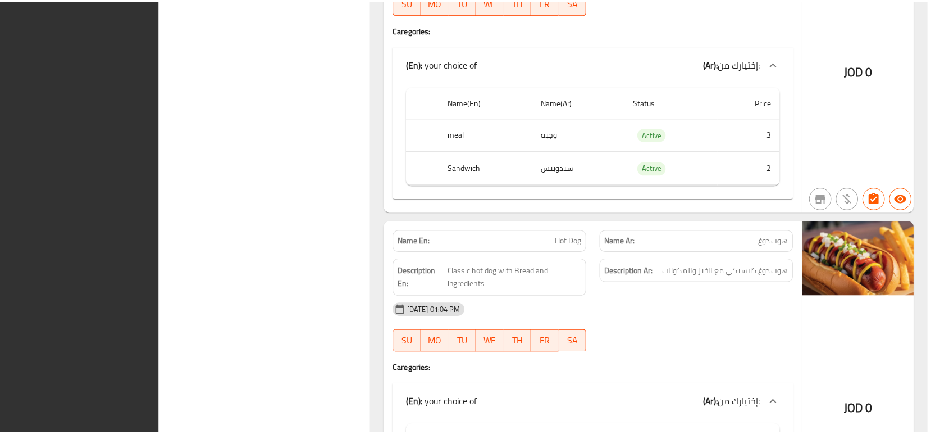
scroll to position [7827, 0]
